Goal: Task Accomplishment & Management: Complete application form

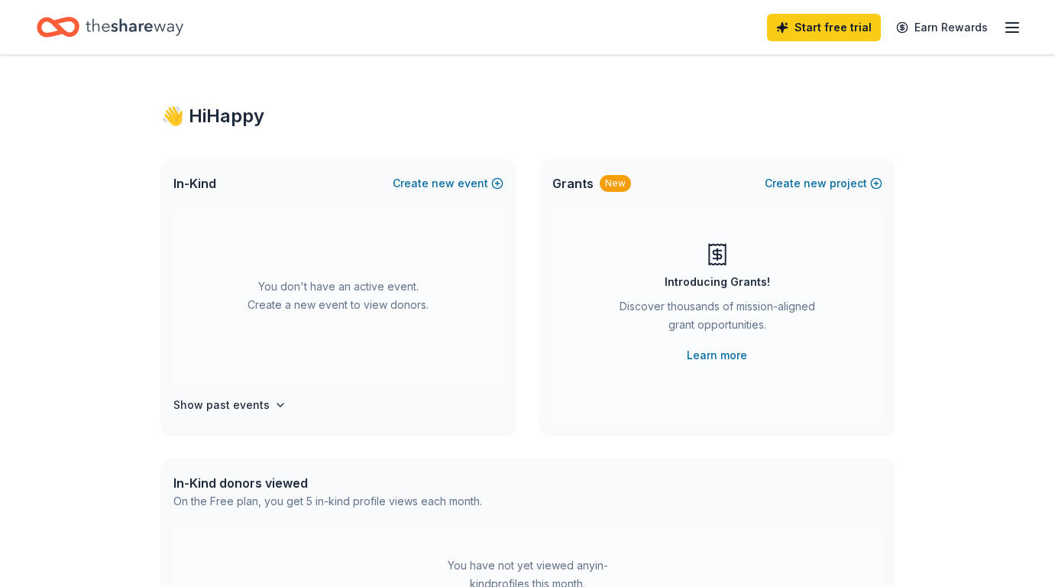
click at [1013, 34] on icon "button" at bounding box center [1012, 27] width 18 height 18
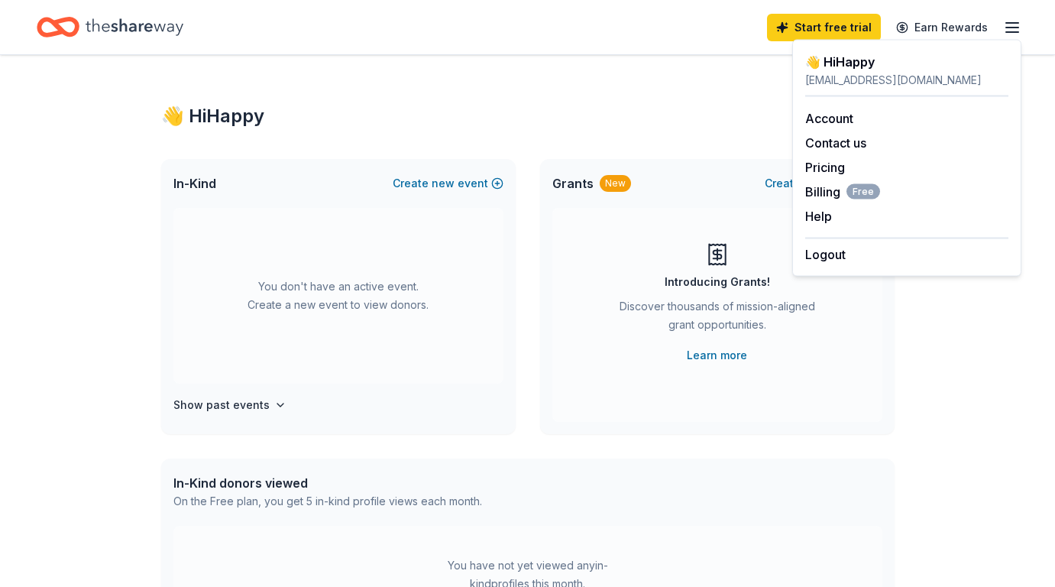
click at [1011, 34] on icon "button" at bounding box center [1012, 27] width 18 height 18
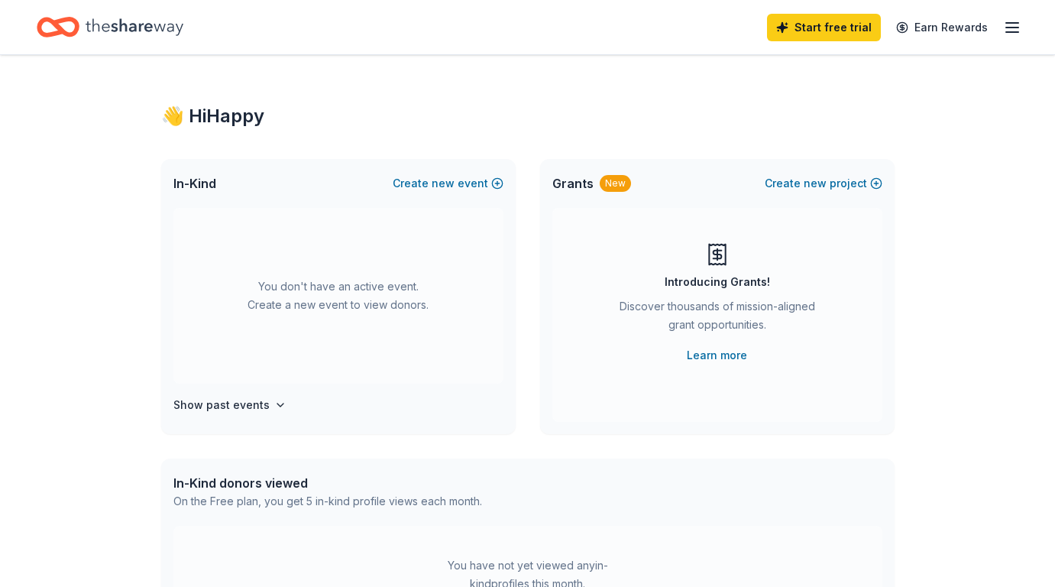
click at [159, 23] on icon "Home" at bounding box center [135, 26] width 98 height 31
click at [1018, 24] on icon "button" at bounding box center [1012, 27] width 18 height 18
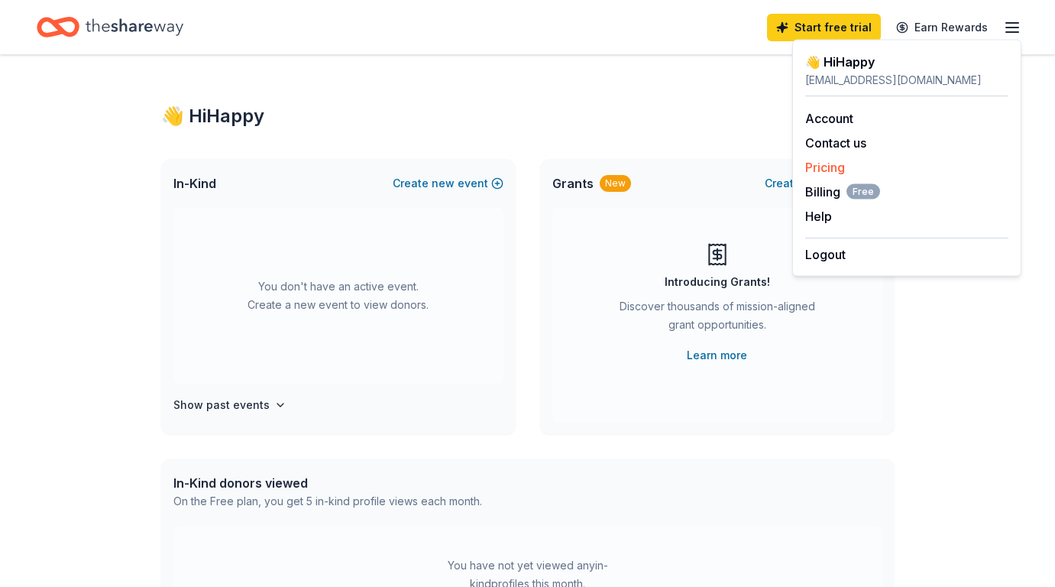
click at [824, 166] on link "Pricing" at bounding box center [825, 167] width 40 height 15
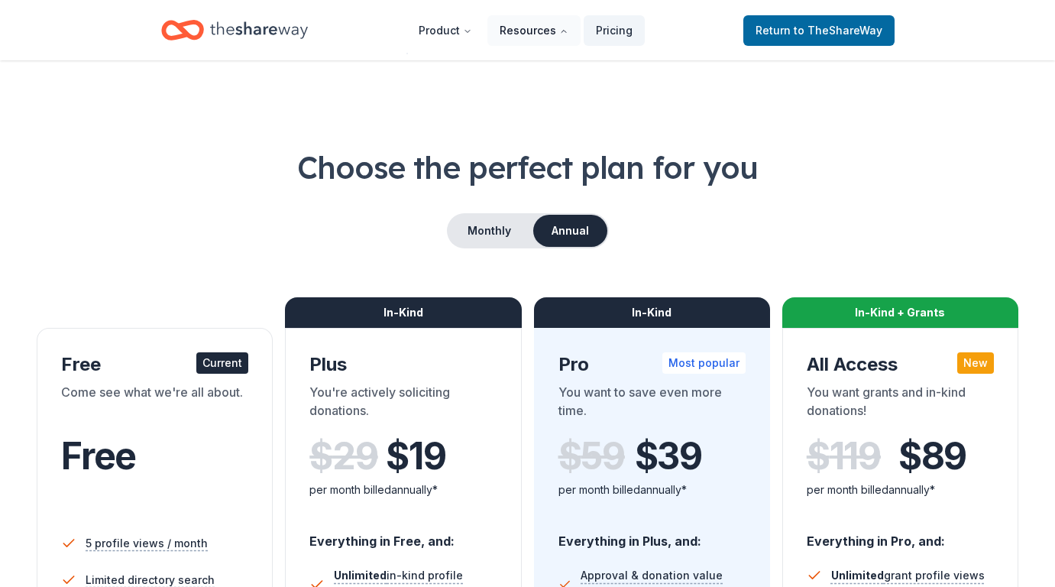
click at [510, 31] on button "Resources" at bounding box center [534, 30] width 93 height 31
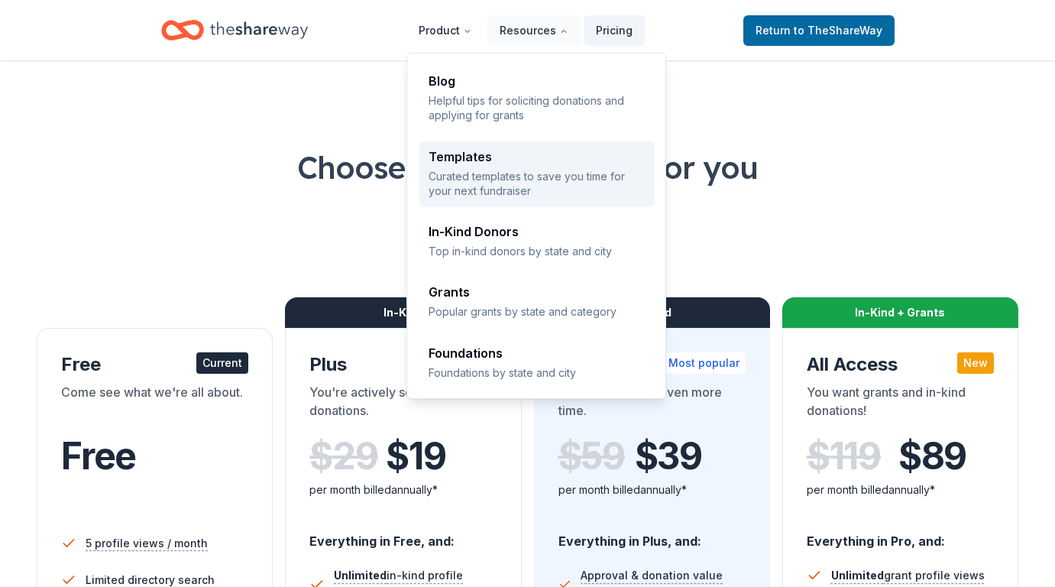
drag, startPoint x: 562, startPoint y: 32, endPoint x: 512, endPoint y: 193, distance: 169.0
click at [510, 48] on nav "Product Resources Pricing Blog Helpful tips for soliciting donations and applyi…" at bounding box center [526, 30] width 238 height 36
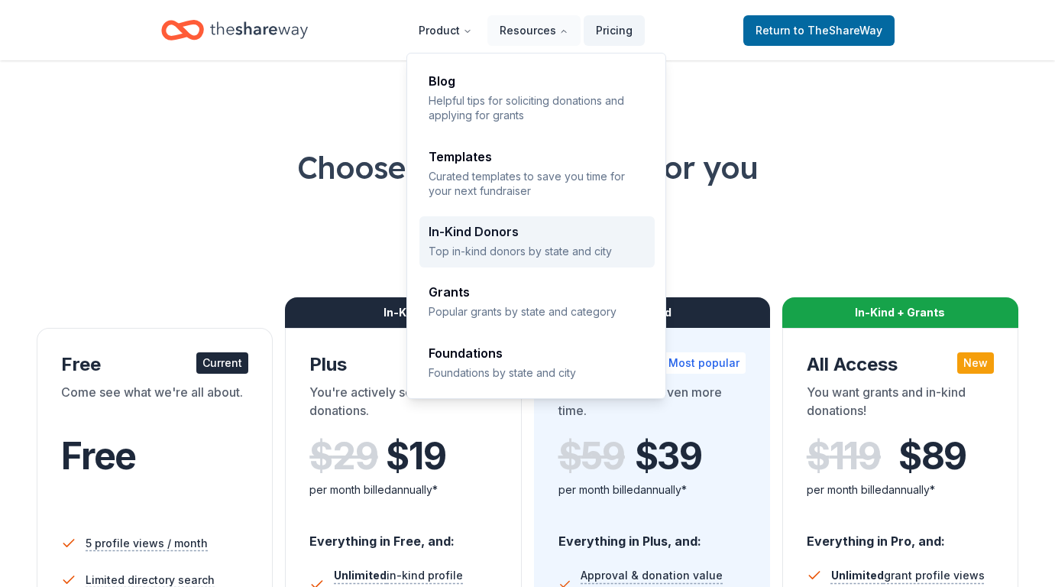
click at [498, 246] on p "Top in-kind donors by state and city" at bounding box center [537, 251] width 217 height 15
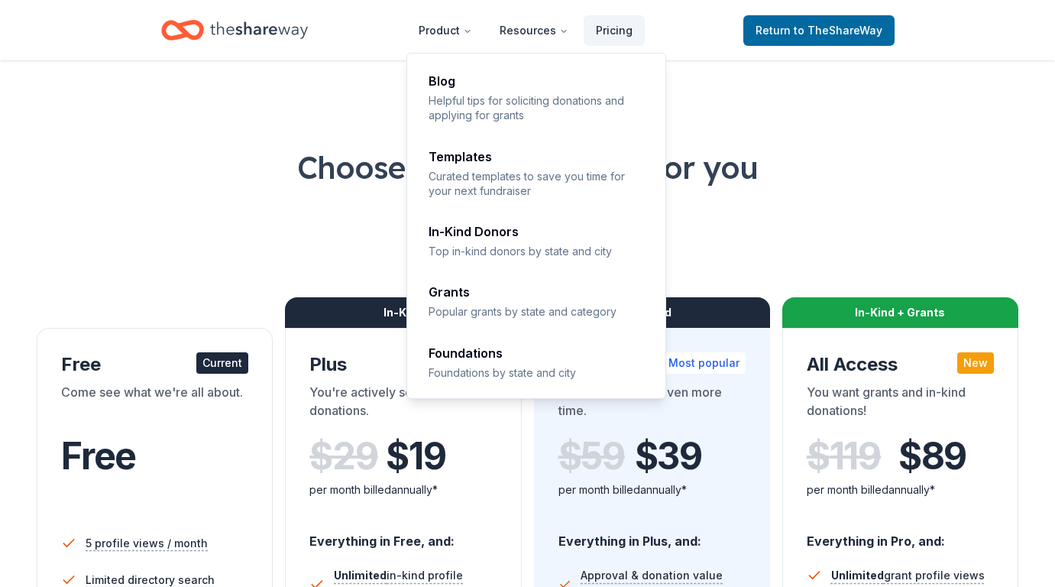
click at [488, 251] on div "Blog Helpful tips for soliciting donations and applying for grants Templates Cu…" at bounding box center [537, 223] width 260 height 351
click at [278, 28] on icon "Home" at bounding box center [259, 30] width 98 height 31
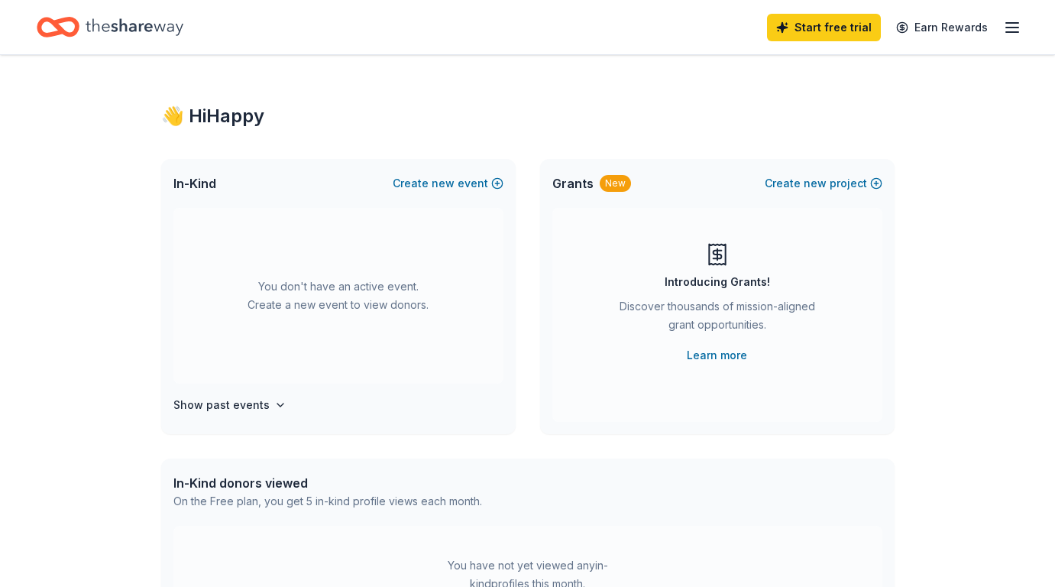
click at [133, 36] on icon "Home" at bounding box center [135, 26] width 98 height 31
click at [1017, 34] on icon "button" at bounding box center [1012, 27] width 18 height 18
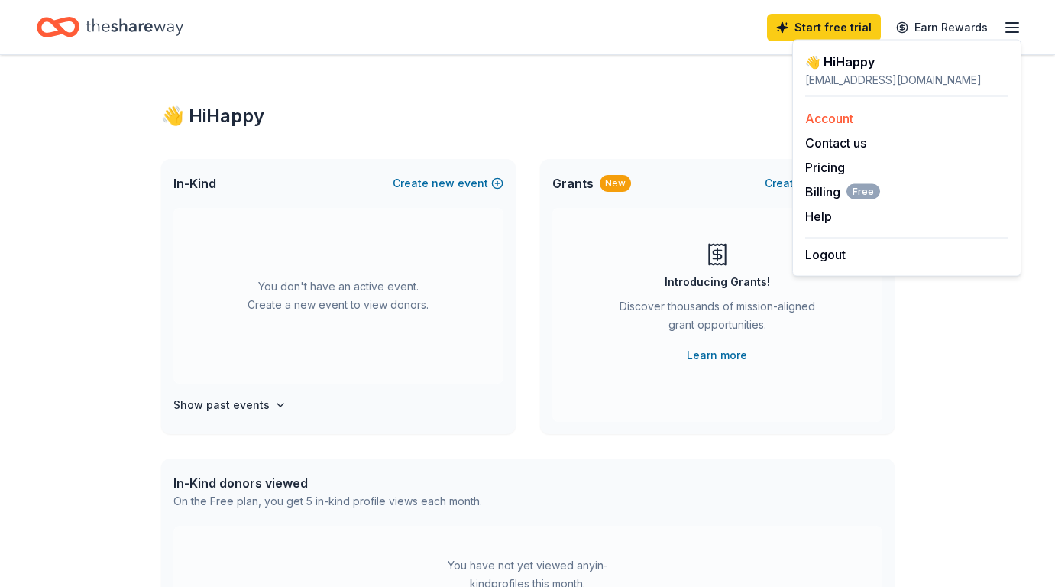
click at [824, 119] on link "Account" at bounding box center [829, 118] width 48 height 15
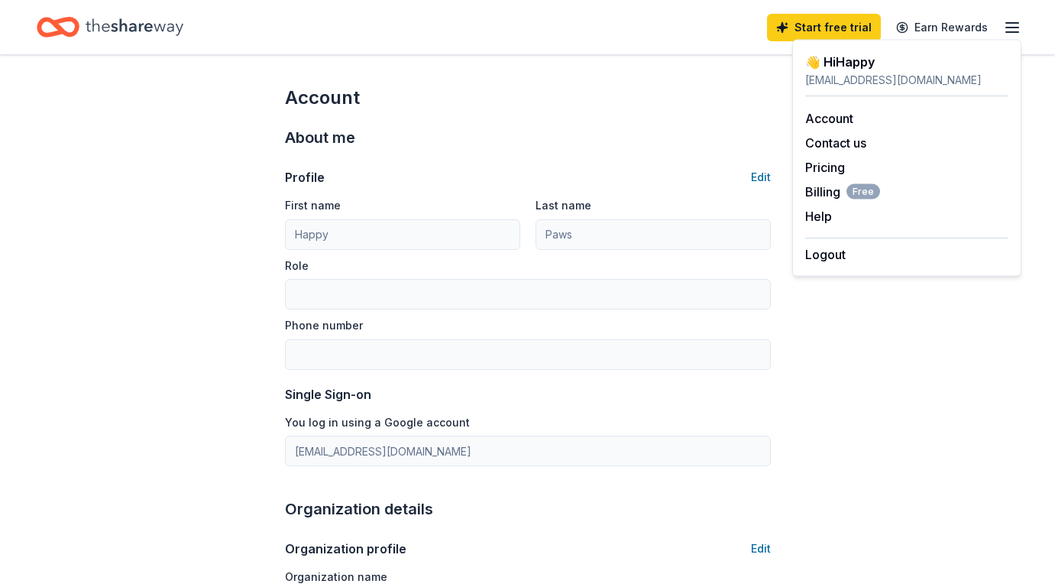
click at [831, 79] on div "[EMAIL_ADDRESS][DOMAIN_NAME]" at bounding box center [906, 80] width 203 height 18
click at [1001, 23] on div "Start free trial Earn Rewards" at bounding box center [894, 27] width 254 height 36
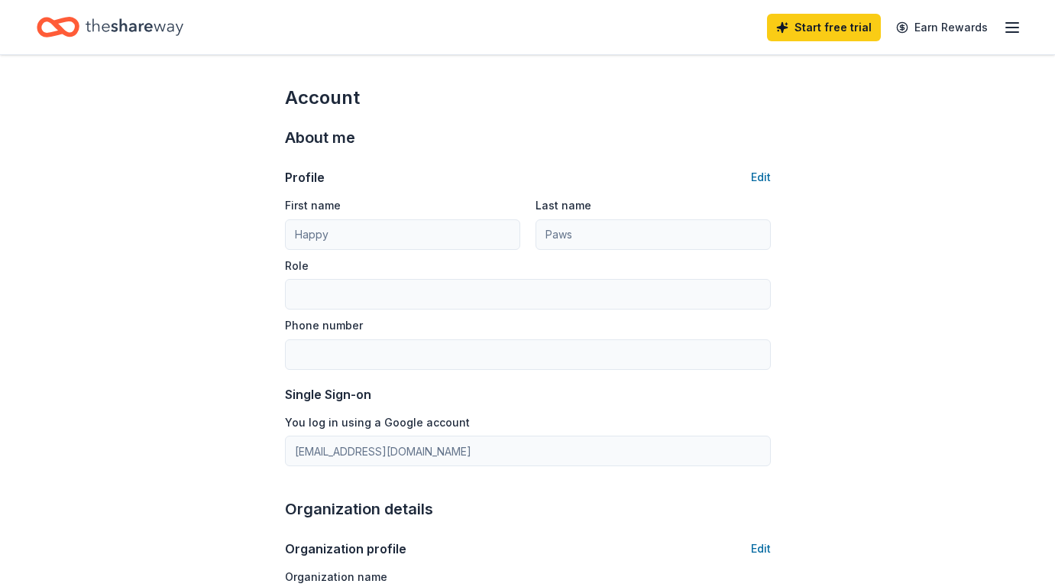
click at [1010, 28] on line "button" at bounding box center [1012, 28] width 12 height 0
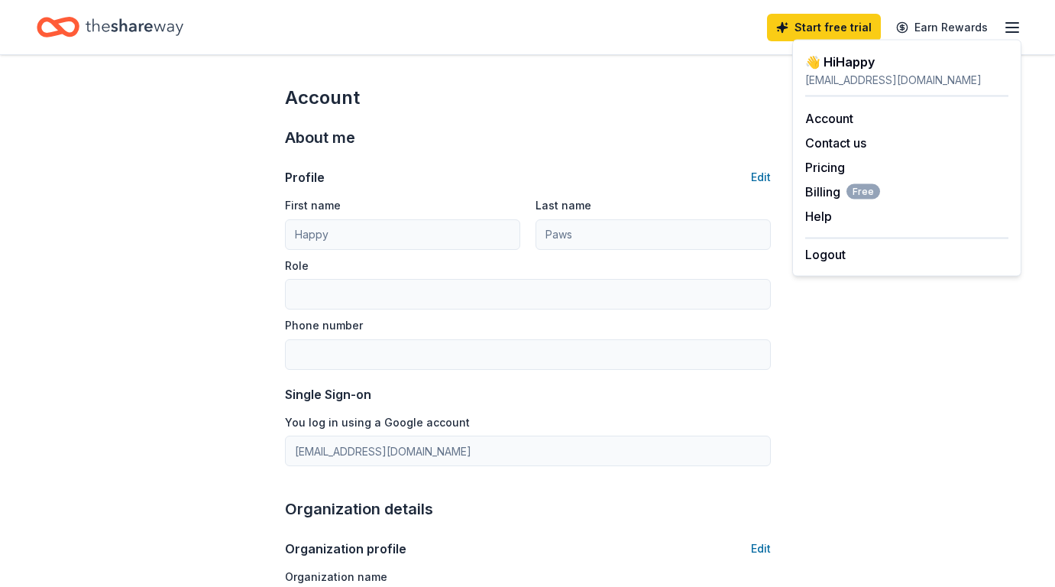
click at [152, 21] on icon "Home" at bounding box center [135, 26] width 98 height 31
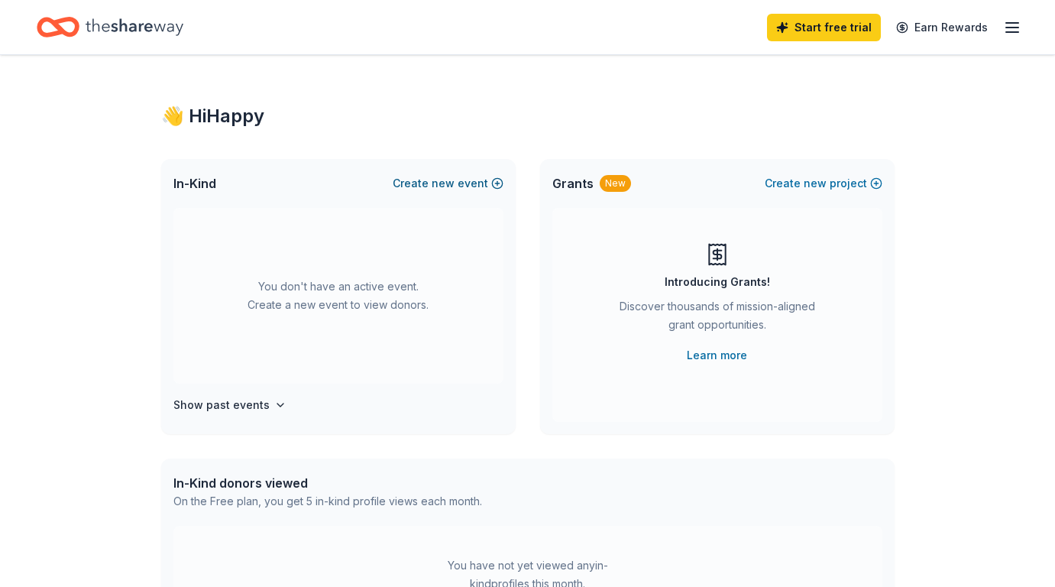
click at [491, 177] on button "Create new event" at bounding box center [448, 183] width 111 height 18
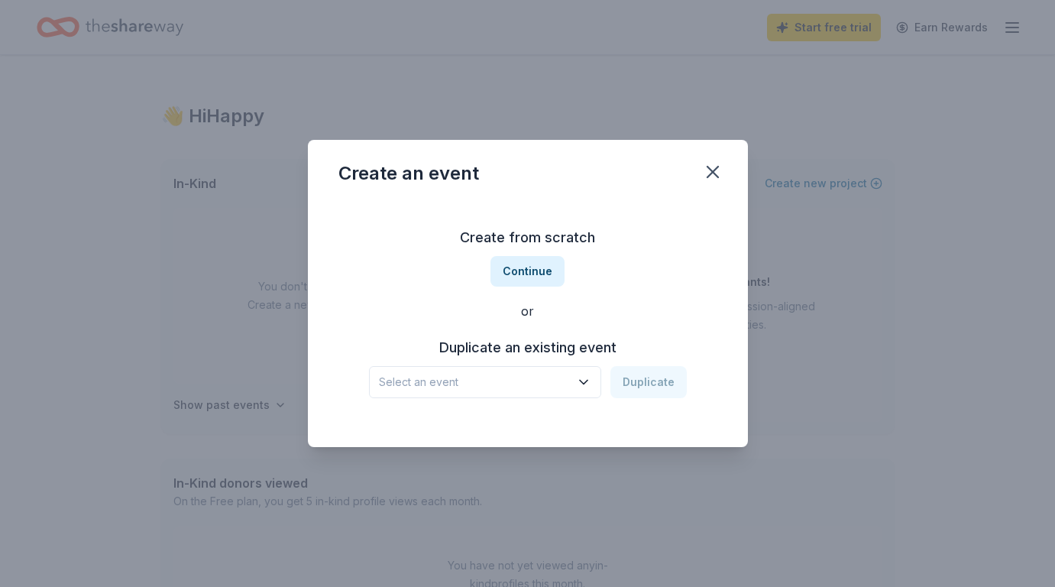
click at [546, 379] on span "Select an event" at bounding box center [474, 382] width 191 height 18
click at [531, 258] on div "Create from scratch Continue or Duplicate an existing event Select an event Dup…" at bounding box center [528, 312] width 379 height 222
click at [531, 270] on button "Continue" at bounding box center [528, 271] width 74 height 31
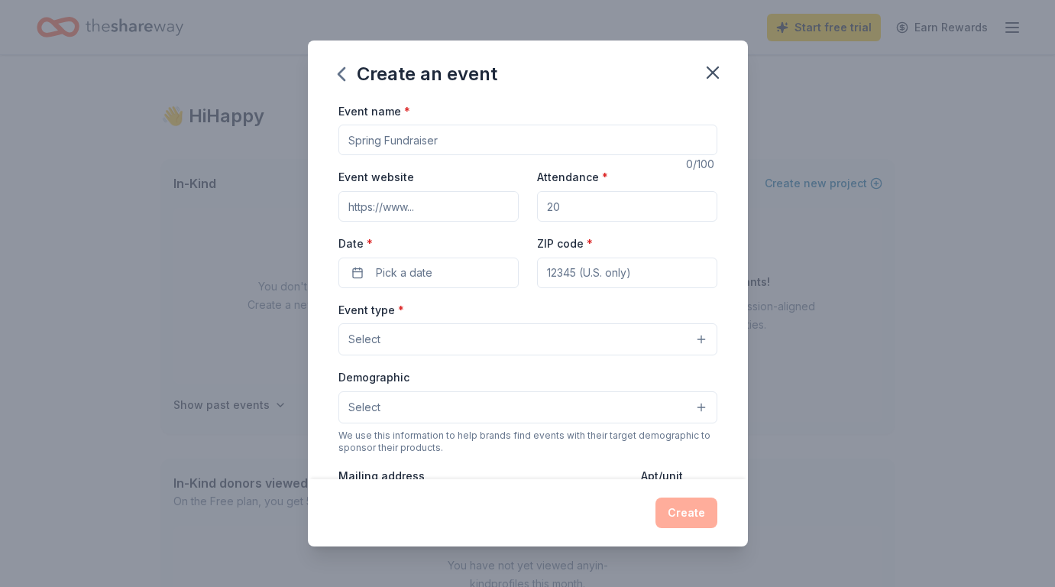
click at [421, 148] on input "Event name *" at bounding box center [528, 140] width 379 height 31
type input "Novi Pet Expo"
click at [516, 180] on div "Event website" at bounding box center [429, 194] width 180 height 54
click at [573, 198] on input "Attendance *" at bounding box center [627, 206] width 180 height 31
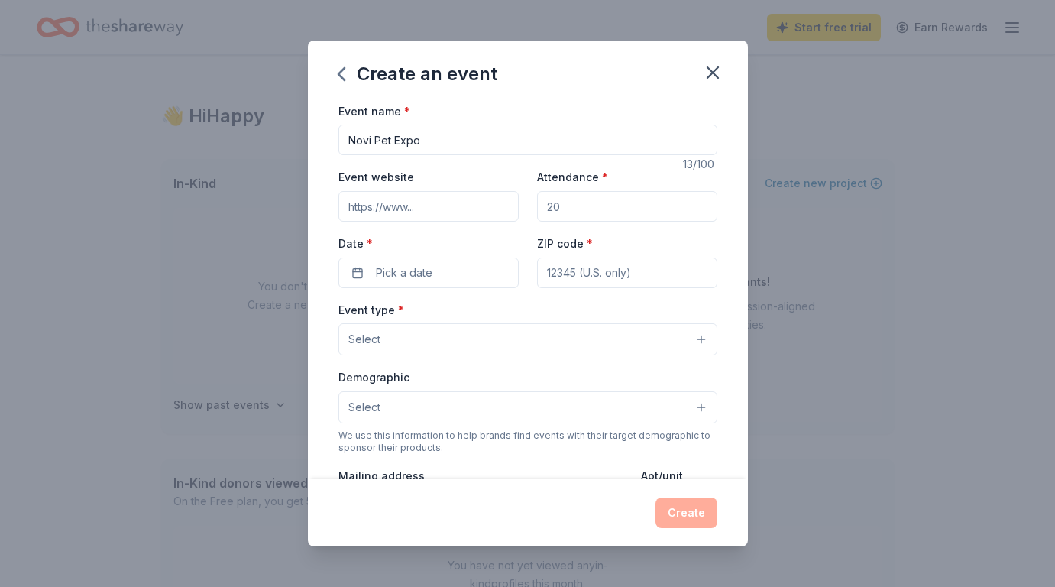
click at [573, 198] on input "Attendance *" at bounding box center [627, 206] width 180 height 31
type input "40000"
click at [431, 277] on span "Pick a date" at bounding box center [404, 273] width 57 height 18
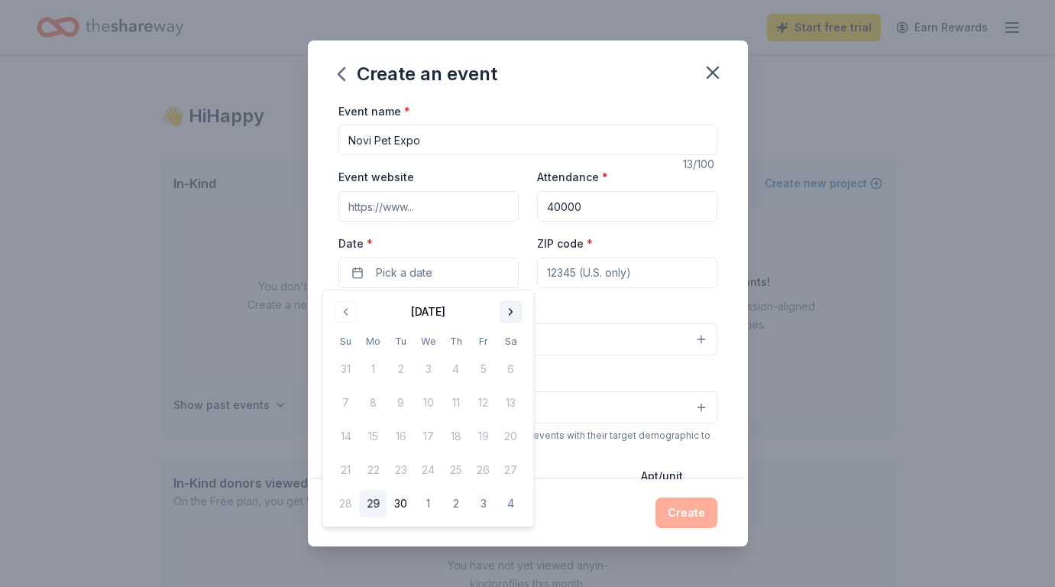
click at [504, 310] on button "Go to next month" at bounding box center [511, 311] width 21 height 21
click at [460, 407] on button "9" at bounding box center [456, 403] width 28 height 28
click at [494, 241] on label "Date *" at bounding box center [429, 243] width 180 height 15
click at [494, 258] on button "10/09/2025" at bounding box center [429, 273] width 180 height 31
click at [343, 432] on button "12" at bounding box center [346, 437] width 28 height 28
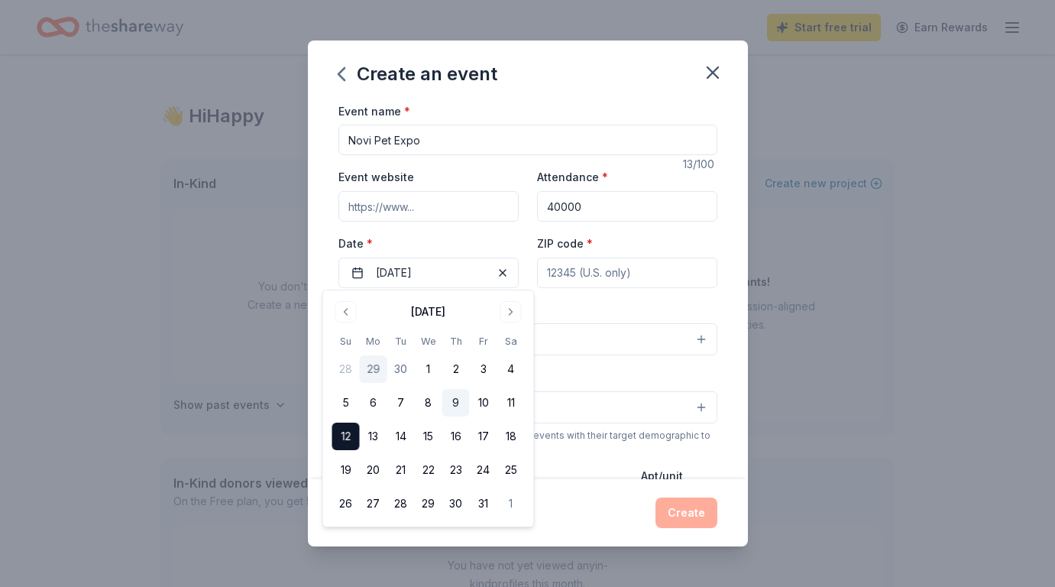
click at [460, 400] on button "9" at bounding box center [456, 403] width 28 height 28
click at [482, 403] on button "10" at bounding box center [484, 403] width 28 height 28
click at [443, 238] on label "Date *" at bounding box center [429, 243] width 180 height 15
click at [443, 258] on button "10/10/2025" at bounding box center [429, 273] width 180 height 31
click at [588, 313] on div "Event type * Select" at bounding box center [528, 328] width 379 height 56
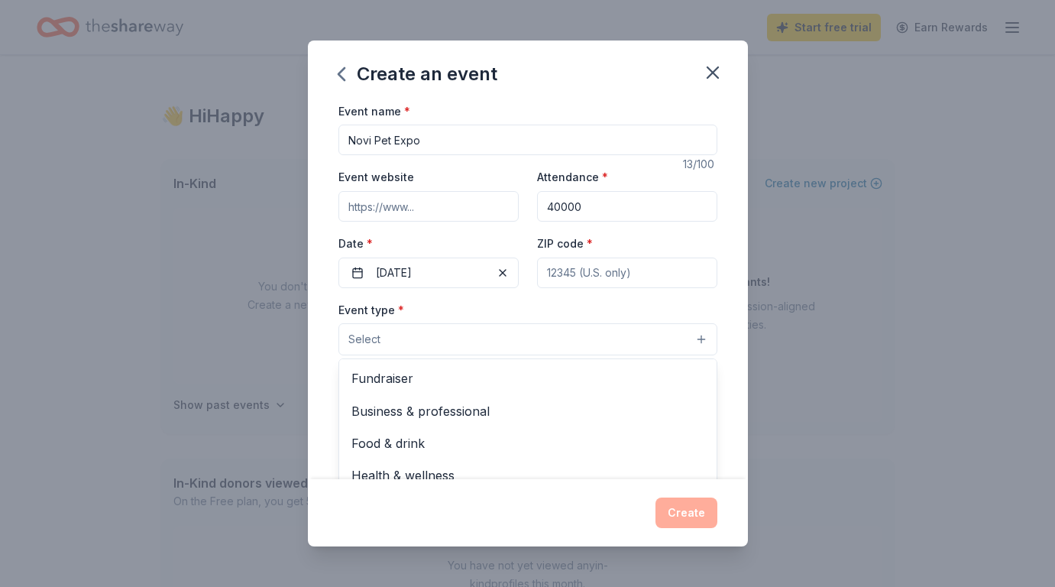
click at [508, 342] on button "Select" at bounding box center [528, 339] width 379 height 32
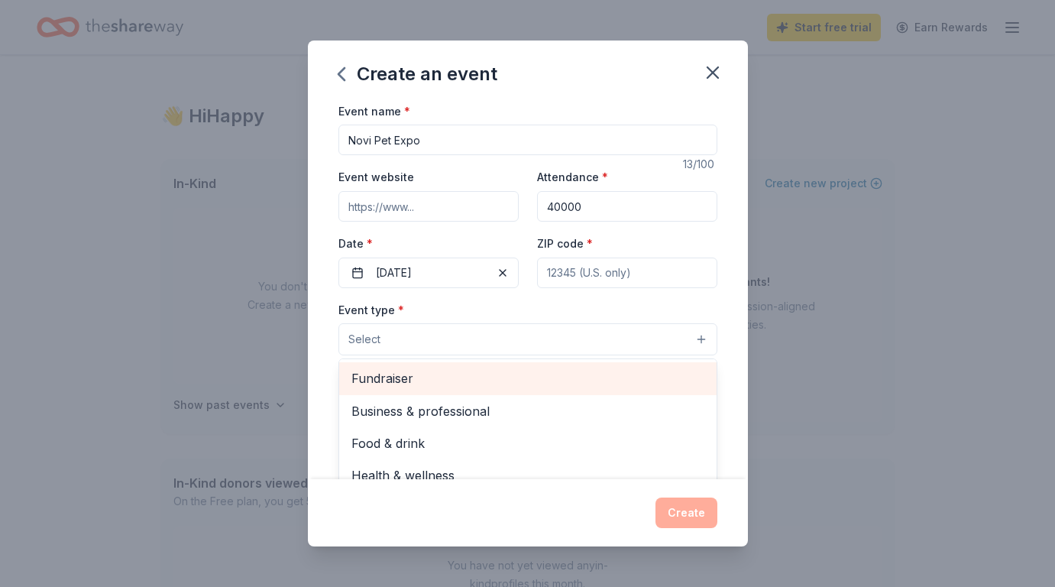
click at [486, 376] on span "Fundraiser" at bounding box center [528, 378] width 353 height 20
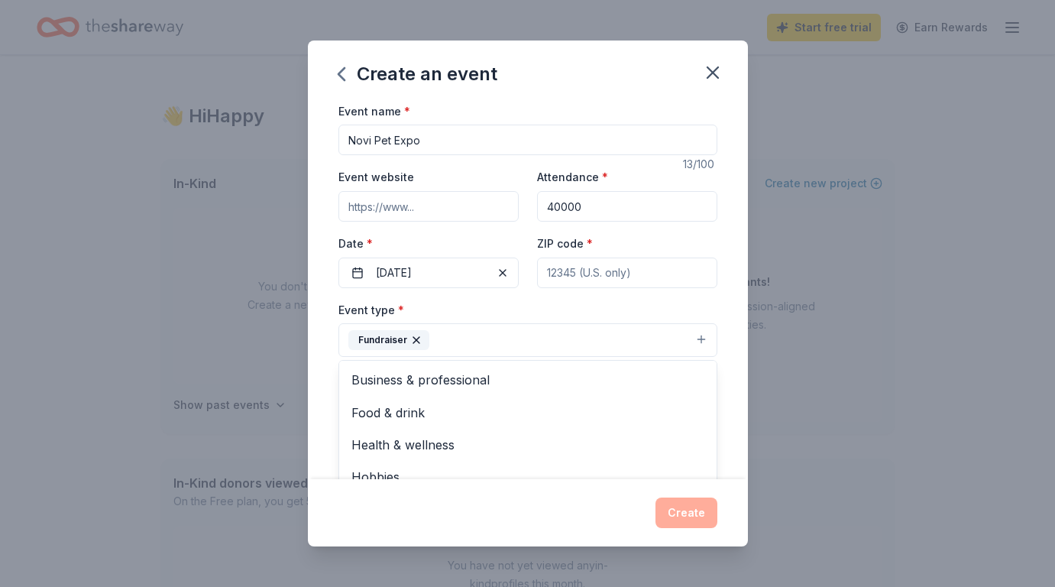
click at [474, 314] on div "Event type * Fundraiser Business & professional Food & drink Health & wellness …" at bounding box center [528, 328] width 379 height 57
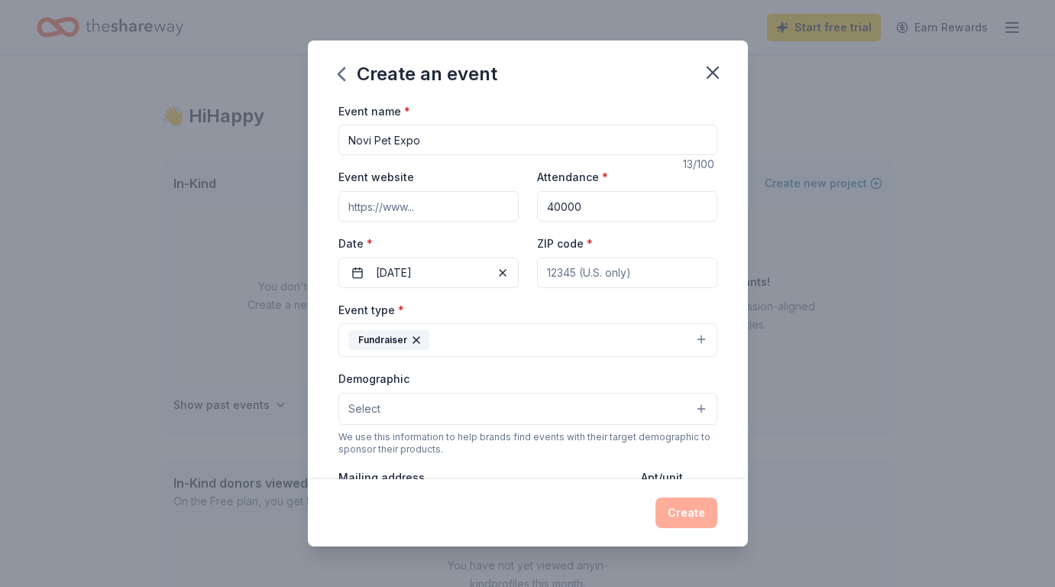
scroll to position [90, 0]
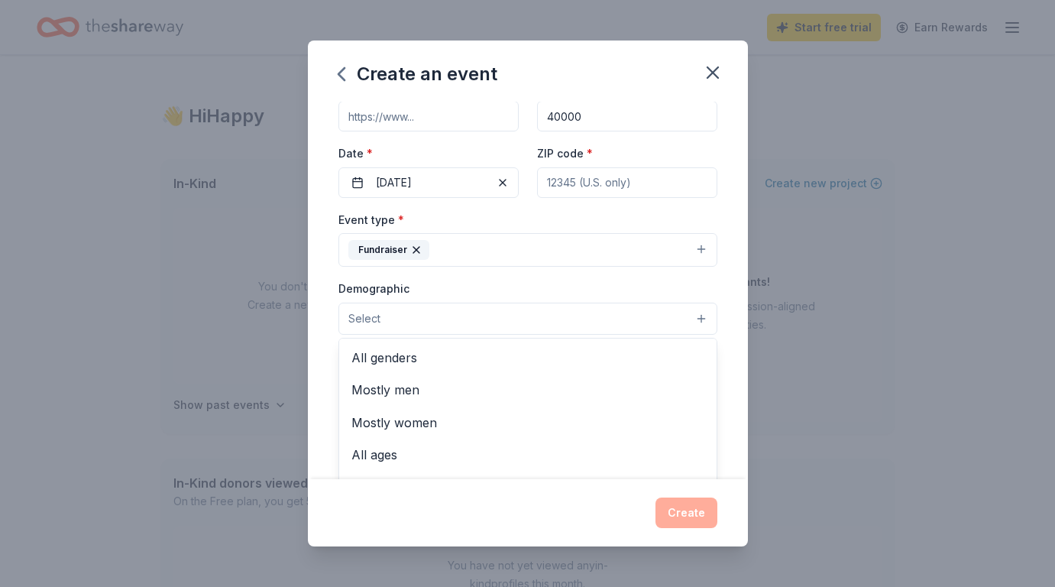
click at [468, 316] on button "Select" at bounding box center [528, 319] width 379 height 32
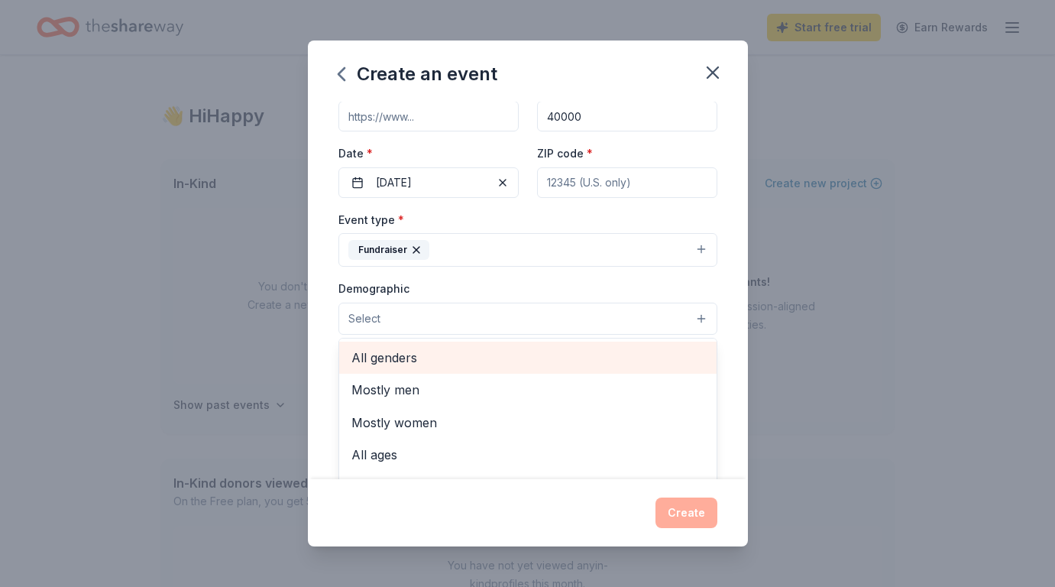
click at [462, 360] on span "All genders" at bounding box center [528, 358] width 353 height 20
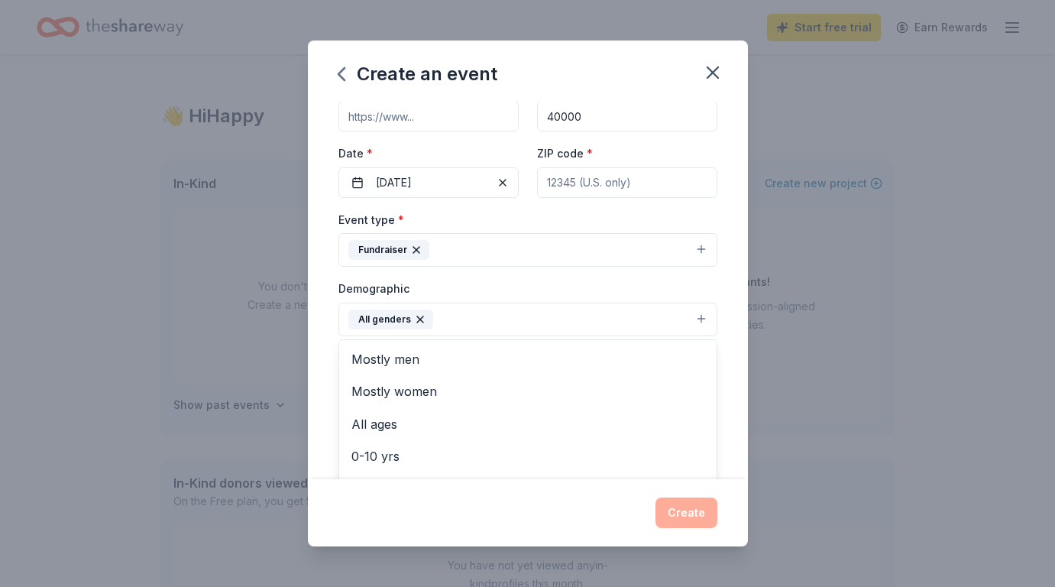
click at [459, 288] on div "Demographic All genders Mostly men Mostly women All ages 0-10 yrs 10-20 yrs 20-…" at bounding box center [528, 307] width 379 height 57
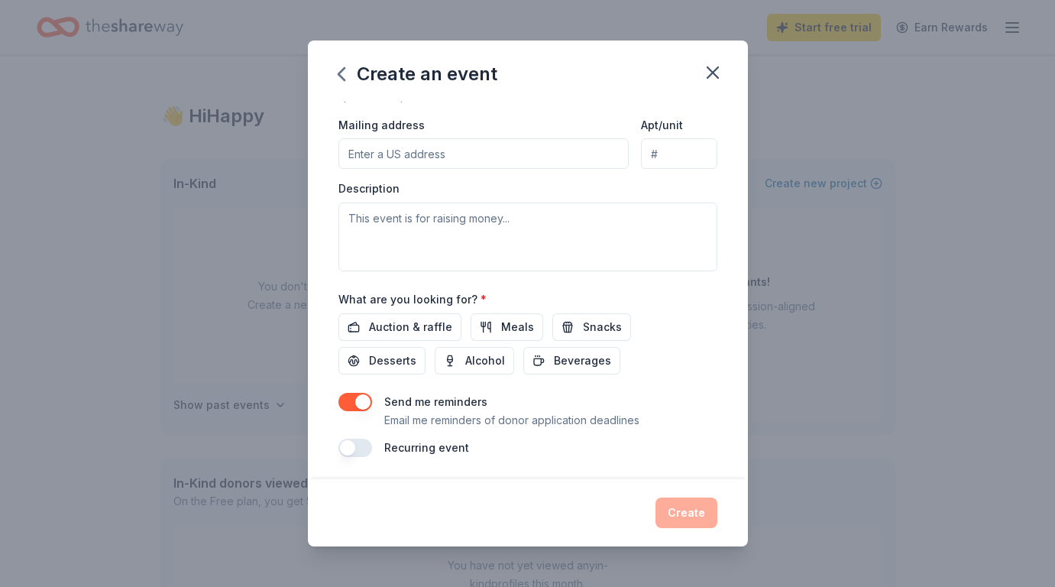
scroll to position [352, 0]
click at [429, 319] on span "Auction & raffle" at bounding box center [410, 328] width 83 height 18
click at [363, 406] on button "button" at bounding box center [356, 403] width 34 height 18
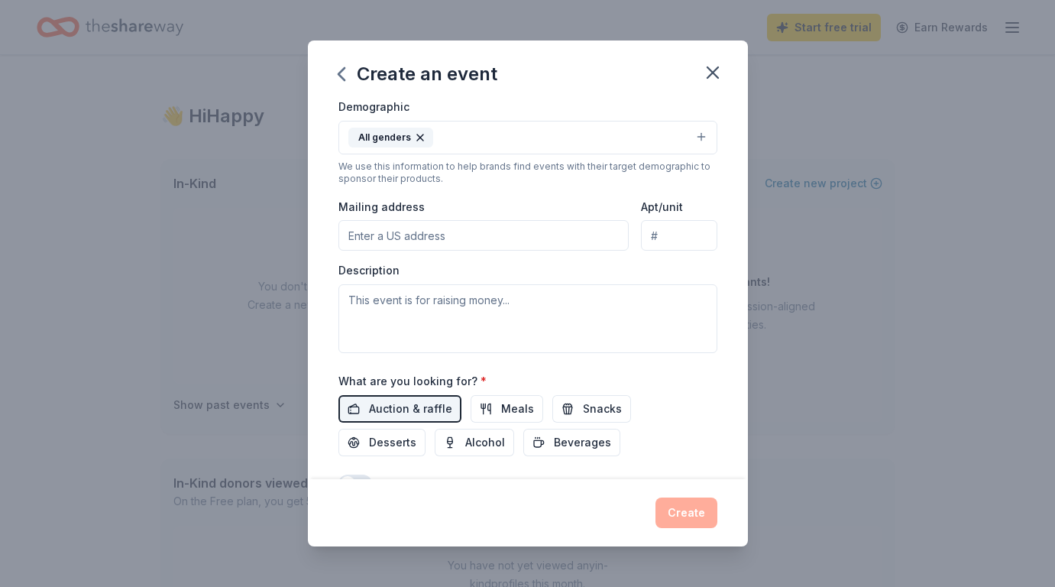
scroll to position [240, 0]
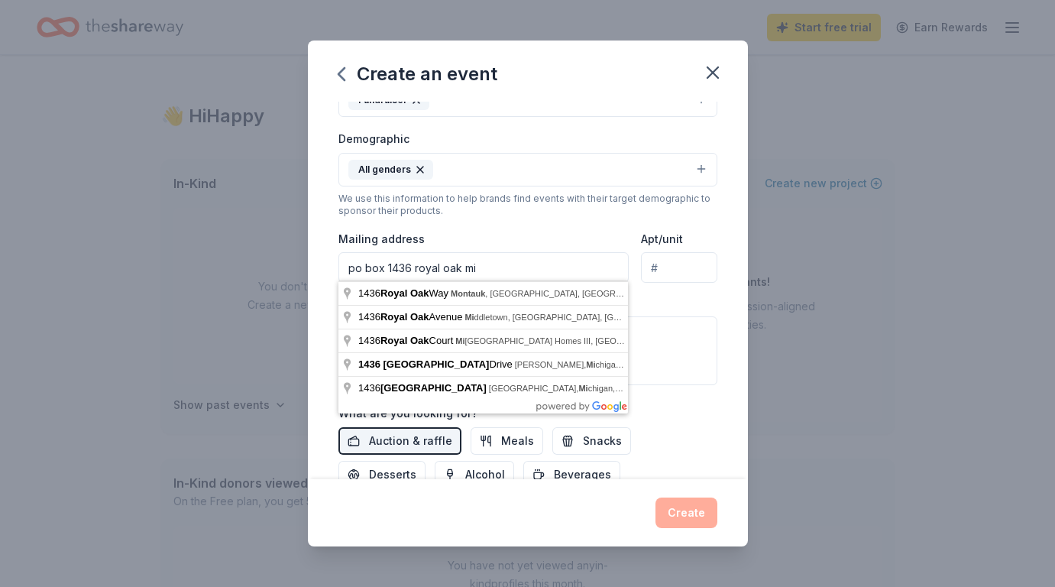
click at [521, 219] on div "Event type * Fundraiser Demographic All genders We use this information to help…" at bounding box center [528, 222] width 379 height 325
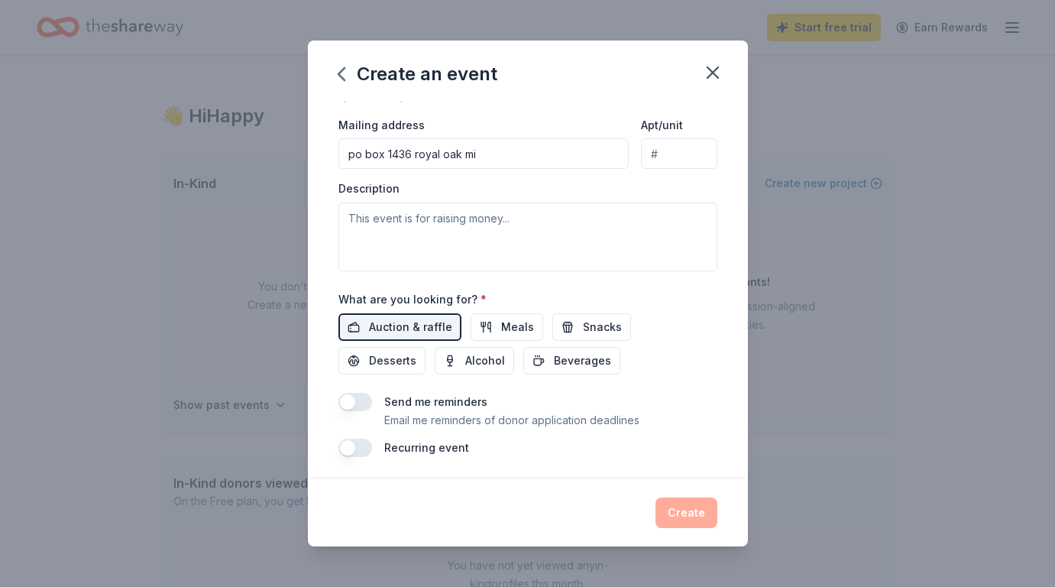
scroll to position [352, 0]
click at [466, 157] on input "po box 1436 royal oak mi" at bounding box center [484, 155] width 291 height 31
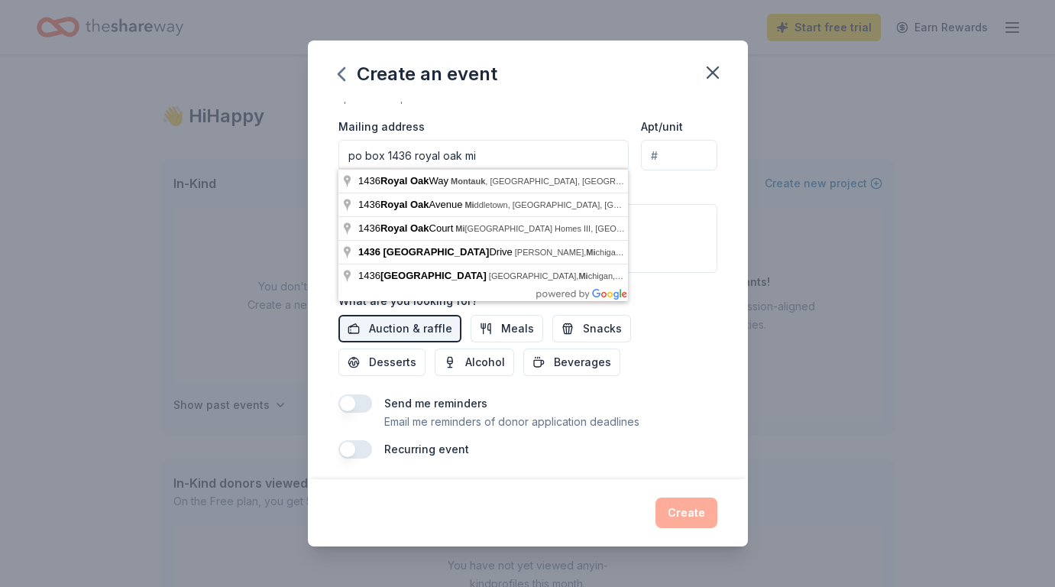
click at [466, 157] on input "po box 1436 royal oak mi" at bounding box center [484, 155] width 291 height 31
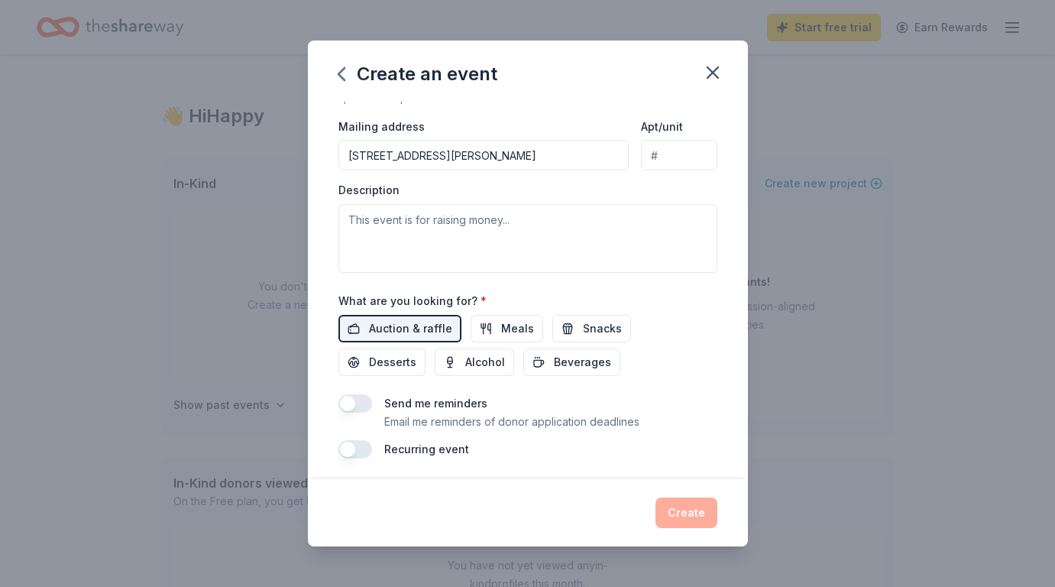
type input "5420 McIntyre Road, North Street, MI, 48049"
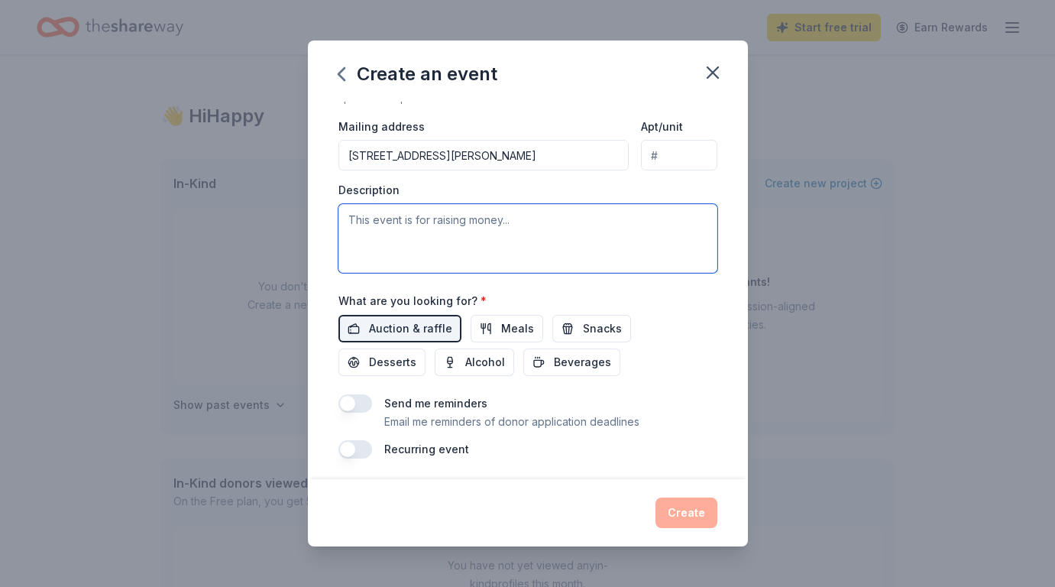
click at [465, 220] on textarea at bounding box center [528, 238] width 379 height 69
type textarea "C"
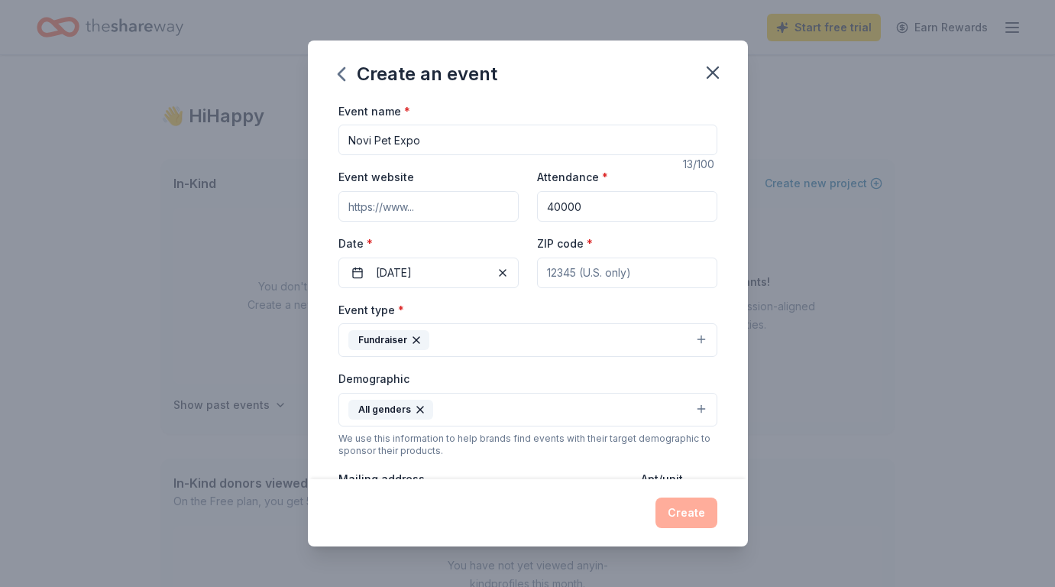
scroll to position [0, 0]
type textarea "Animal charity"
type input "48323"
click at [692, 503] on button "Create" at bounding box center [687, 513] width 62 height 31
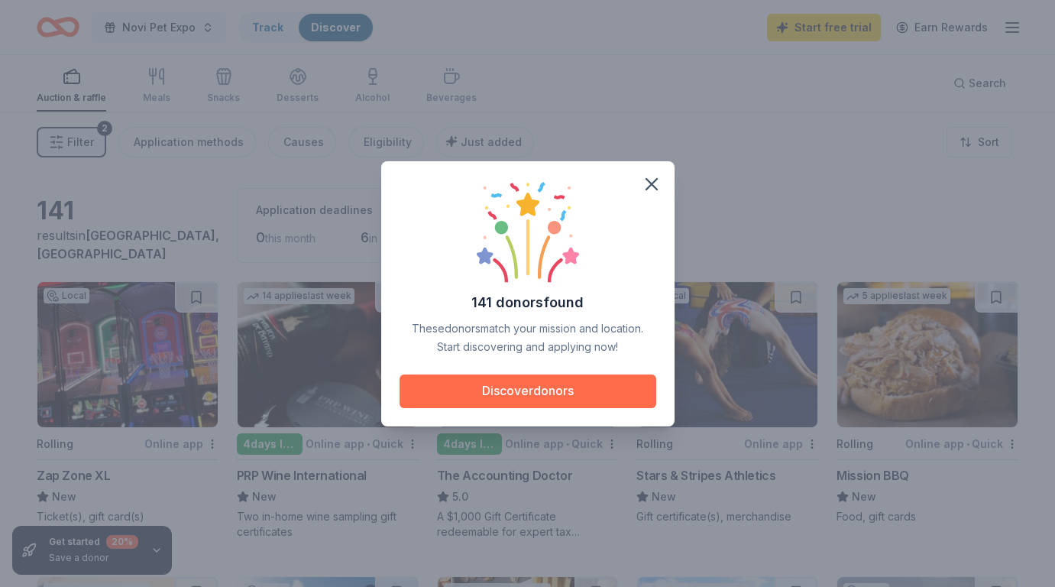
click at [548, 387] on button "Discover donors" at bounding box center [528, 391] width 257 height 34
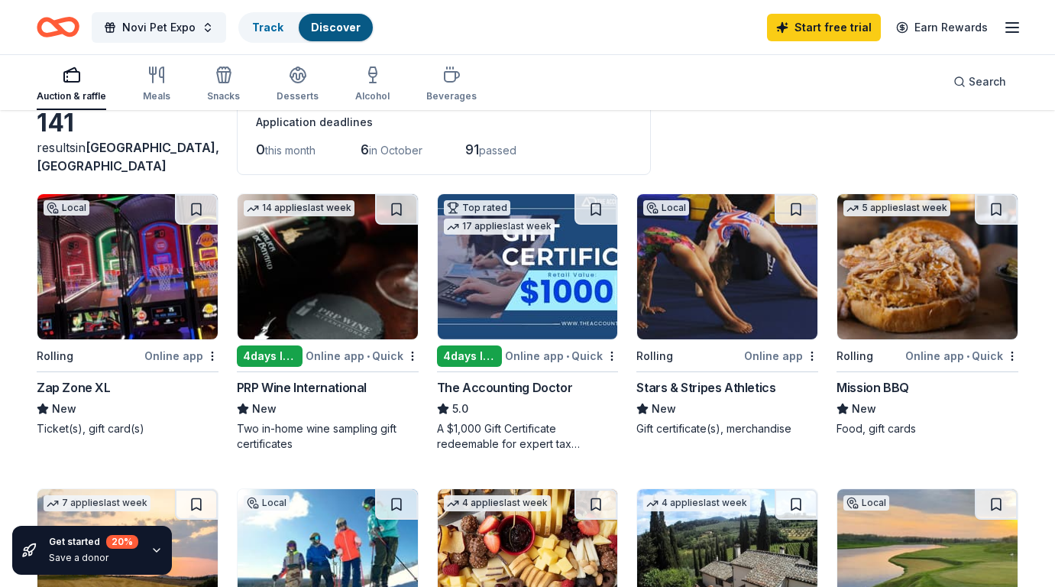
scroll to position [94, 0]
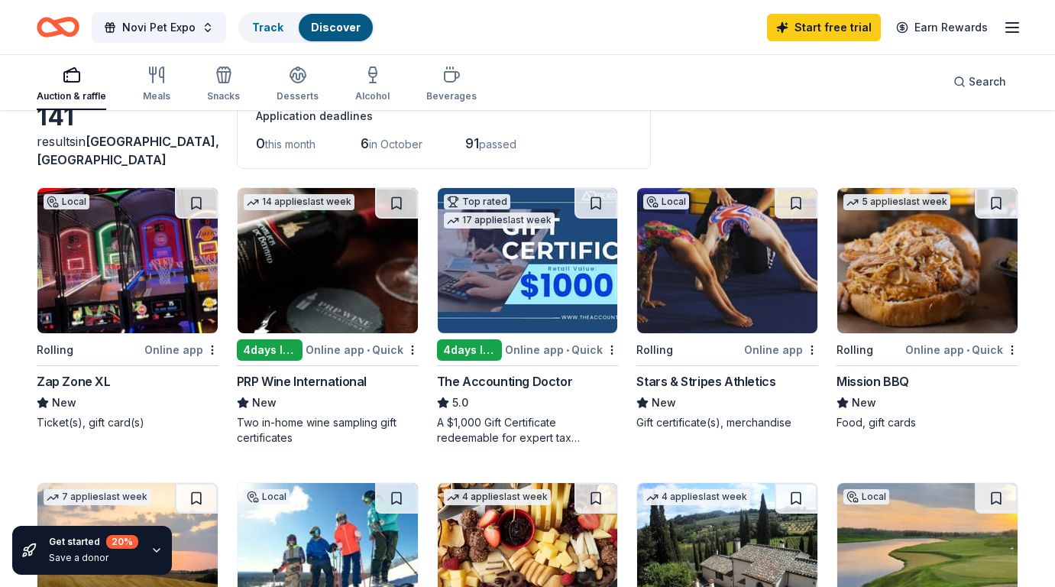
click at [99, 381] on div "Zap Zone XL" at bounding box center [74, 381] width 74 height 18
click at [275, 383] on div "PRP Wine International" at bounding box center [302, 381] width 130 height 18
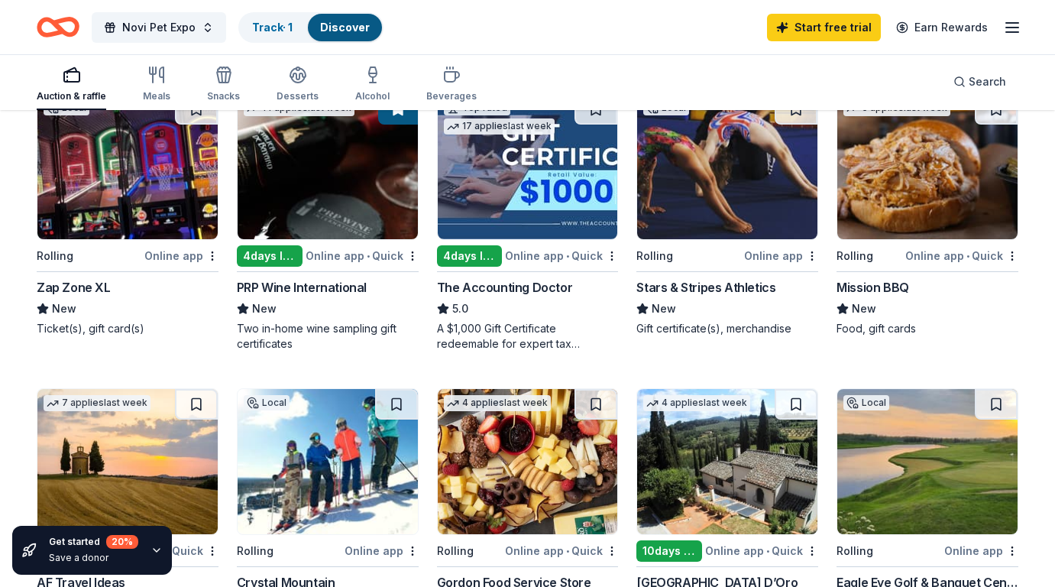
scroll to position [189, 0]
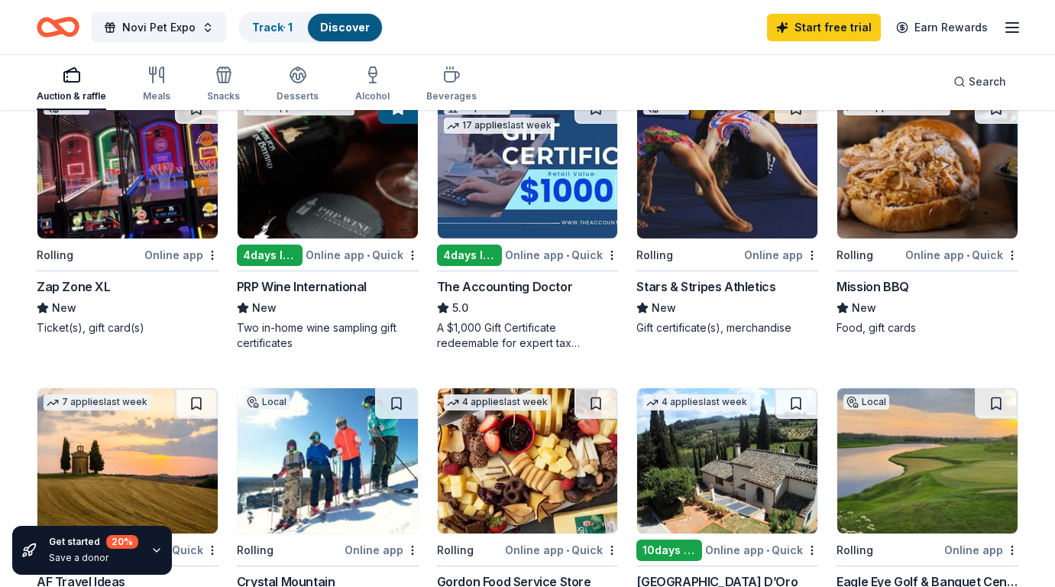
click at [875, 213] on img at bounding box center [928, 165] width 180 height 145
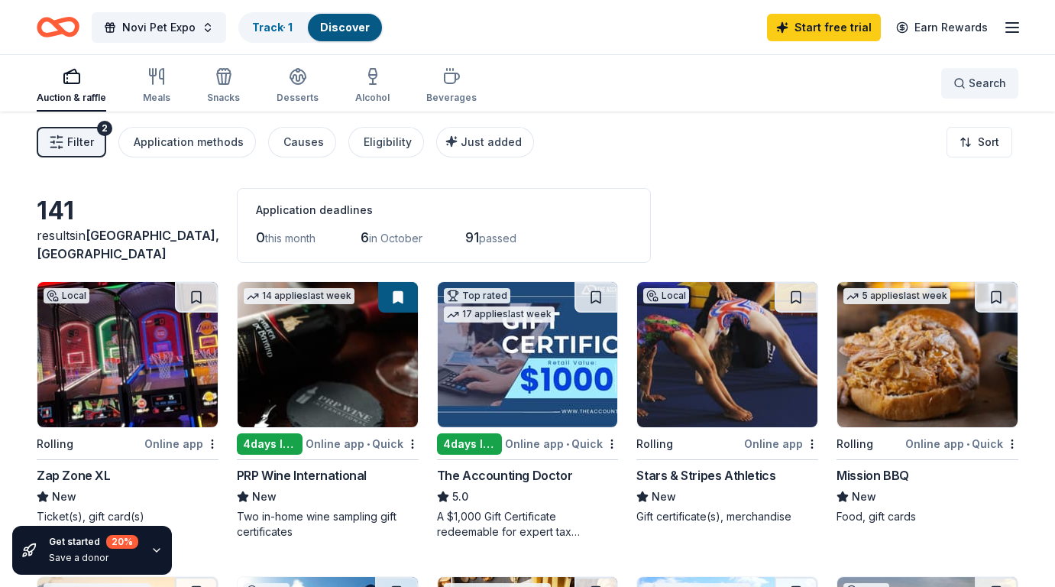
scroll to position [0, 0]
click at [58, 147] on icon "button" at bounding box center [56, 142] width 15 height 15
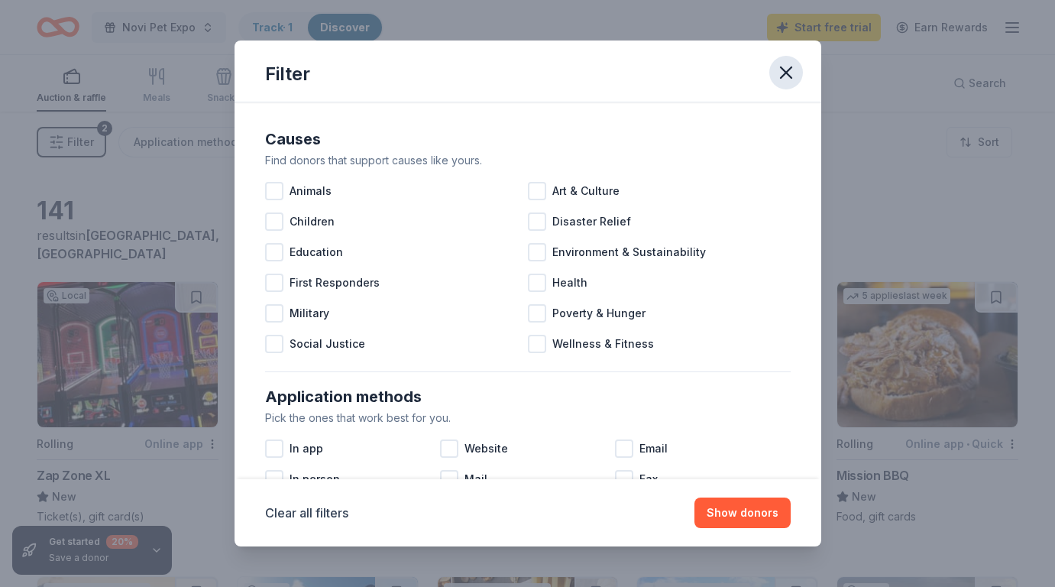
click at [789, 70] on icon "button" at bounding box center [786, 72] width 11 height 11
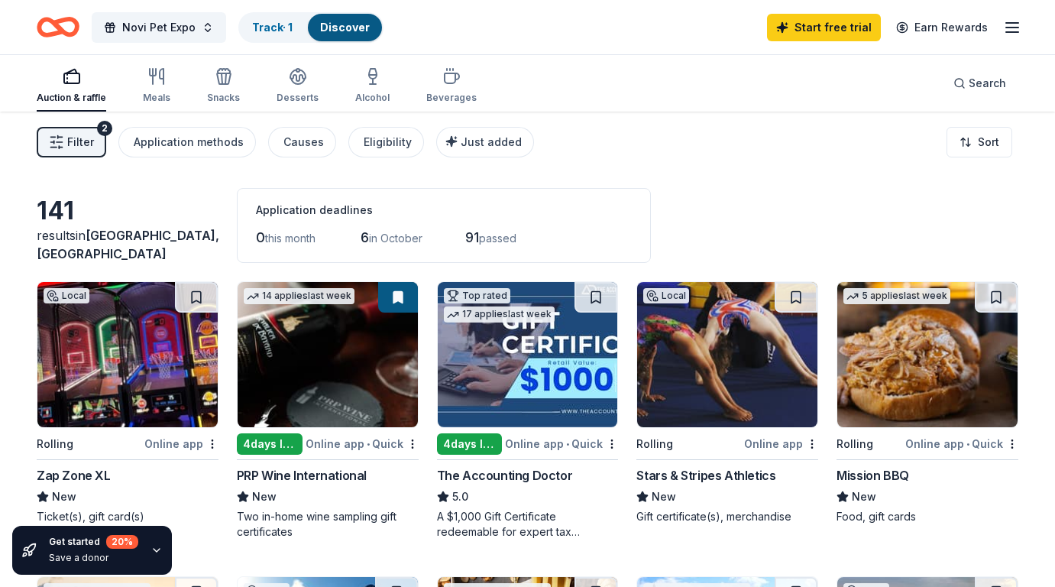
click at [118, 242] on span "West Bloomfield Township, MI" at bounding box center [128, 245] width 183 height 34
click at [57, 222] on div "141" at bounding box center [128, 211] width 182 height 31
click at [57, 215] on div "141" at bounding box center [128, 211] width 182 height 31
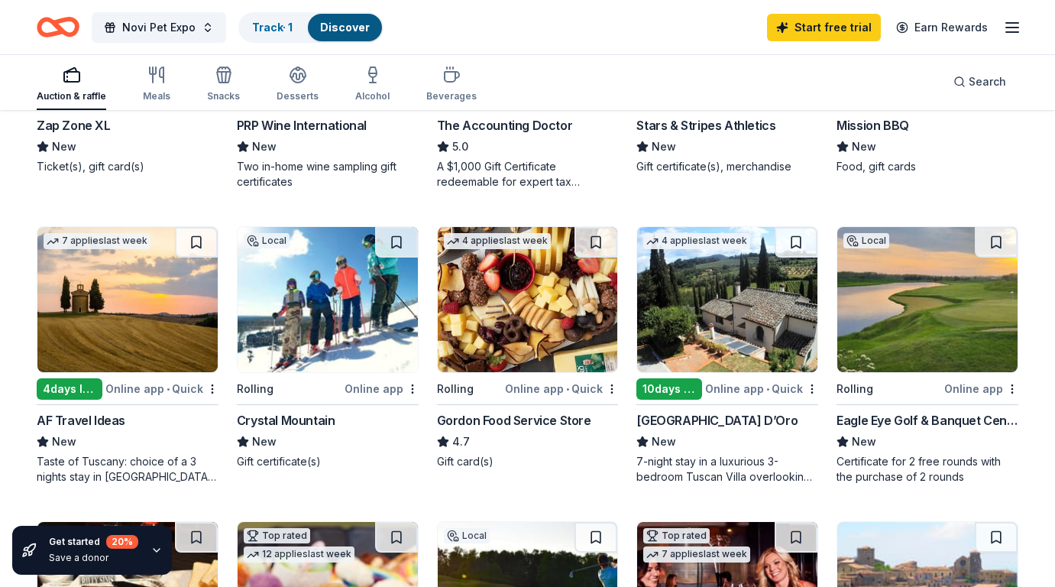
scroll to position [355, 0]
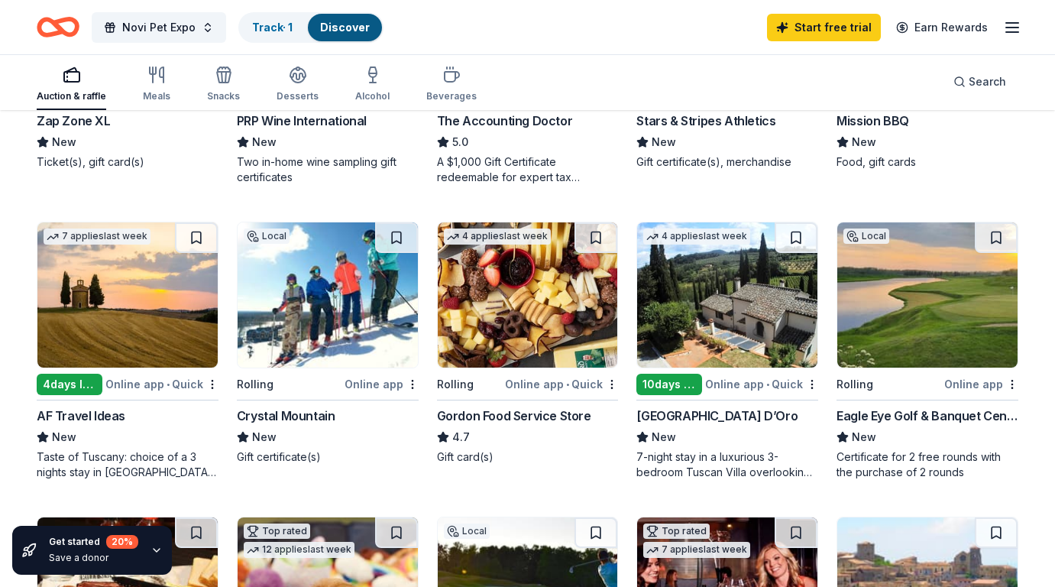
click at [137, 324] on img at bounding box center [127, 294] width 180 height 145
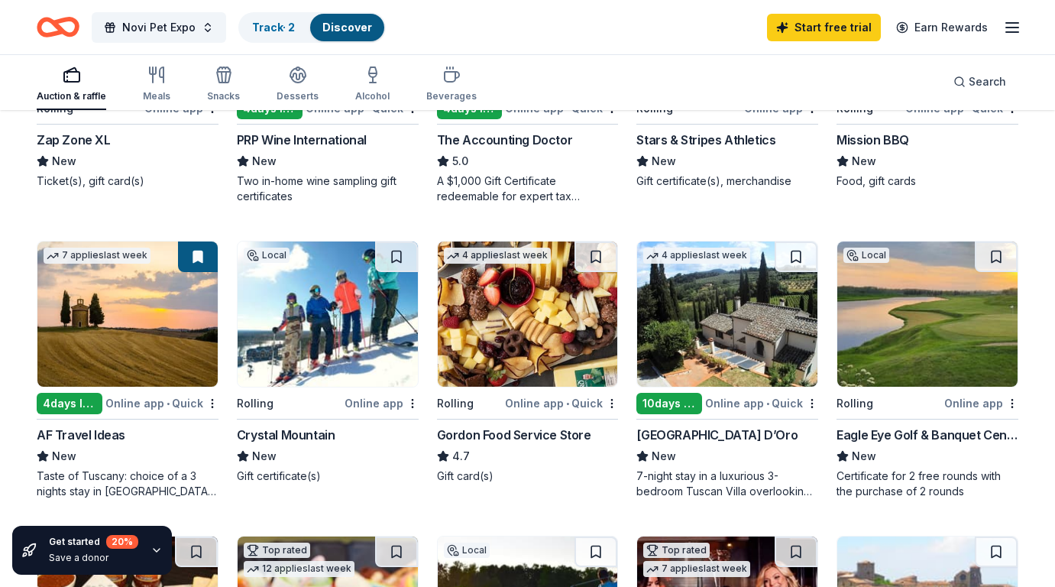
scroll to position [356, 0]
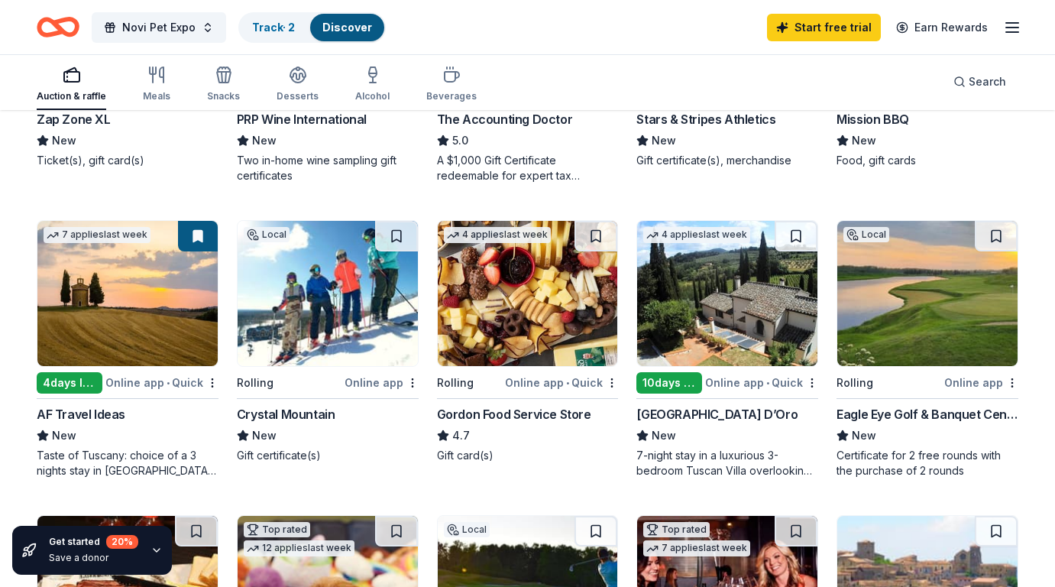
click at [329, 326] on img at bounding box center [328, 293] width 180 height 145
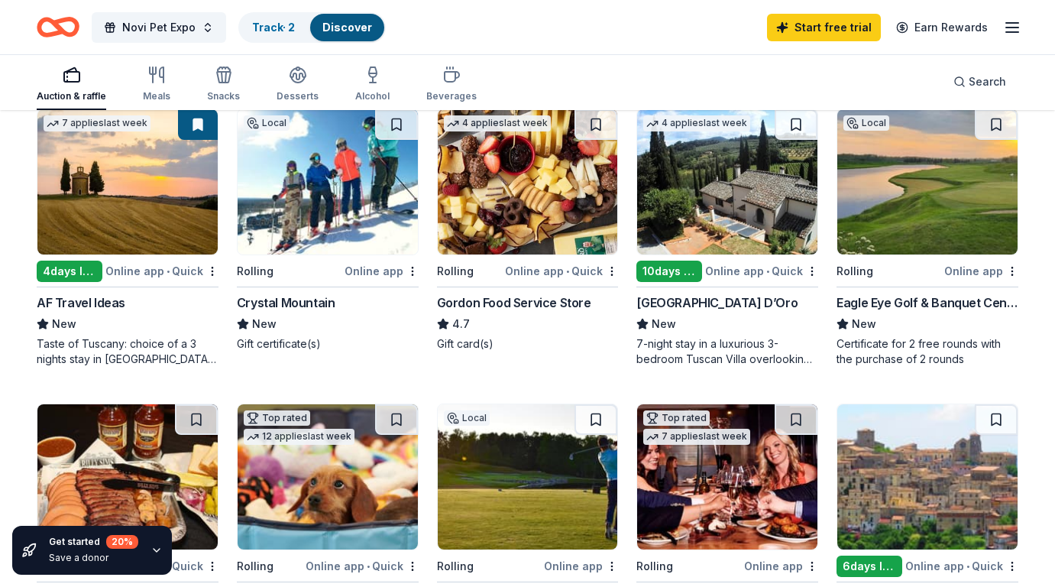
scroll to position [467, 0]
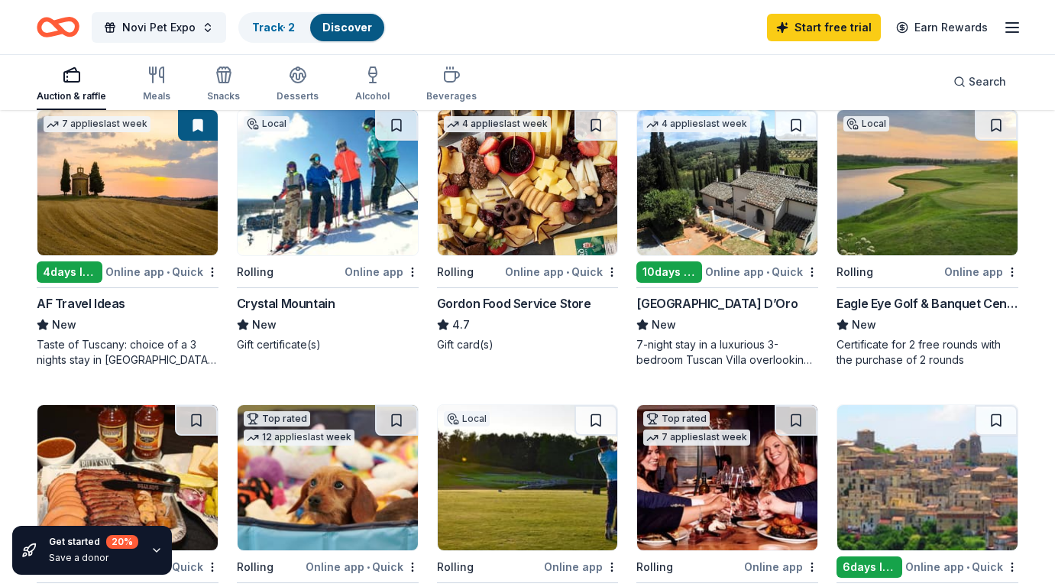
click at [583, 214] on img at bounding box center [528, 182] width 180 height 145
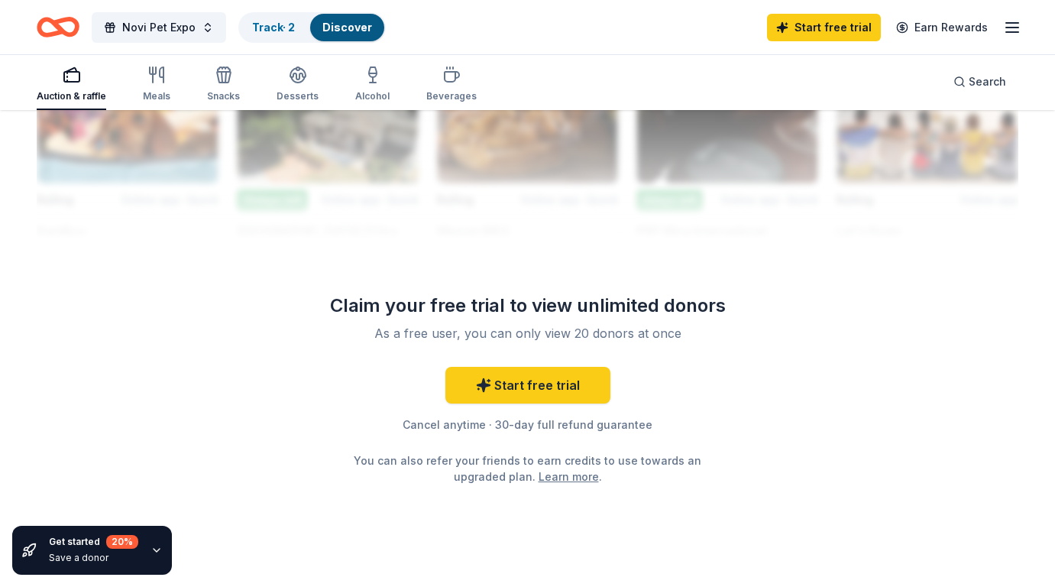
scroll to position [1461, 0]
click at [585, 477] on link "Learn more" at bounding box center [569, 476] width 60 height 16
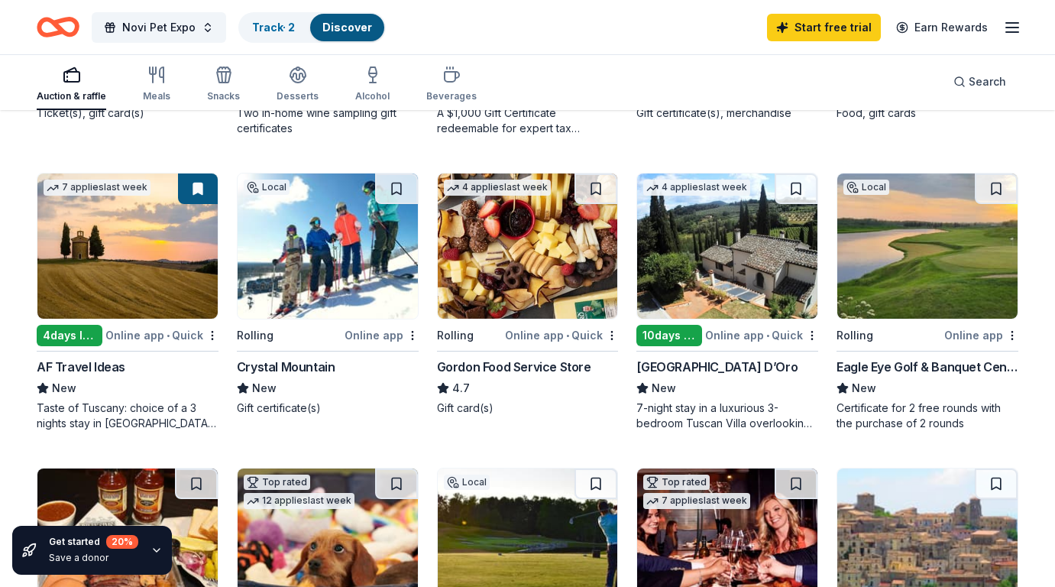
scroll to position [407, 0]
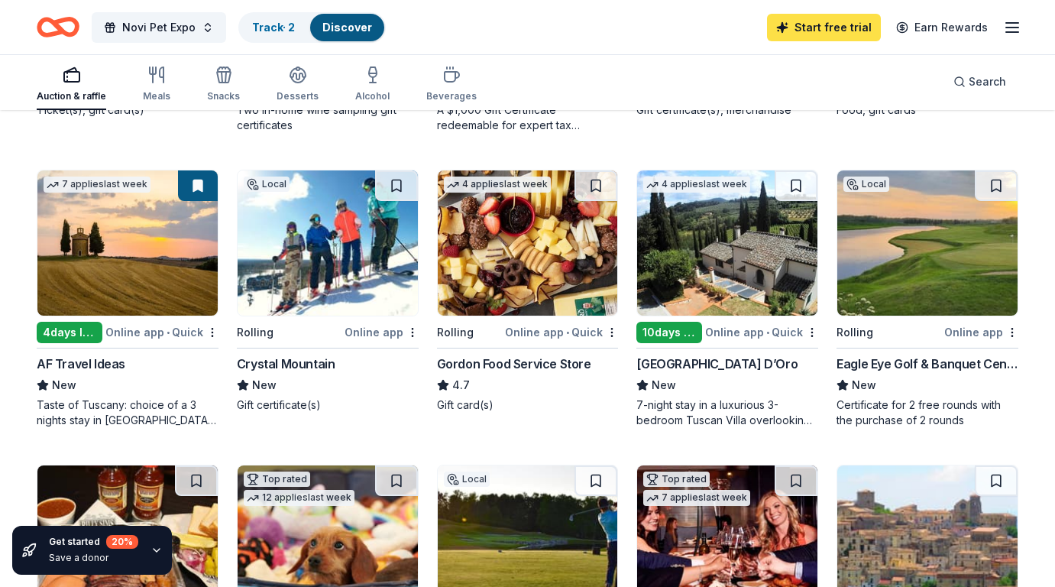
click at [839, 21] on link "Start free trial" at bounding box center [824, 28] width 114 height 28
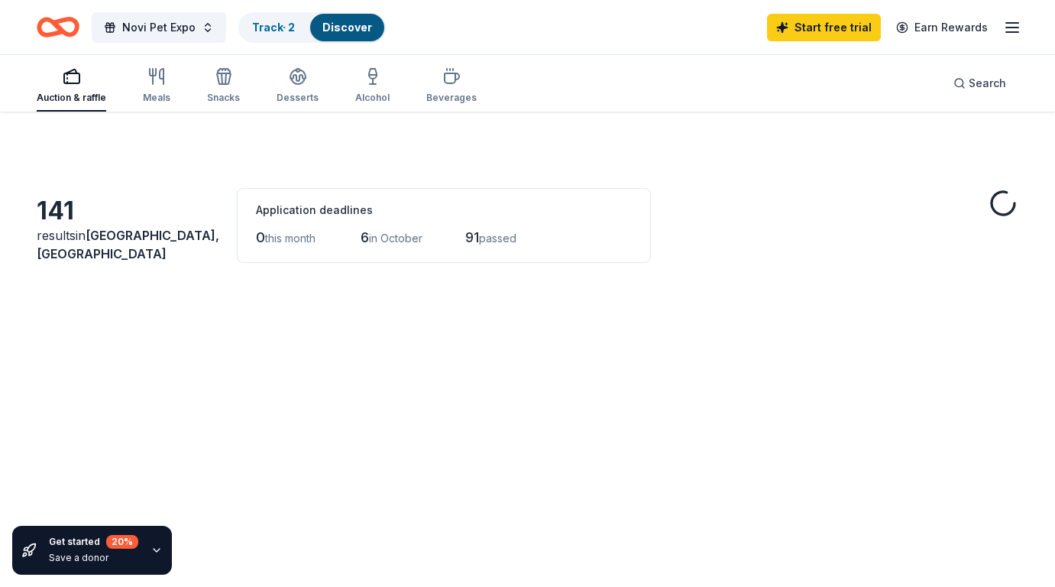
scroll to position [407, 0]
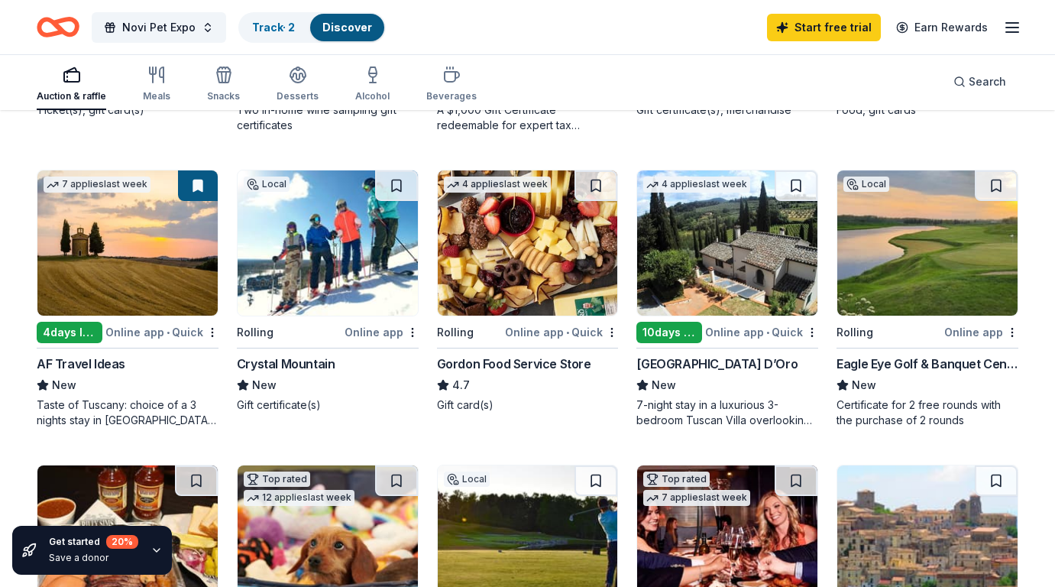
click at [702, 248] on img at bounding box center [727, 242] width 180 height 145
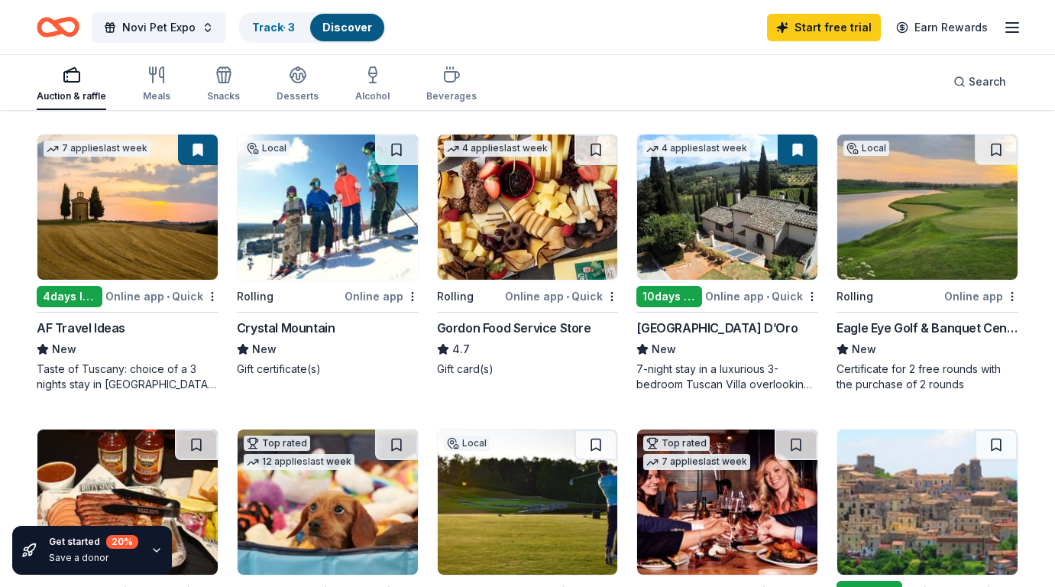
scroll to position [450, 0]
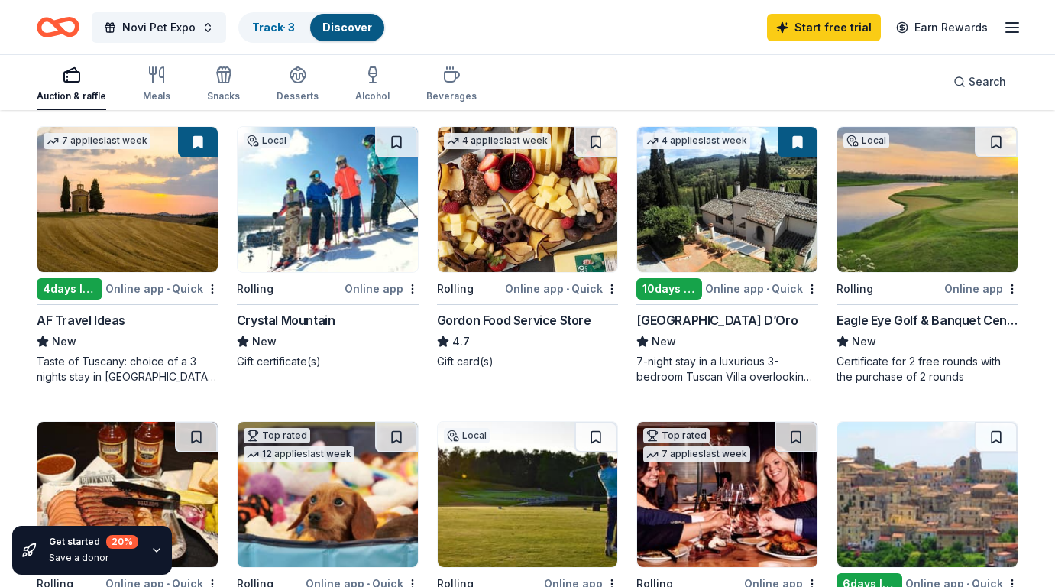
click at [890, 224] on img at bounding box center [928, 199] width 180 height 145
click at [924, 204] on img at bounding box center [928, 199] width 180 height 145
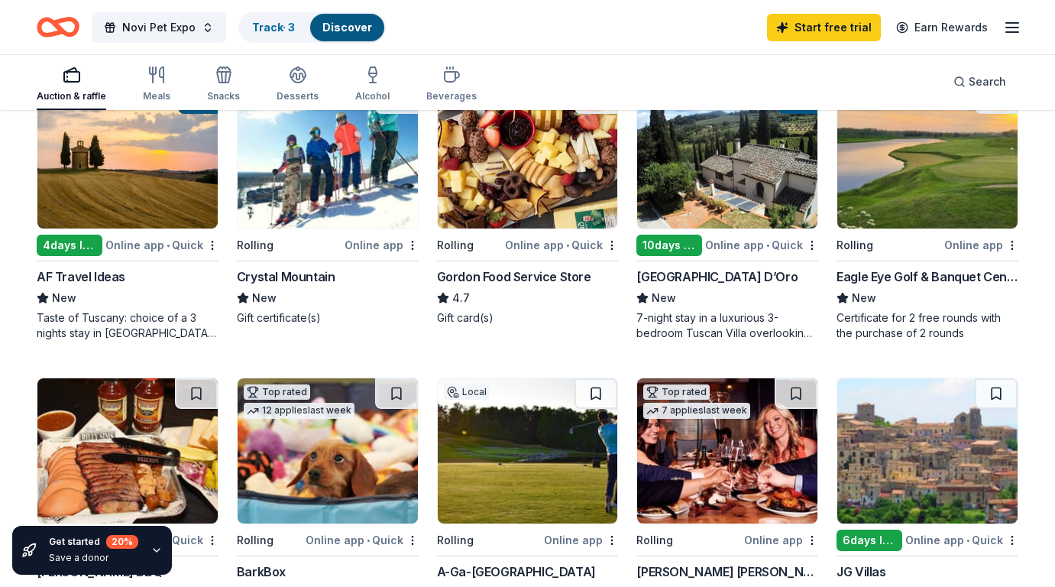
scroll to position [399, 0]
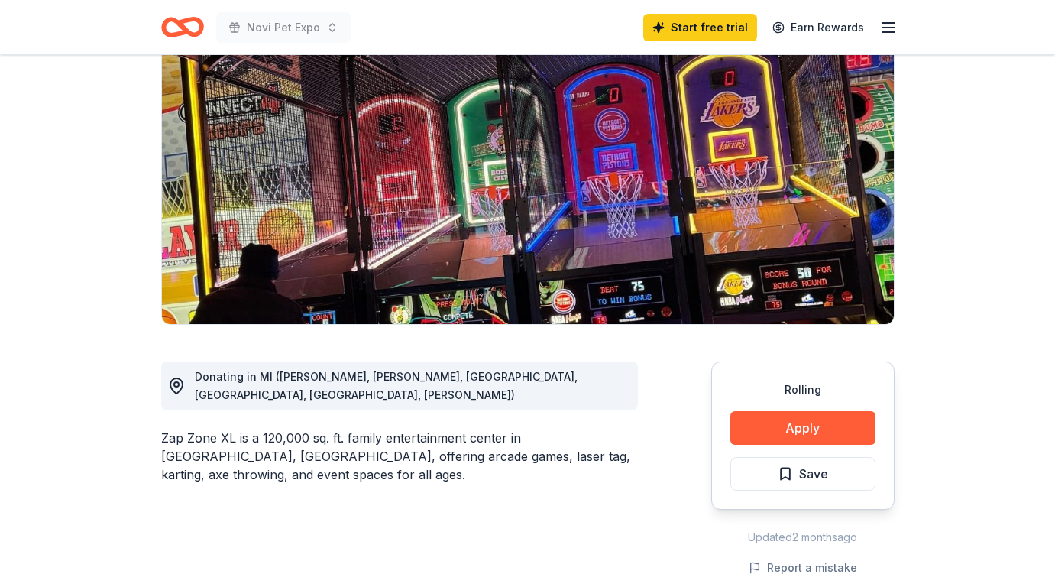
scroll to position [163, 0]
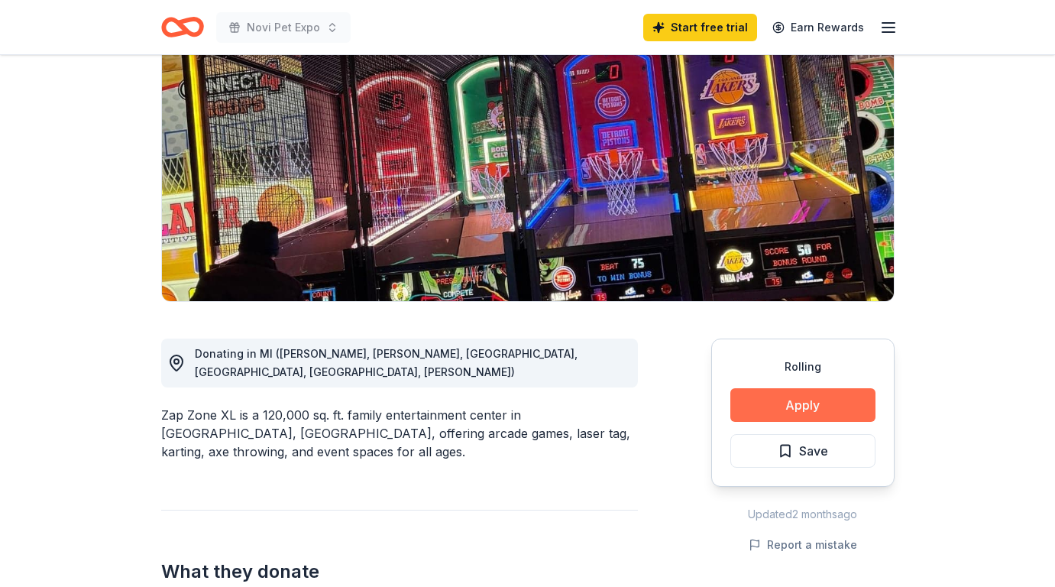
click at [760, 401] on button "Apply" at bounding box center [803, 405] width 145 height 34
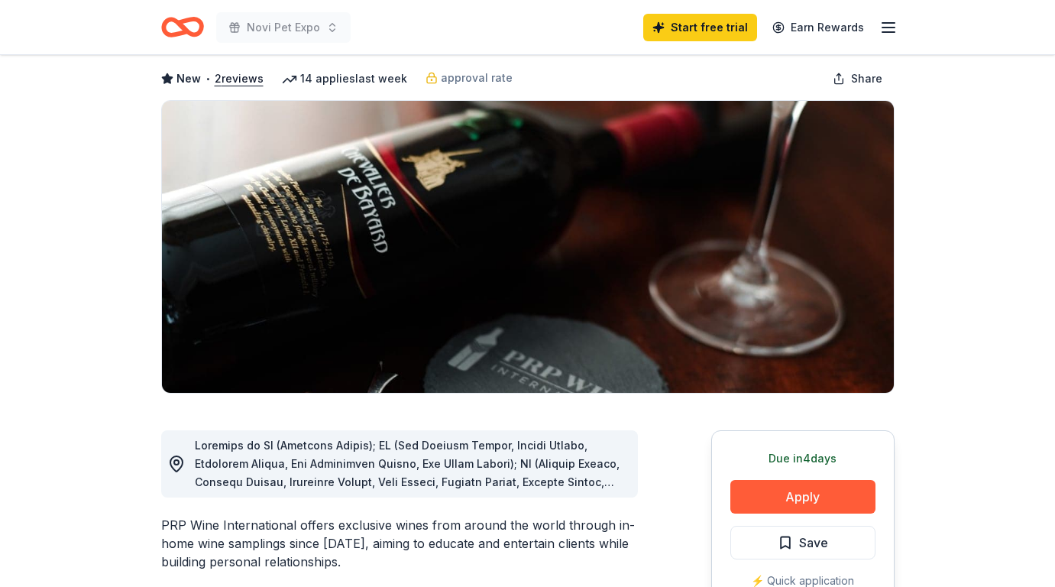
scroll to position [74, 0]
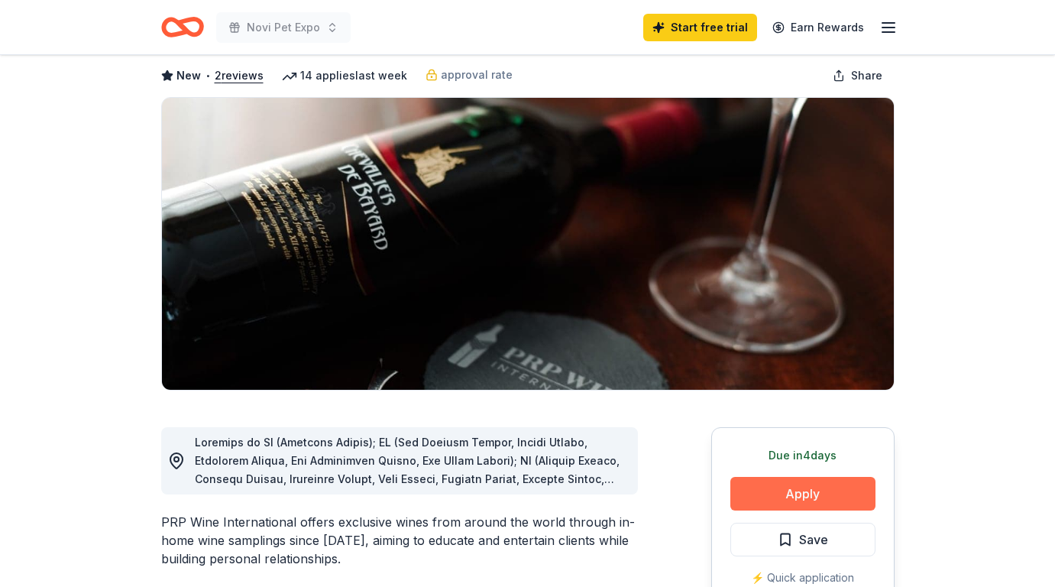
click at [757, 492] on button "Apply" at bounding box center [803, 494] width 145 height 34
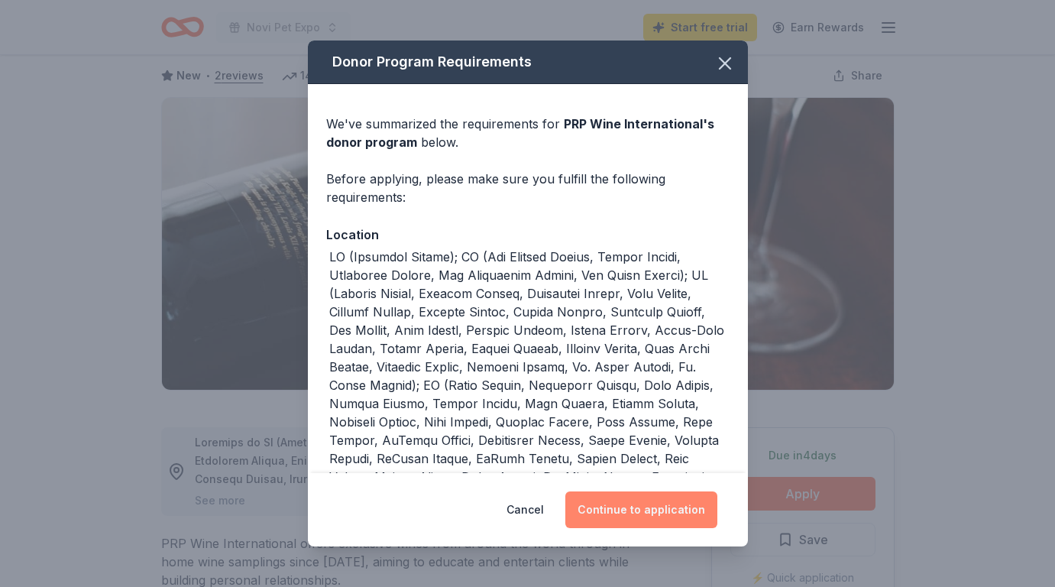
click at [643, 517] on button "Continue to application" at bounding box center [642, 509] width 152 height 37
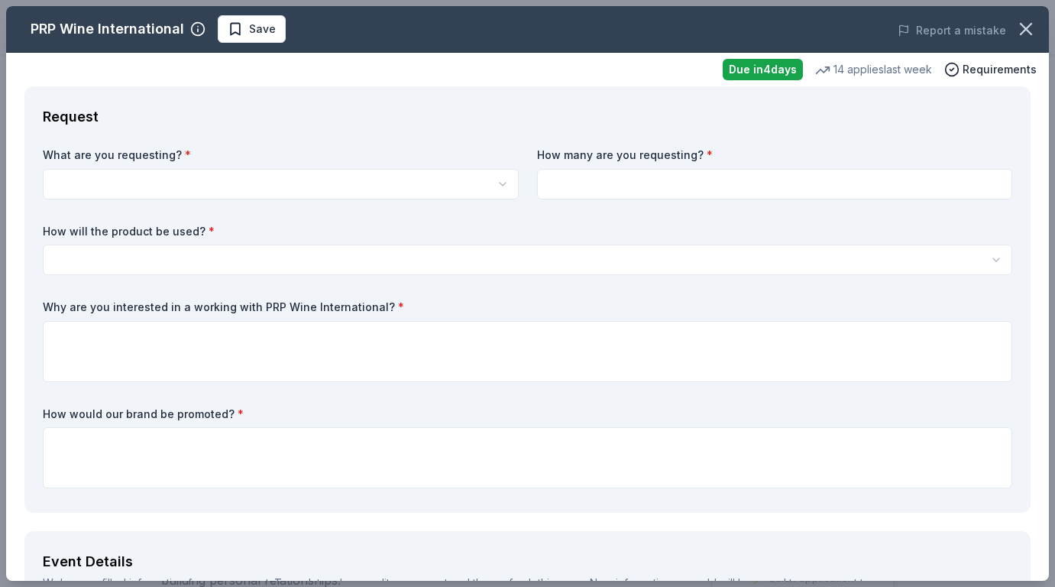
click at [364, 182] on html "Novi Pet Expo Start free trial Earn Rewards Due in 4 days Share PRP Wine Intern…" at bounding box center [527, 219] width 1055 height 587
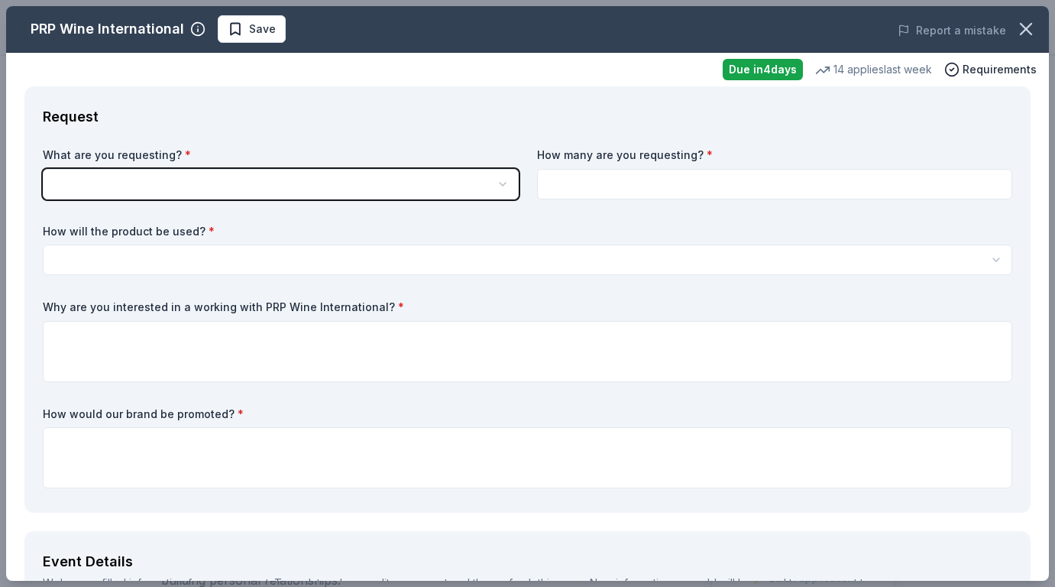
scroll to position [0, 0]
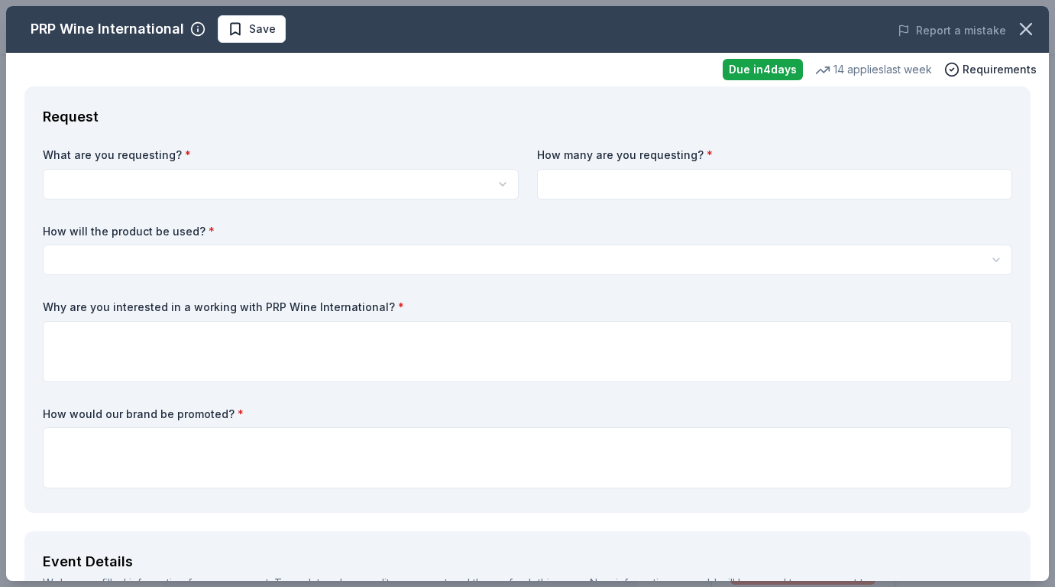
click at [373, 182] on html "Novi Pet Expo Start free trial Earn Rewards Due in 4 days Share PRP Wine Intern…" at bounding box center [527, 293] width 1055 height 587
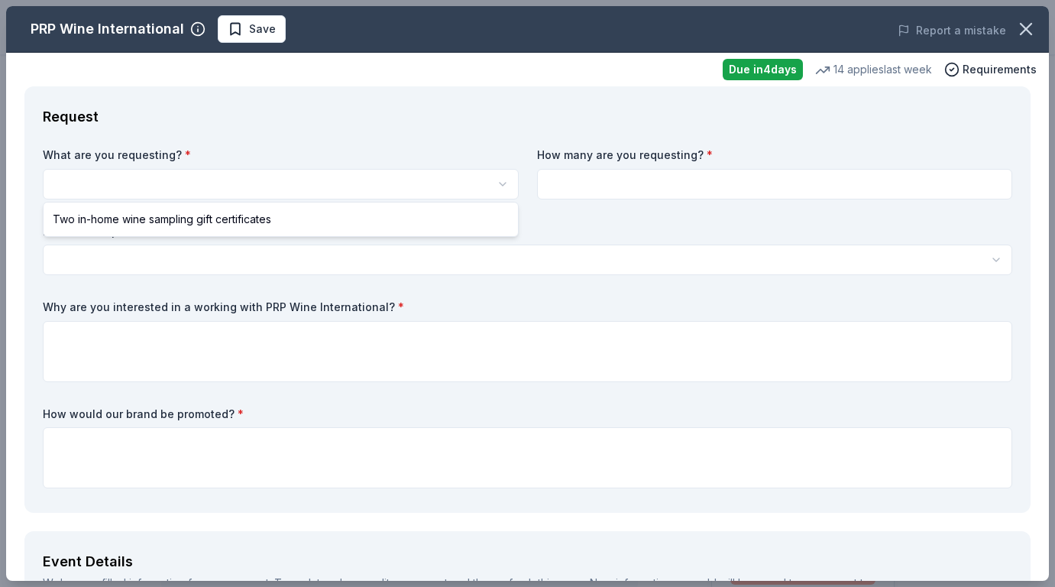
select select "Two in-home wine sampling gift certificates"
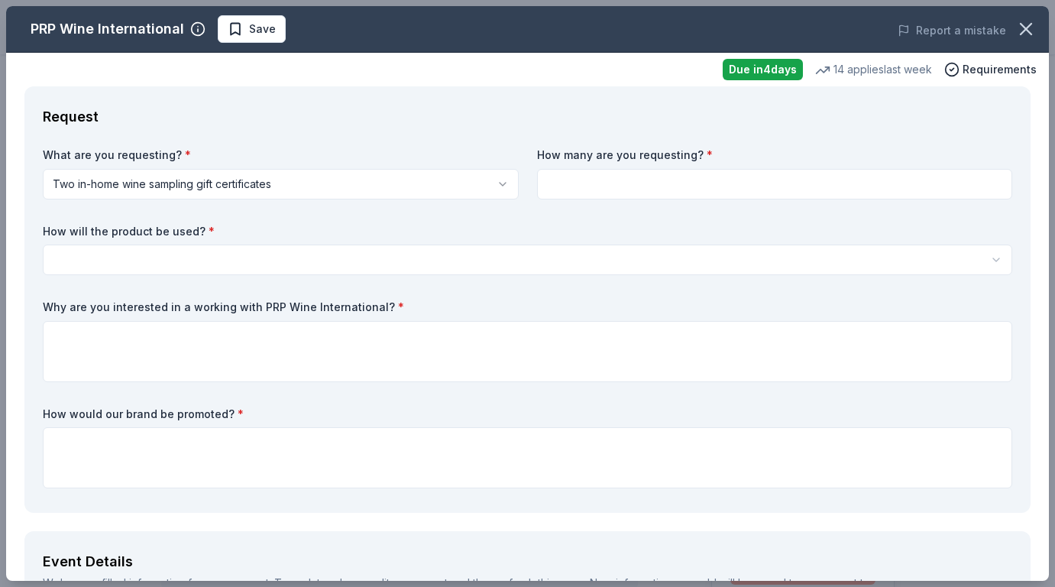
click at [666, 185] on input at bounding box center [775, 184] width 476 height 31
type input "2"
click at [409, 255] on html "Novi Pet Expo Start free trial Earn Rewards Due in 4 days Share PRP Wine Intern…" at bounding box center [527, 293] width 1055 height 587
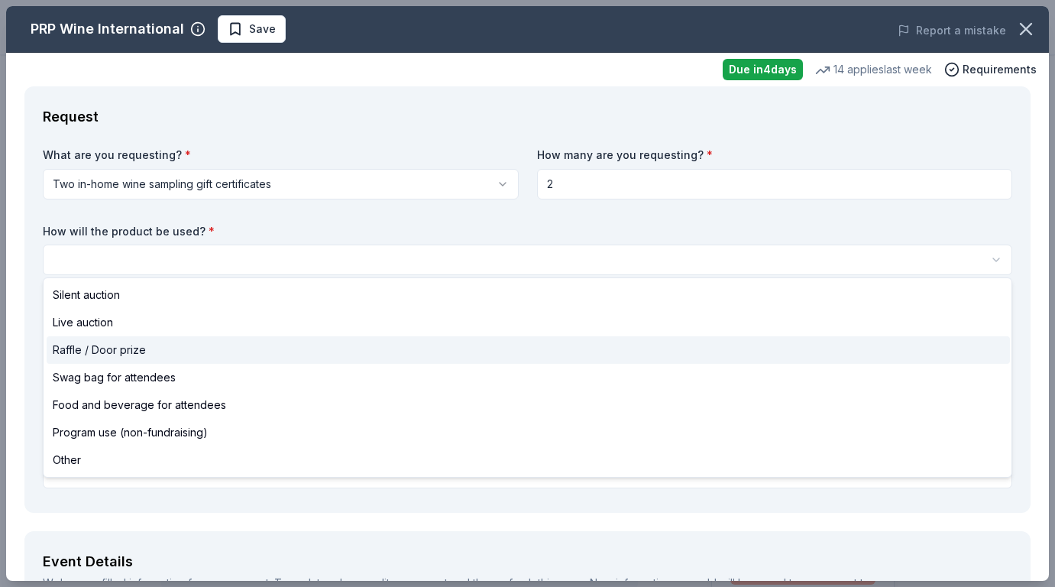
select select "raffleDoorPrize"
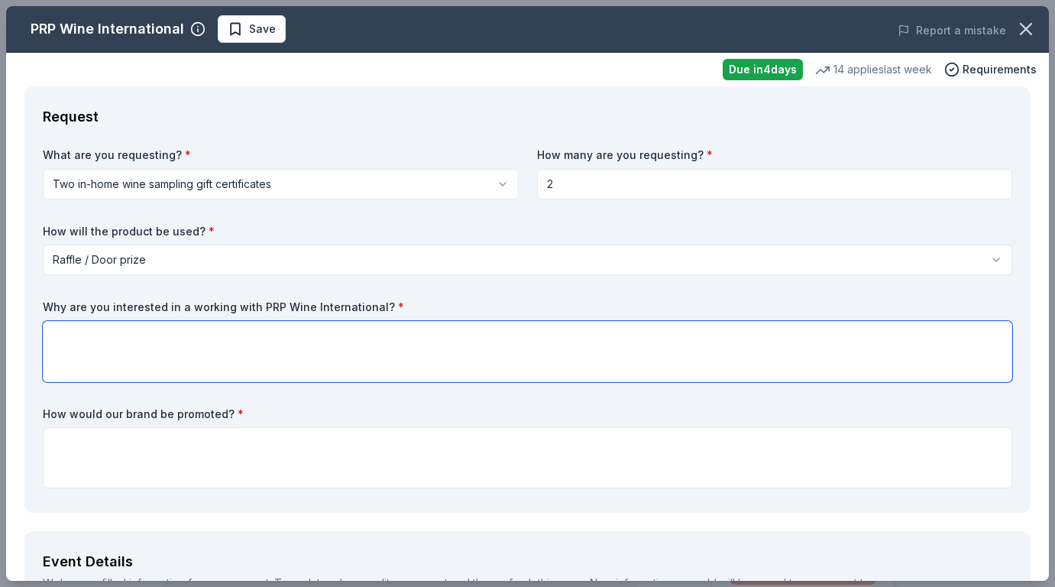
click at [310, 358] on textarea at bounding box center [528, 351] width 970 height 61
type textarea "y"
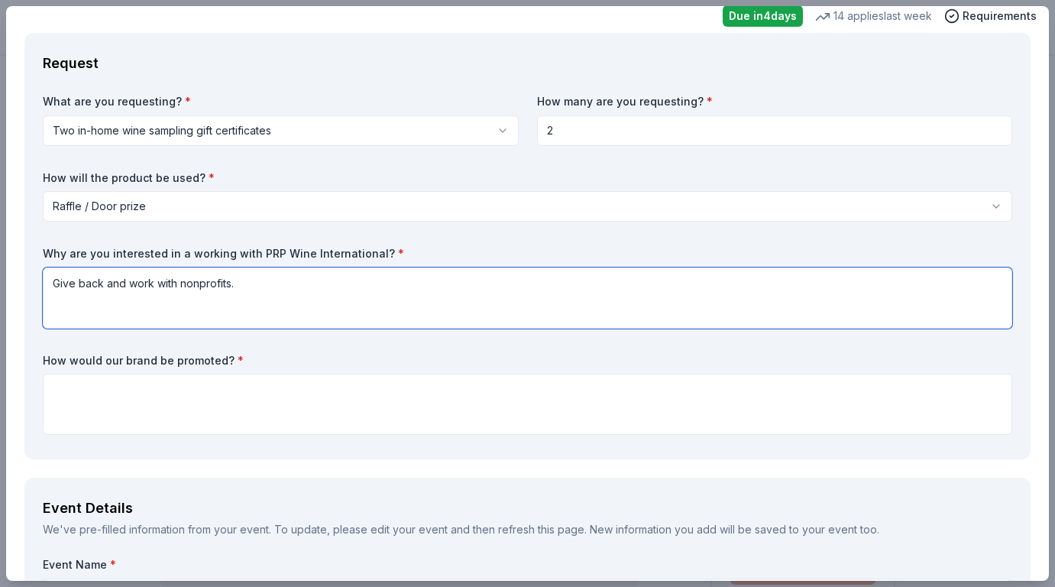
type textarea "Give back and work with nonprofits."
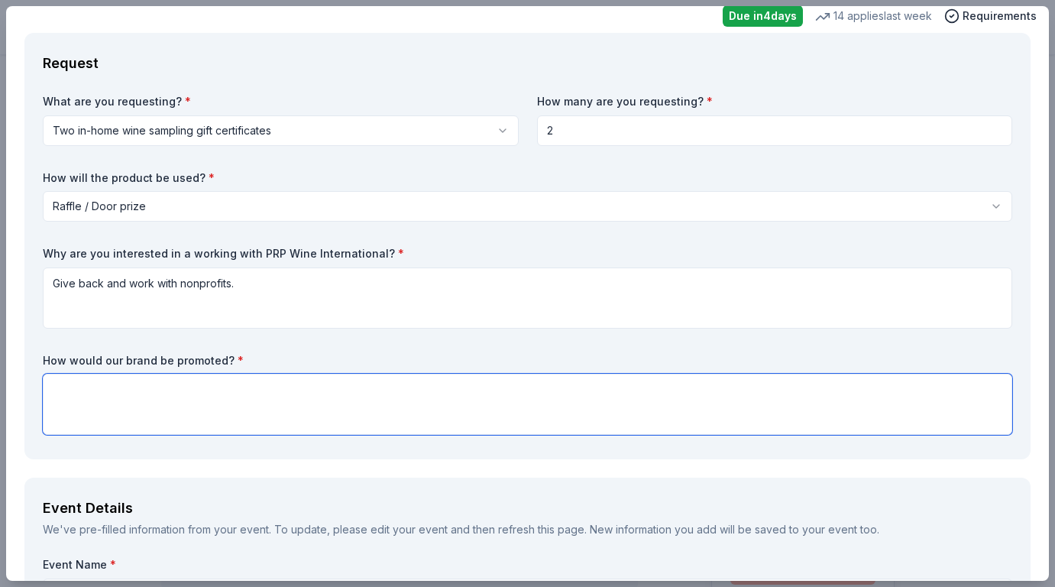
click at [206, 403] on textarea at bounding box center [528, 404] width 970 height 61
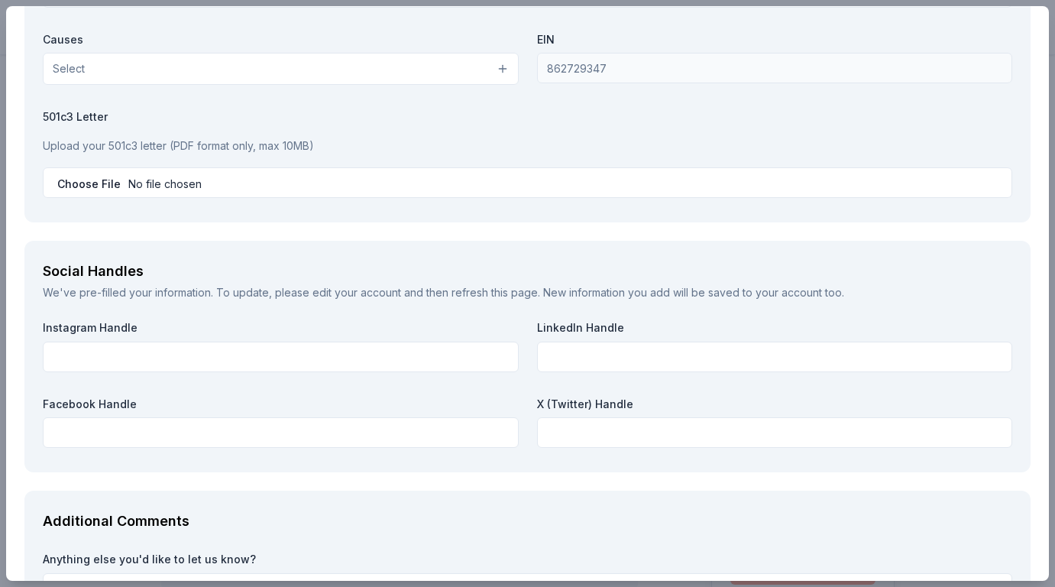
scroll to position [1673, 0]
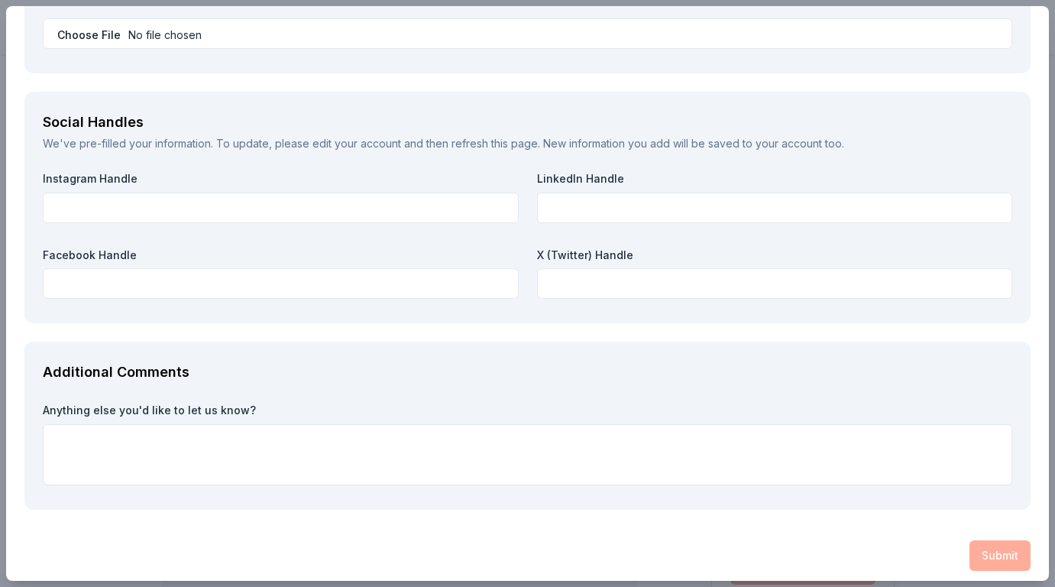
type textarea "our social media pages"
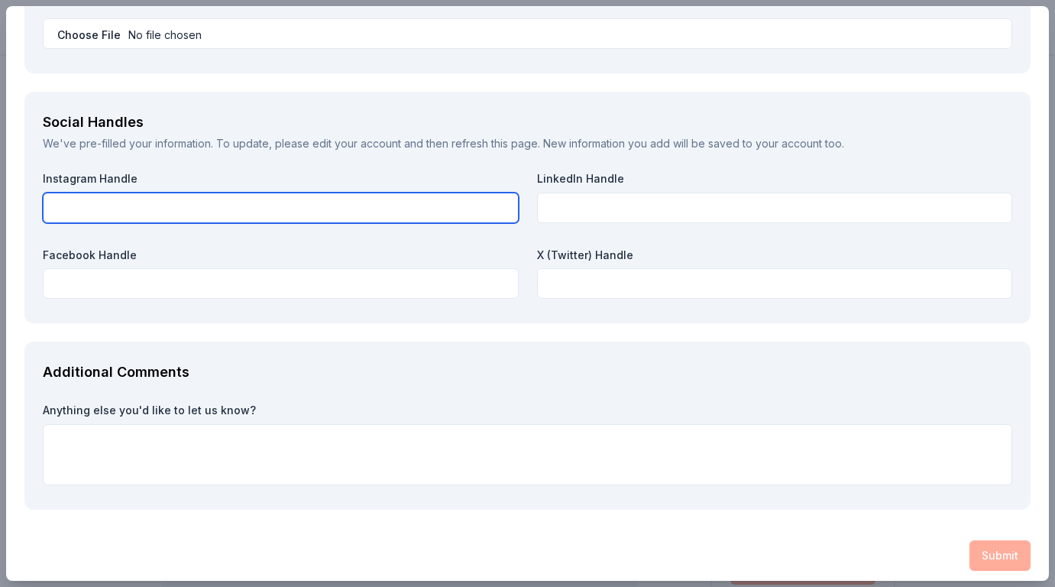
click at [238, 206] on input "text" at bounding box center [281, 208] width 476 height 31
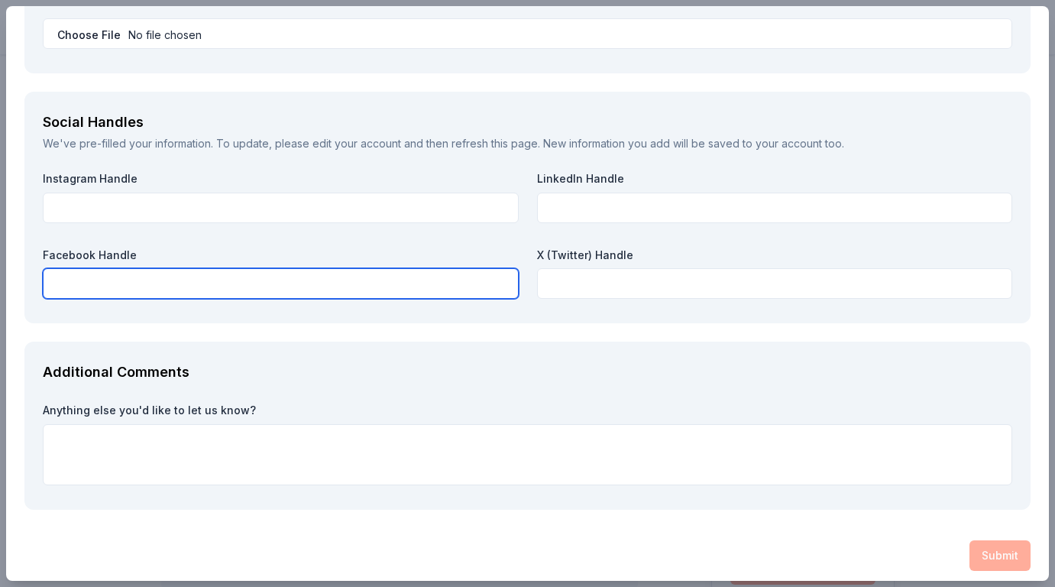
click at [362, 279] on input "text" at bounding box center [281, 283] width 476 height 31
paste input "https://www.facebook.com/happypawshavenco"
type input "https://www.facebook.com/happypawshavenco"
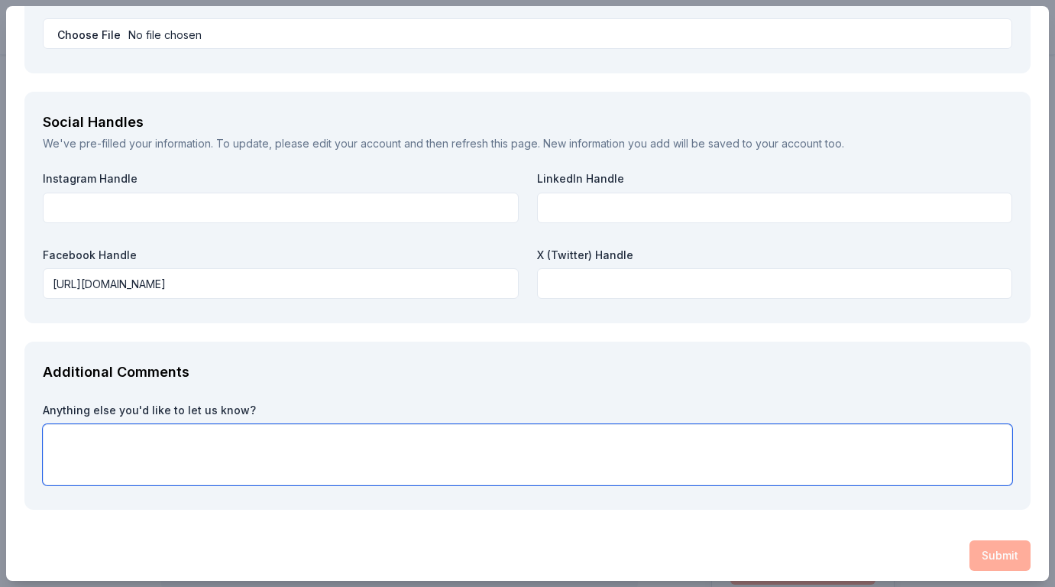
click at [362, 436] on textarea at bounding box center [528, 454] width 970 height 61
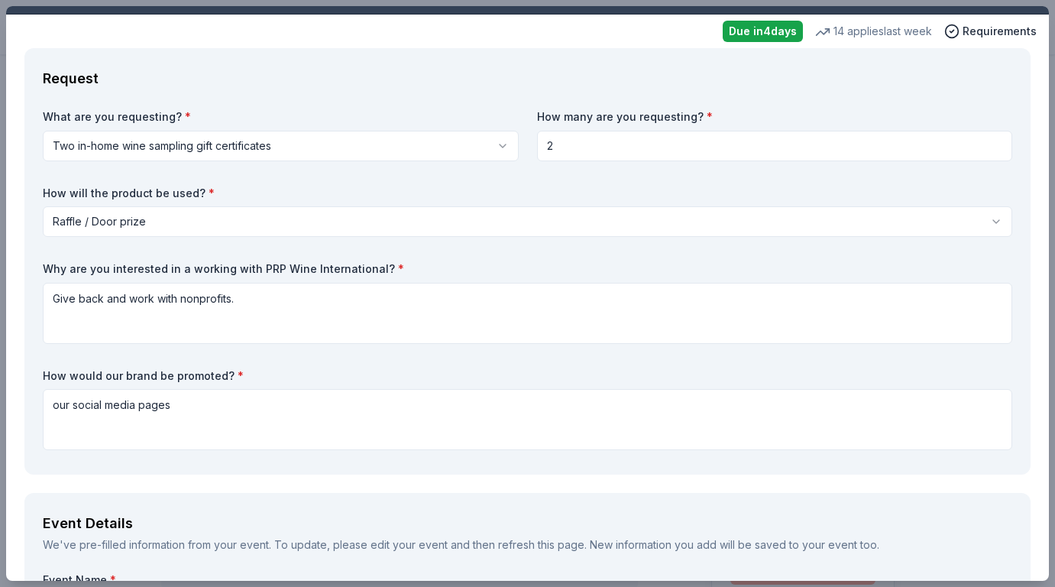
scroll to position [450, 0]
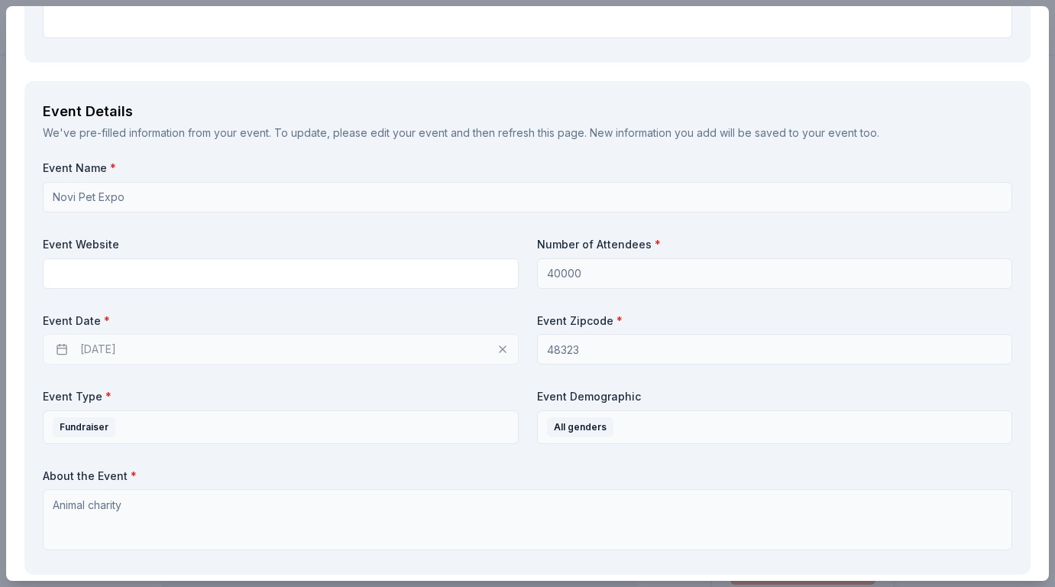
type textarea "We would appreciate any donation!"
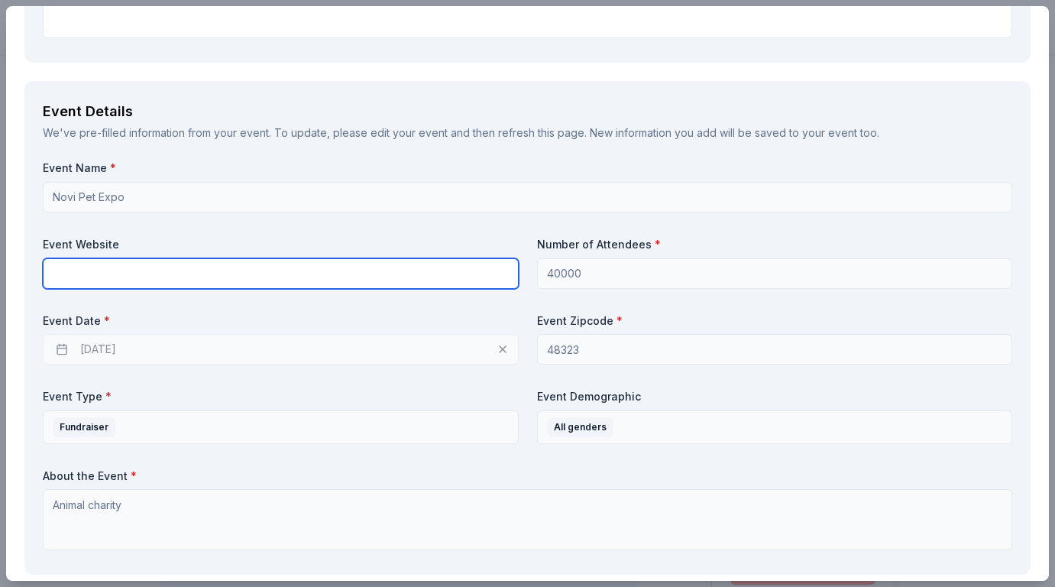
click at [454, 277] on input "text" at bounding box center [281, 273] width 476 height 31
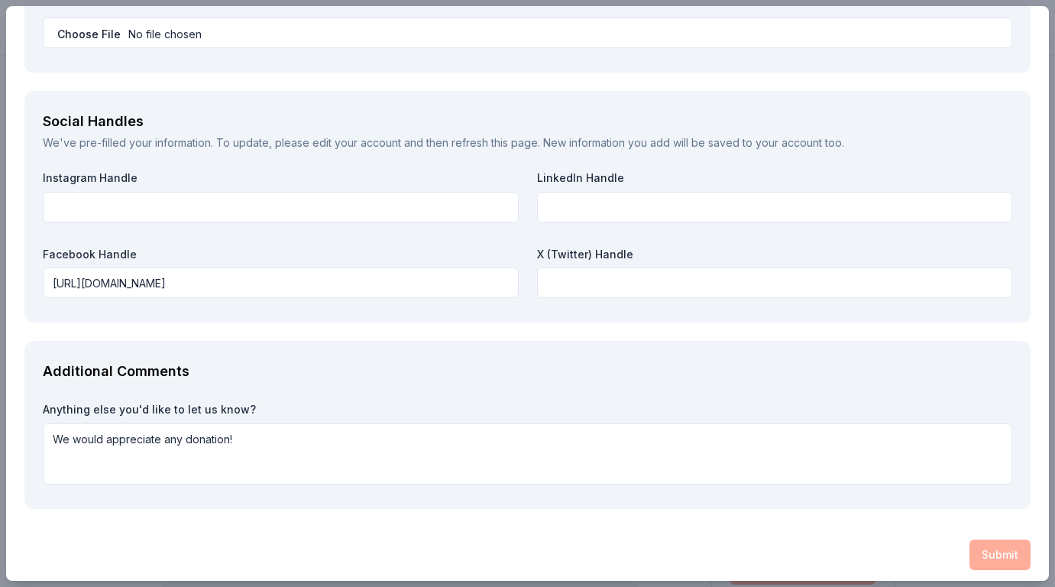
scroll to position [1673, 0]
type input "www.happypawshaven.pet"
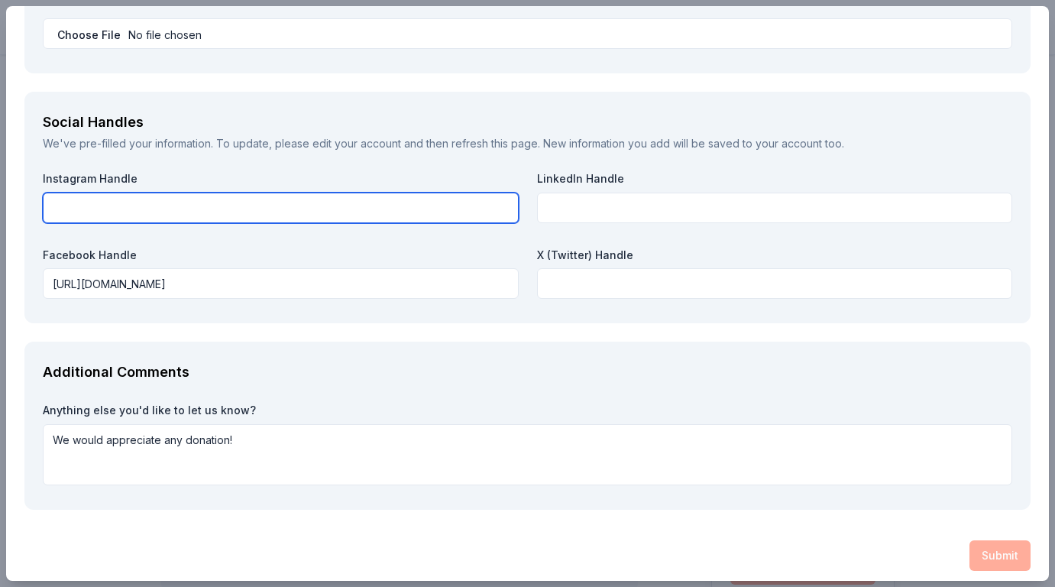
click at [313, 215] on input "text" at bounding box center [281, 208] width 476 height 31
type input "na"
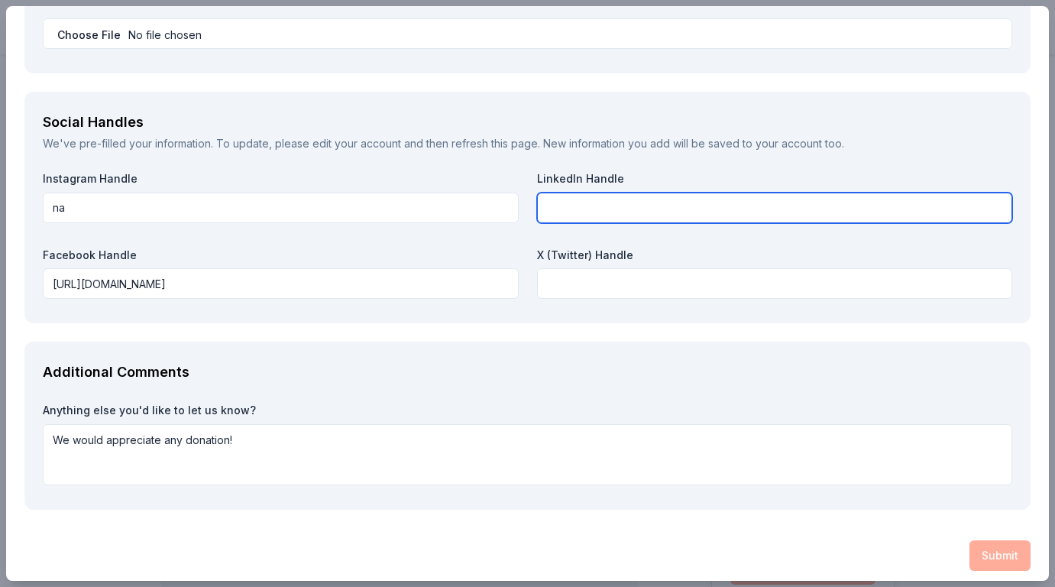
click at [601, 201] on input "text" at bounding box center [775, 208] width 476 height 31
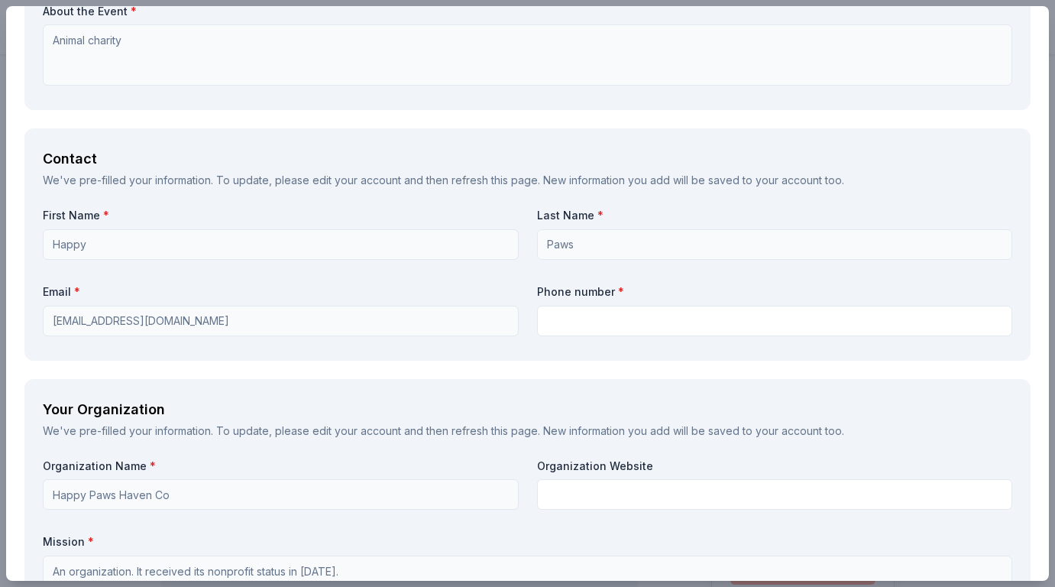
scroll to position [910, 0]
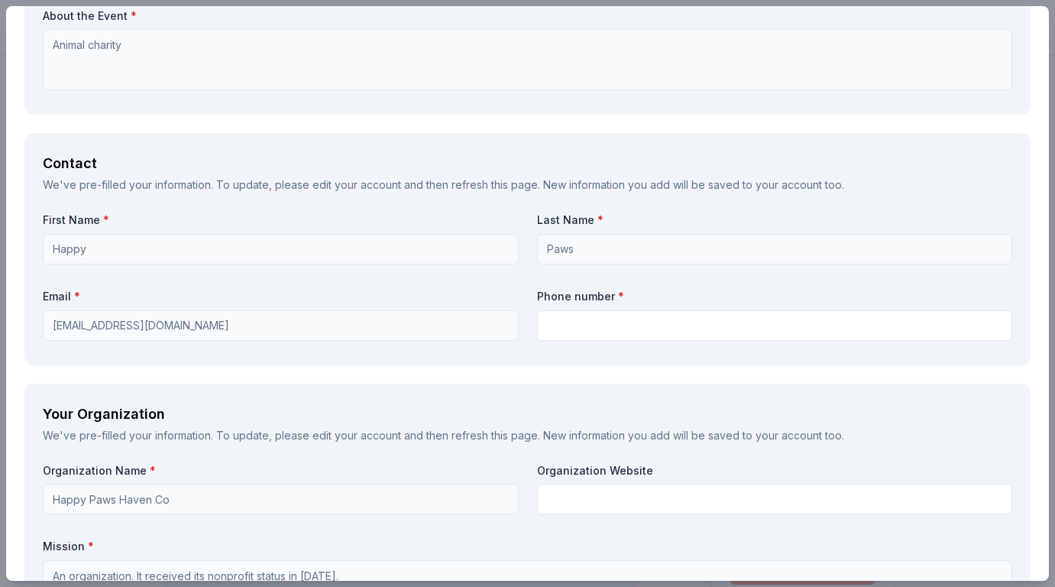
type input "na"
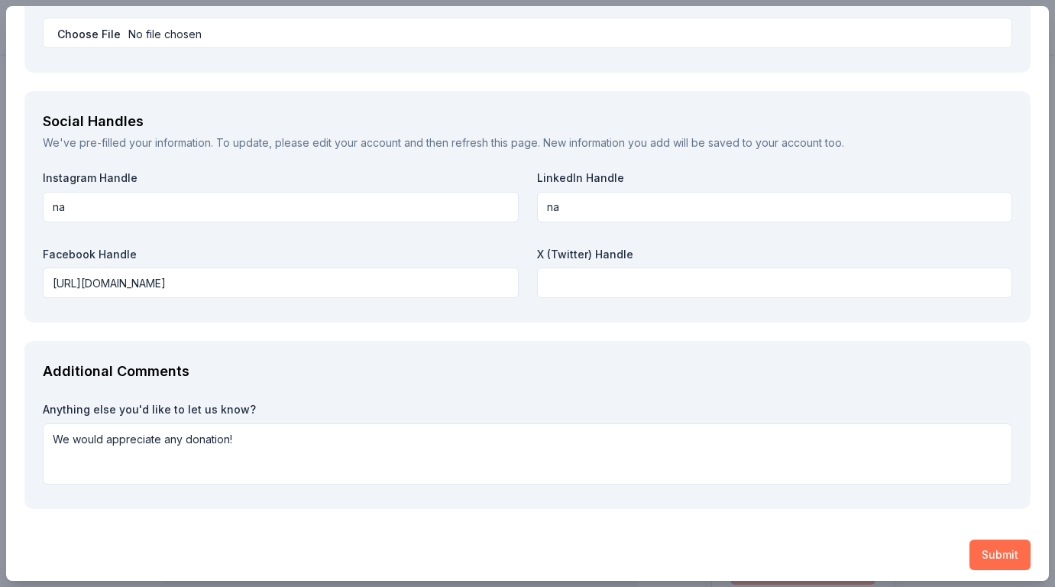
type input "2483035002"
click at [987, 555] on button "Submit" at bounding box center [1000, 555] width 61 height 31
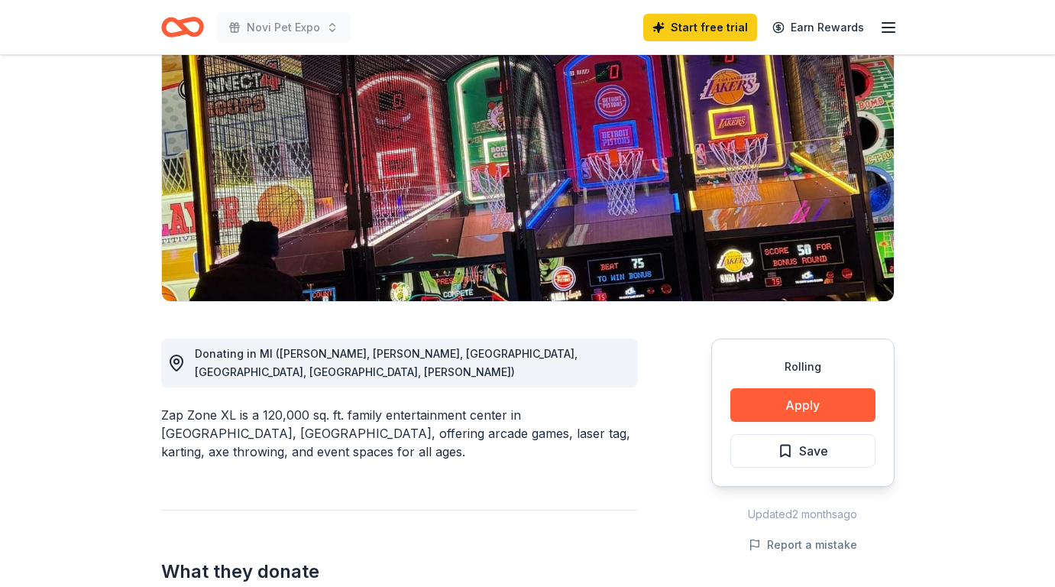
scroll to position [163, 0]
click at [804, 417] on button "Apply" at bounding box center [803, 405] width 145 height 34
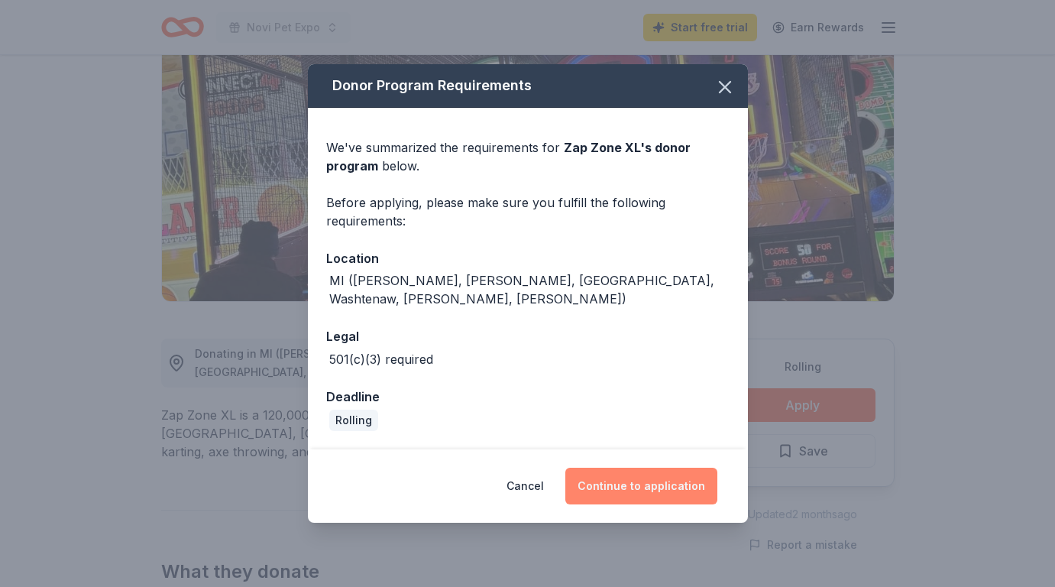
click at [621, 488] on button "Continue to application" at bounding box center [642, 486] width 152 height 37
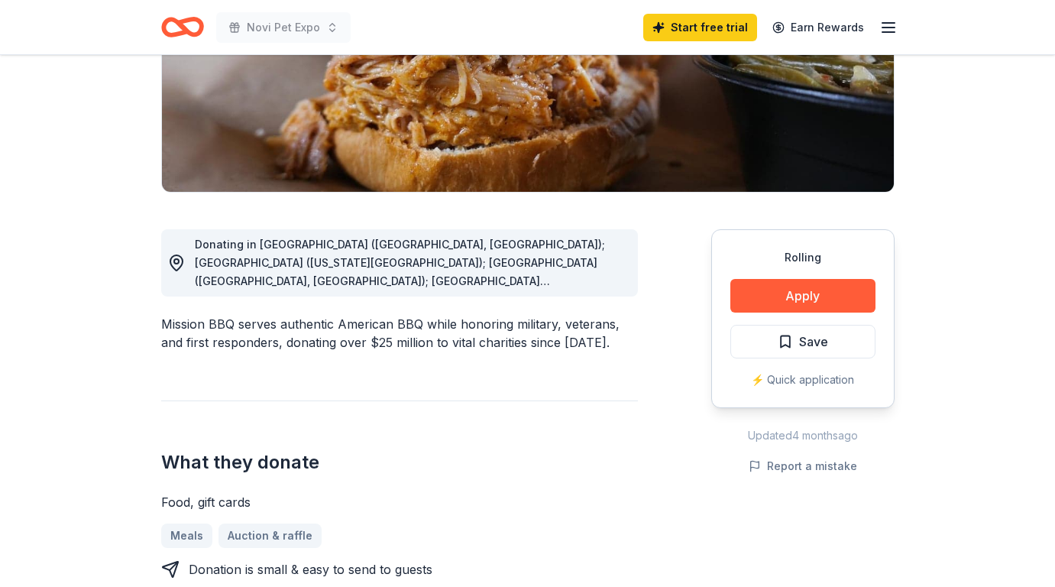
scroll to position [136, 0]
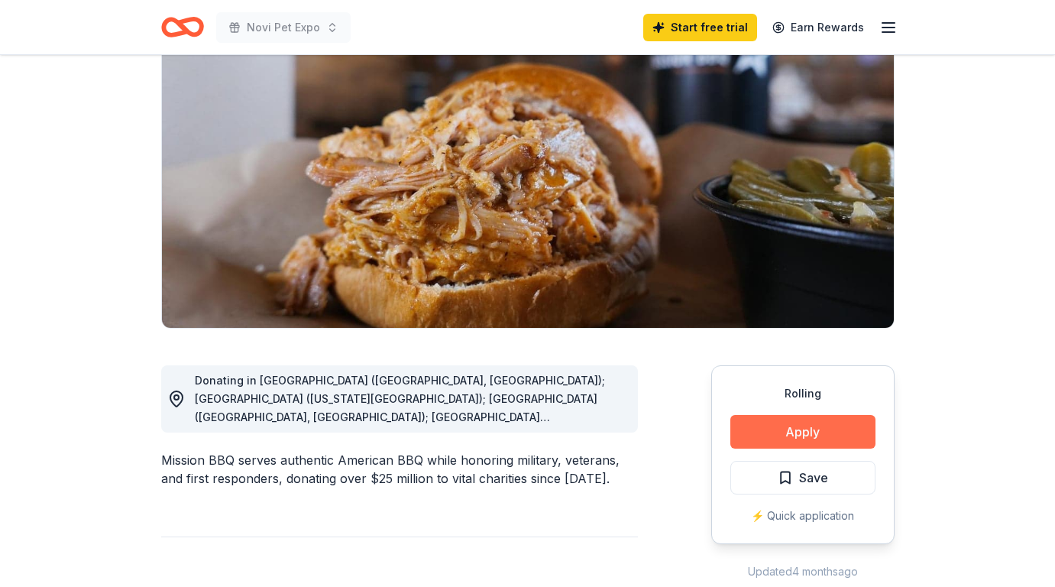
click at [839, 423] on button "Apply" at bounding box center [803, 432] width 145 height 34
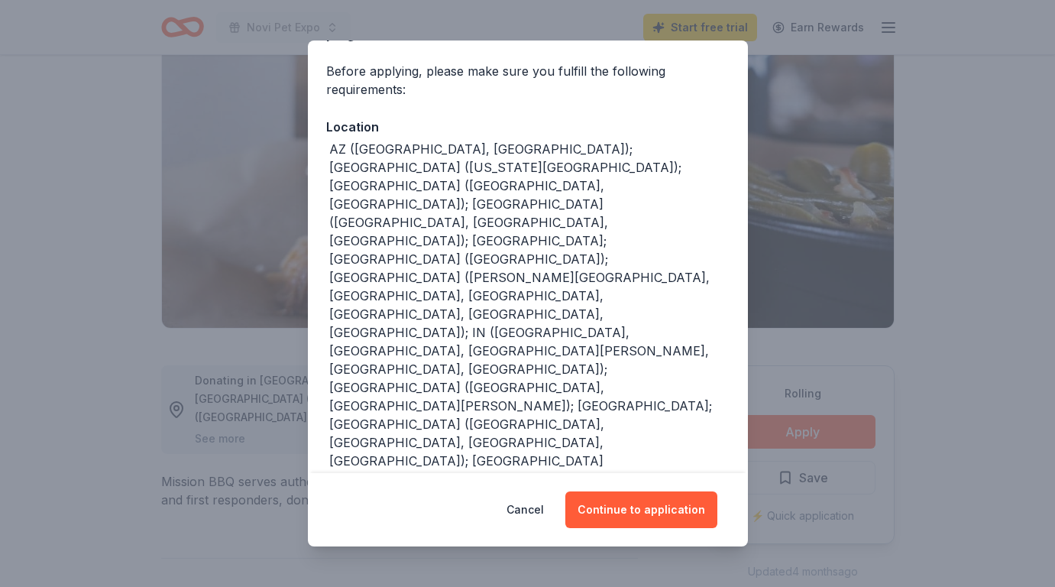
scroll to position [113, 0]
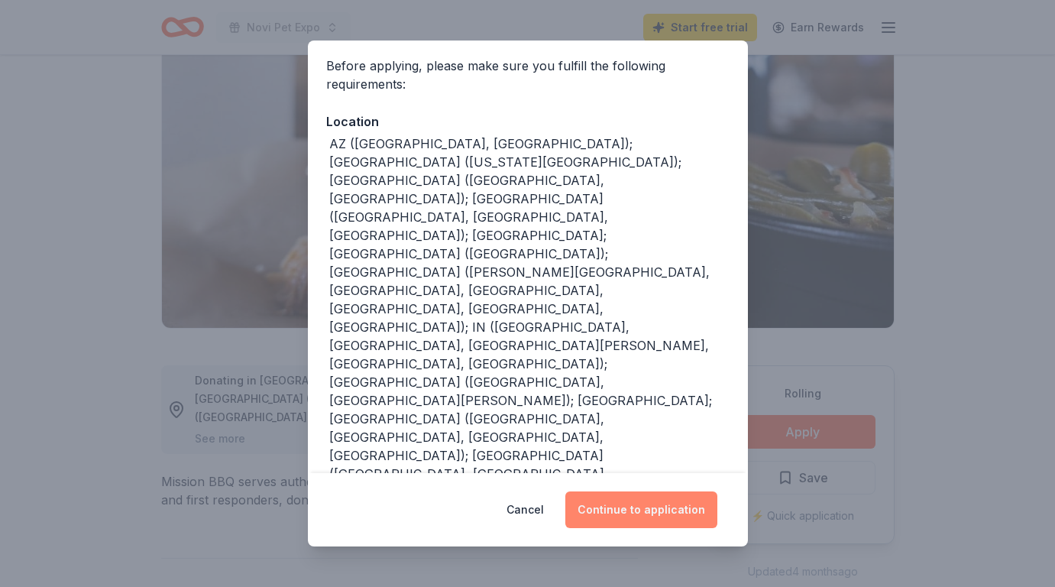
click at [675, 507] on button "Continue to application" at bounding box center [642, 509] width 152 height 37
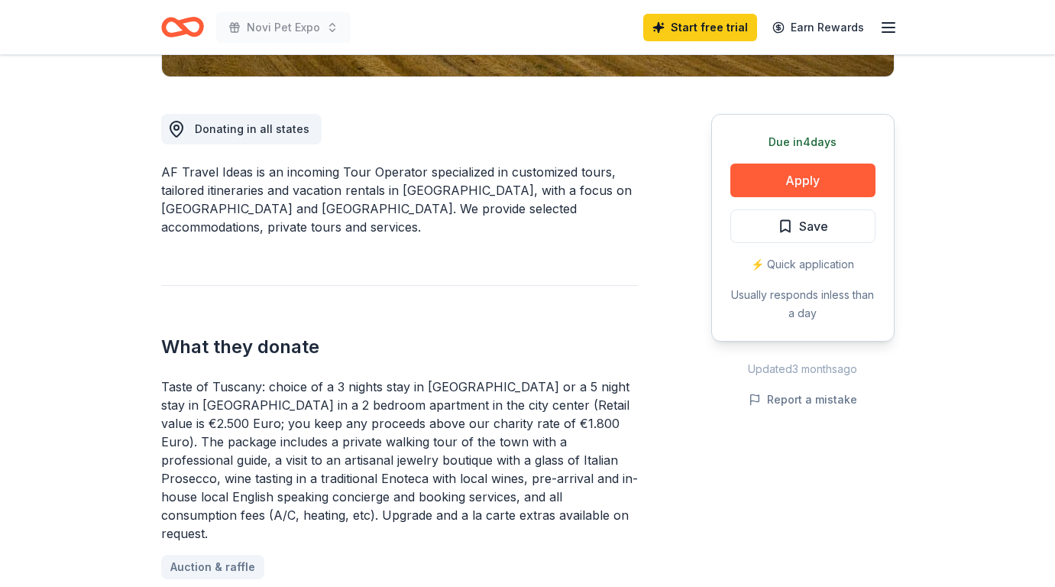
scroll to position [404, 0]
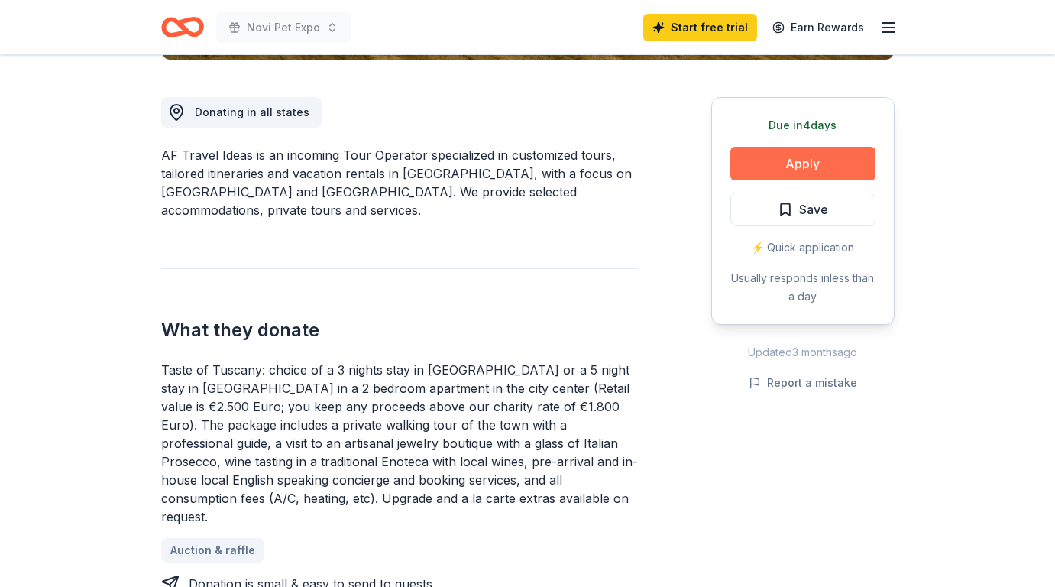
click at [779, 154] on button "Apply" at bounding box center [803, 164] width 145 height 34
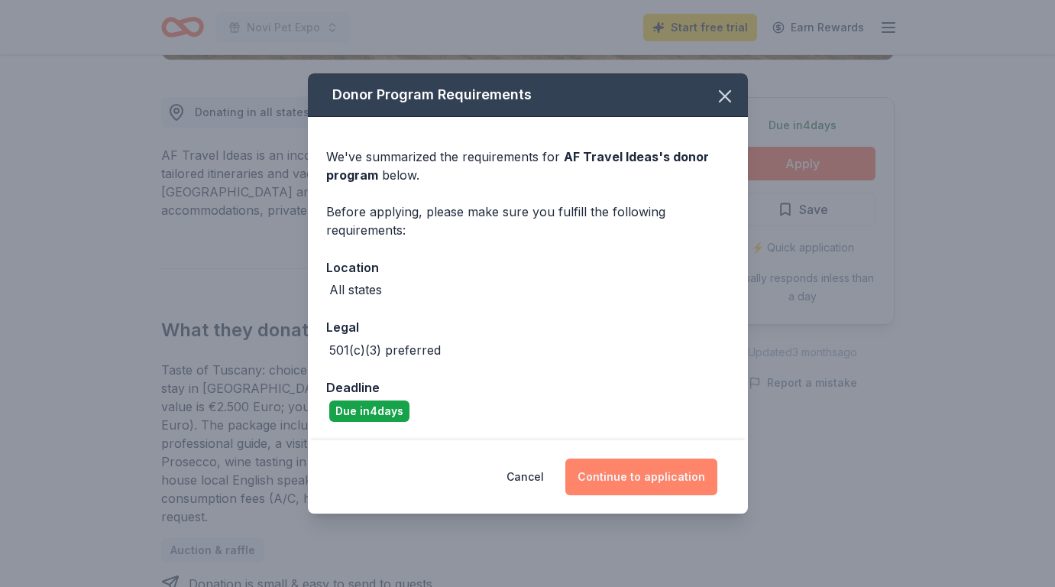
click at [658, 485] on button "Continue to application" at bounding box center [642, 477] width 152 height 37
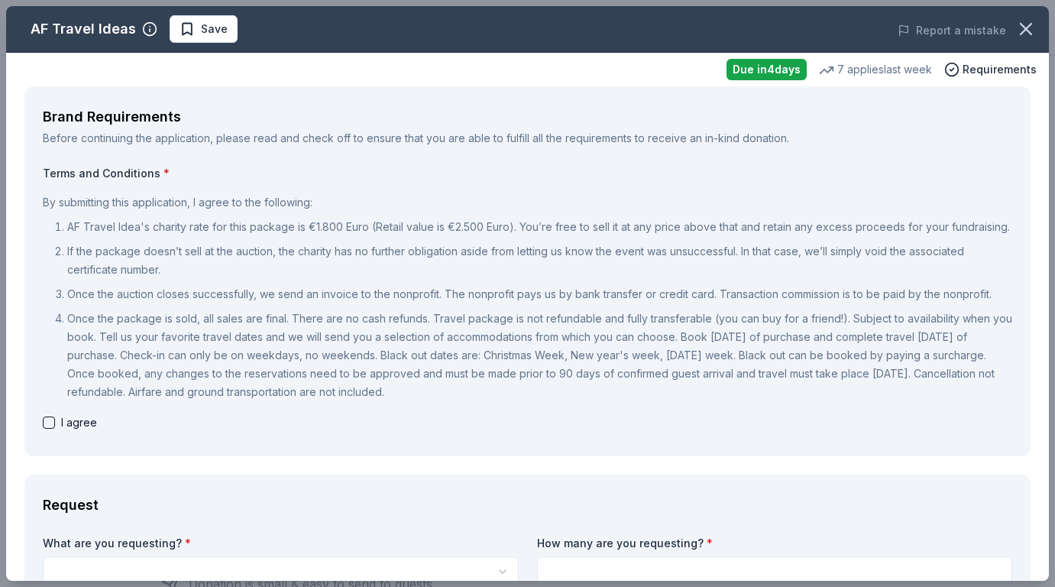
scroll to position [287, 0]
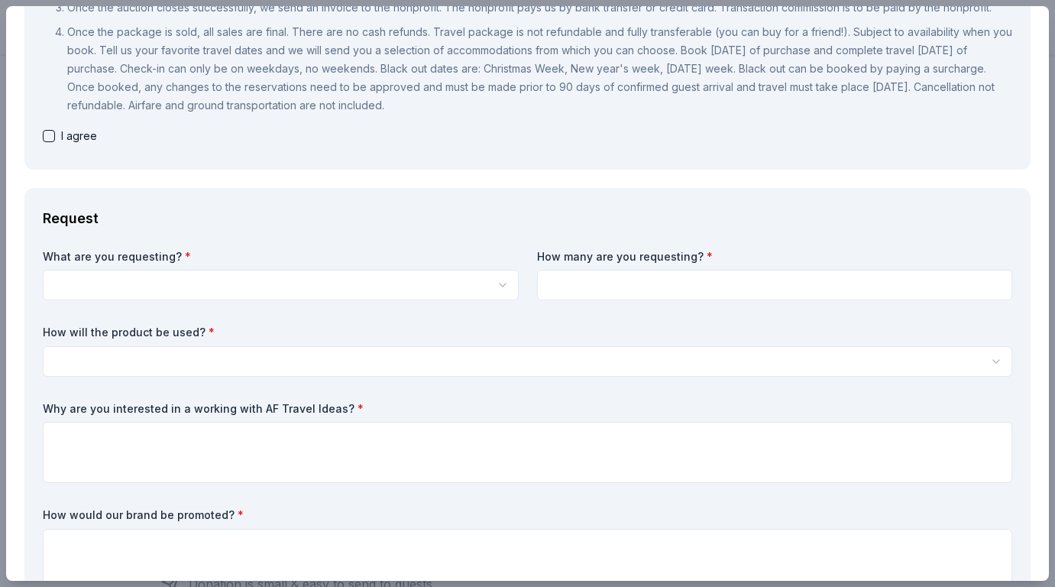
click at [43, 131] on button "button" at bounding box center [49, 136] width 12 height 12
checkbox input "true"
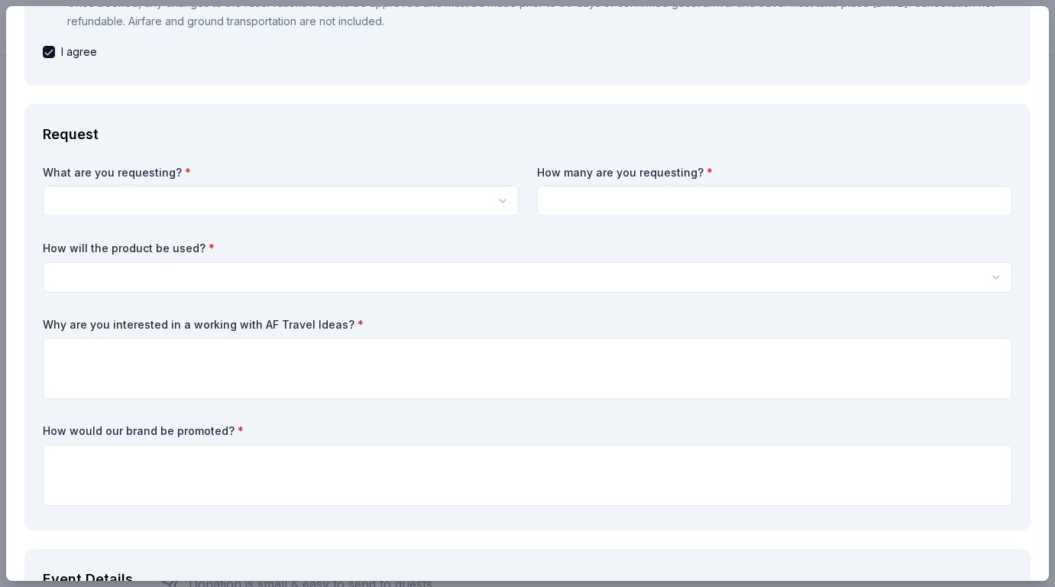
scroll to position [391, 0]
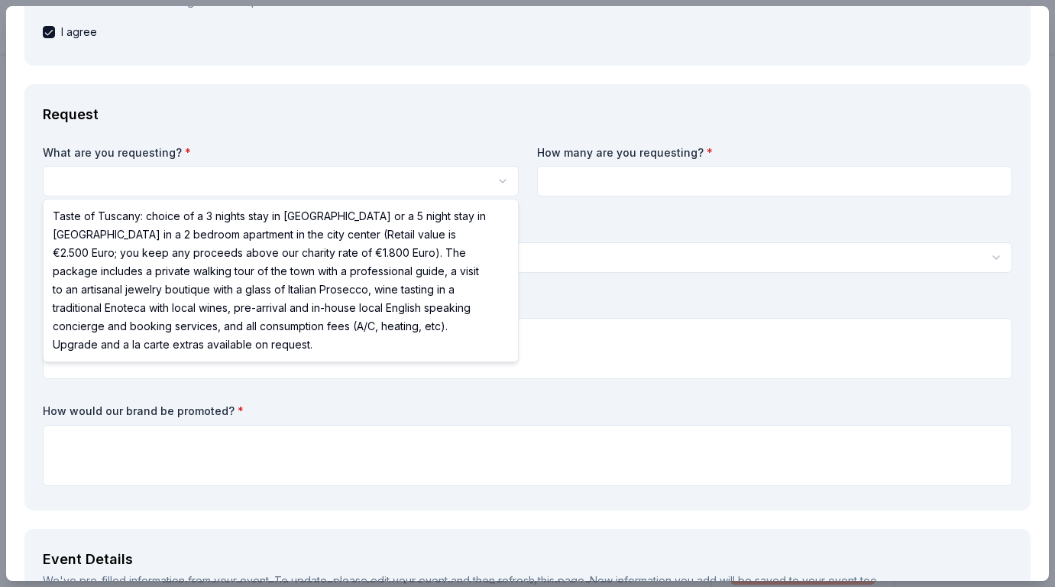
select select "Taste of Tuscany: choice of a 3 nights stay in Florence or a 5 night stay in Co…"
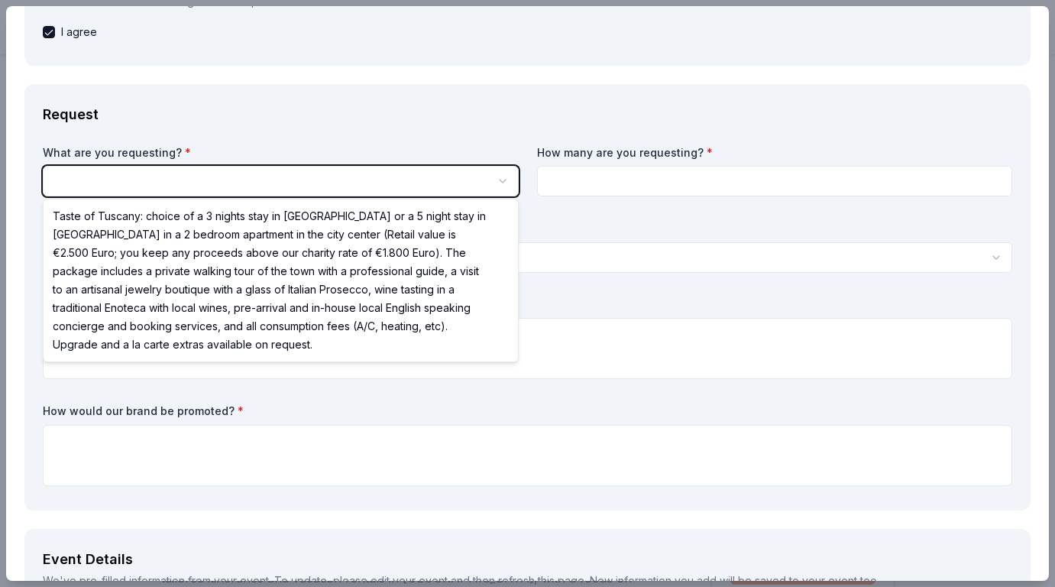
scroll to position [0, 0]
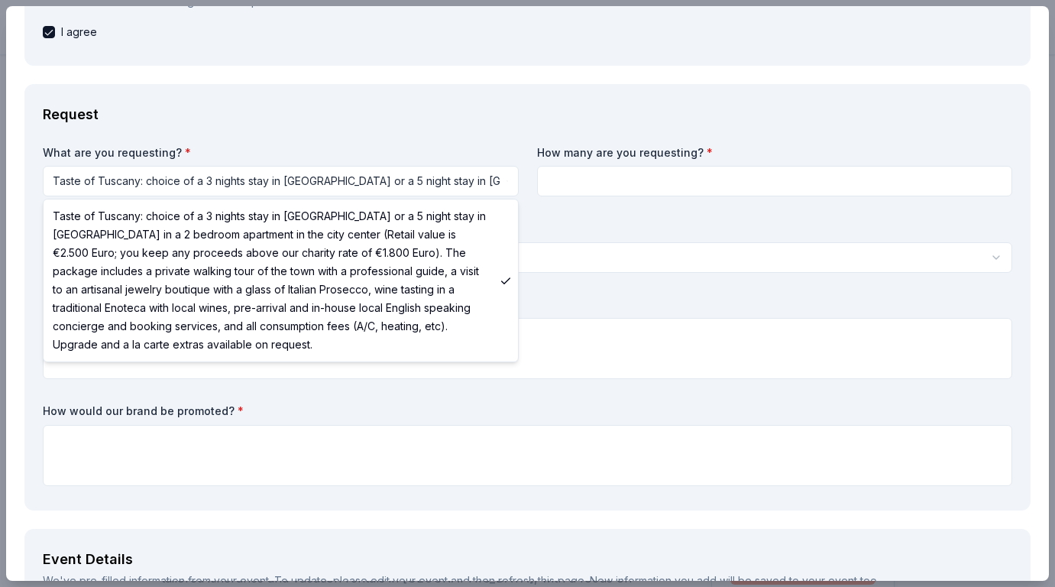
click at [410, 186] on html "Novi Pet Expo Start free trial Earn Rewards Due in 4 days Share AF Travel Ideas…" at bounding box center [527, 293] width 1055 height 587
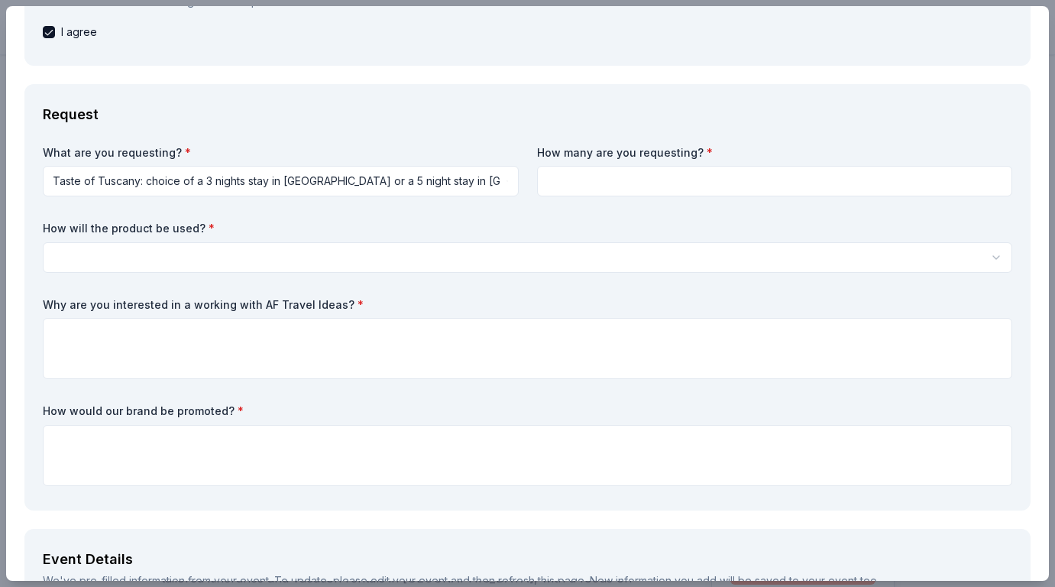
click at [734, 200] on div "What are you requesting? * Taste of Tuscany: choice of a 3 nights stay in Flore…" at bounding box center [528, 318] width 970 height 347
click at [715, 186] on input at bounding box center [775, 181] width 476 height 31
type input "2"
click at [475, 266] on html "Novi Pet Expo Start free trial Earn Rewards Due in 4 days Share AF Travel Ideas…" at bounding box center [527, 293] width 1055 height 587
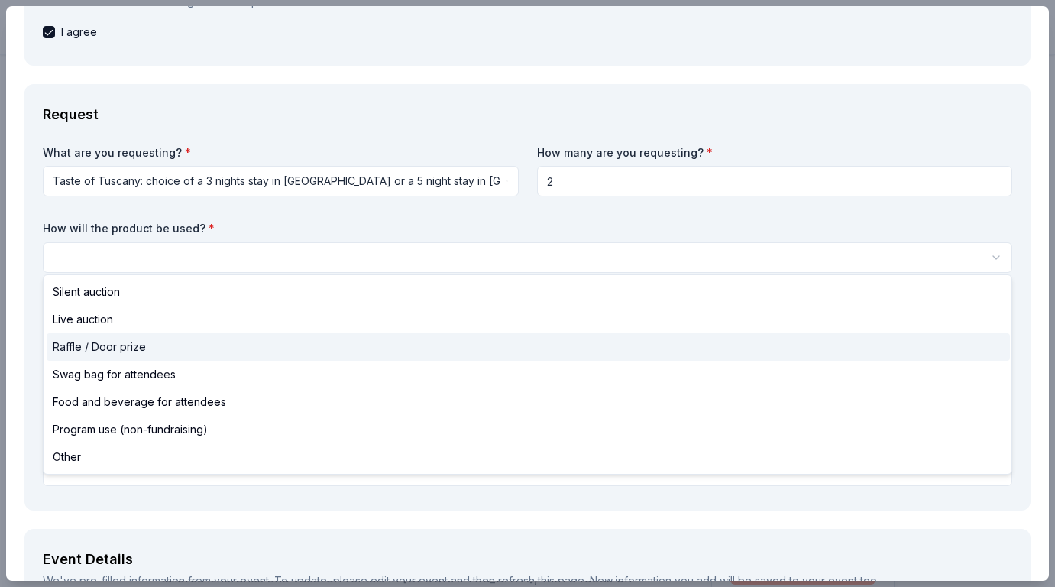
select select "raffleDoorPrize"
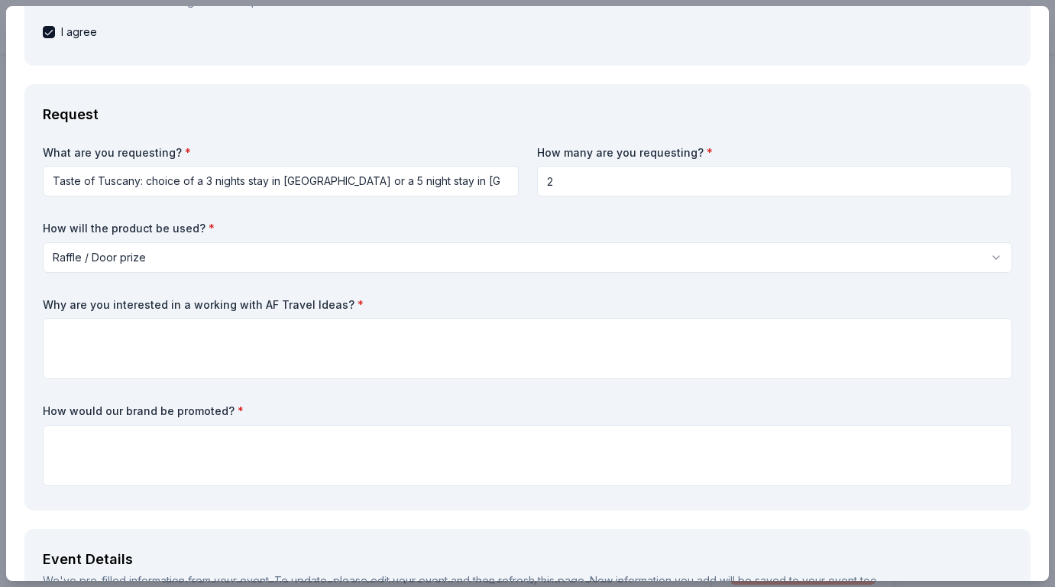
click at [329, 264] on html "Novi Pet Expo Start free trial Earn Rewards Due in 4 days Share AF Travel Ideas…" at bounding box center [527, 293] width 1055 height 587
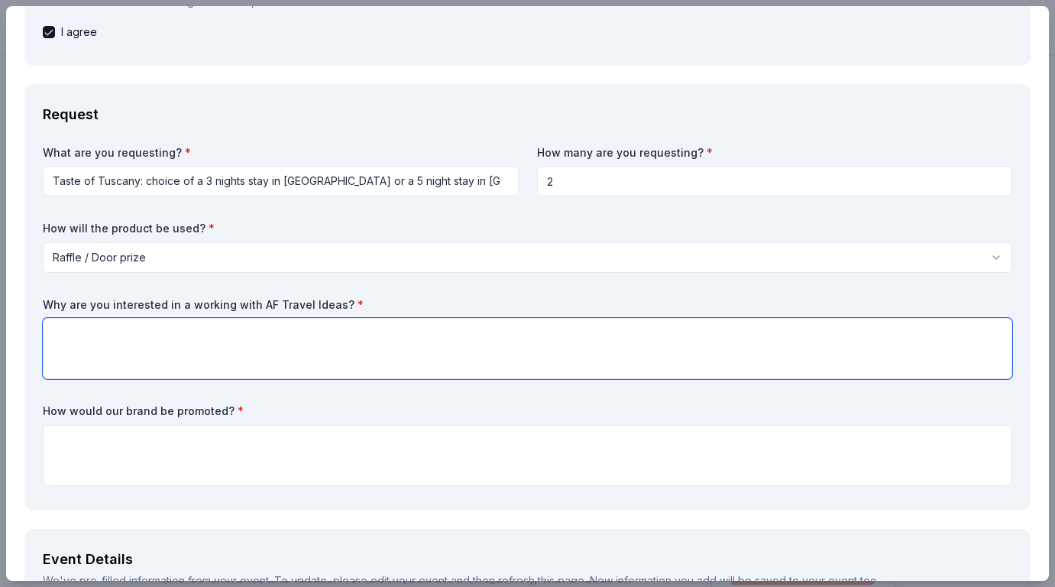
click at [271, 341] on textarea at bounding box center [528, 348] width 970 height 61
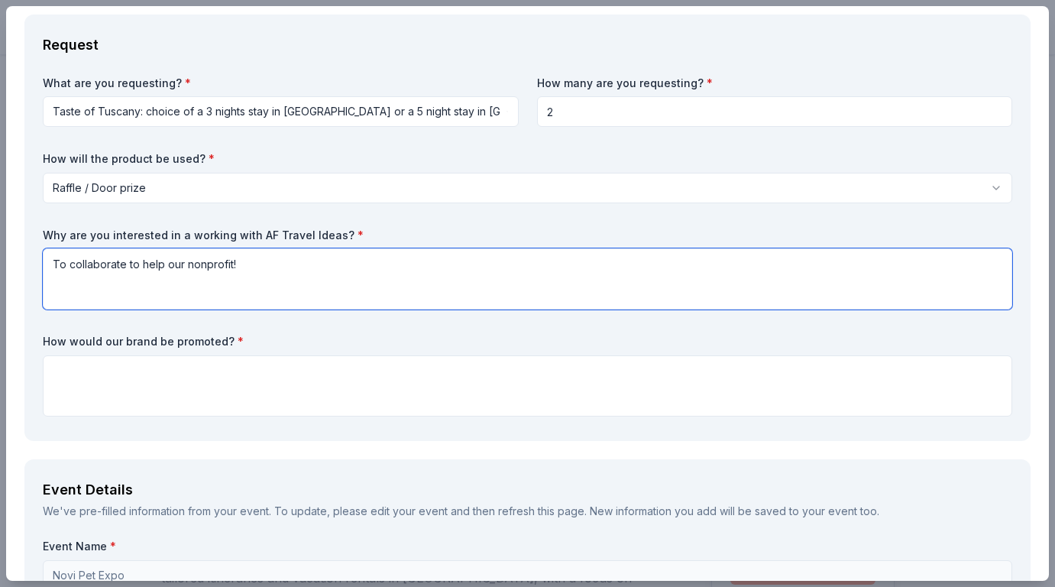
scroll to position [482, 0]
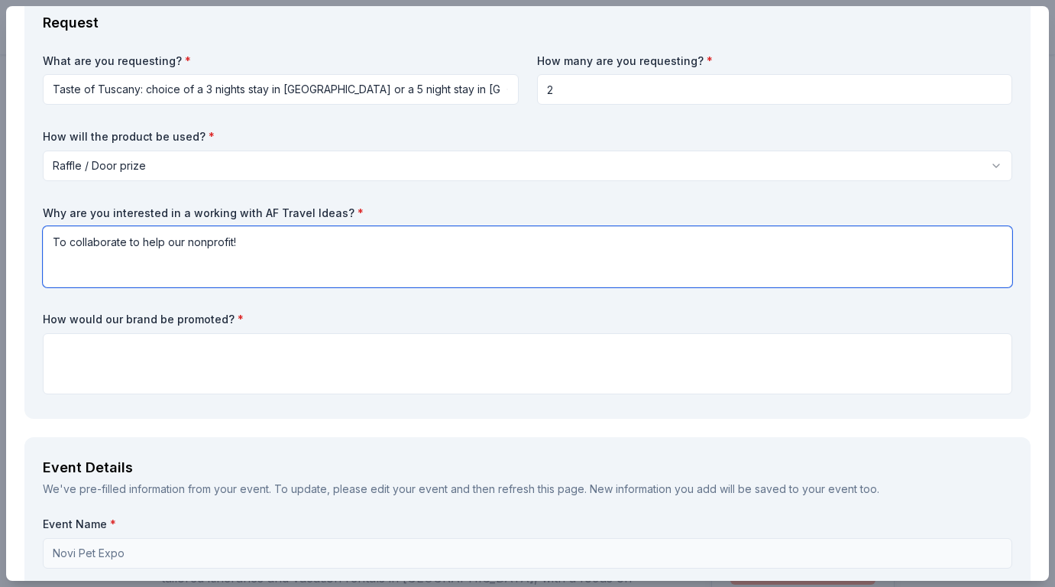
type textarea "To collaborate to help our nonprofit!"
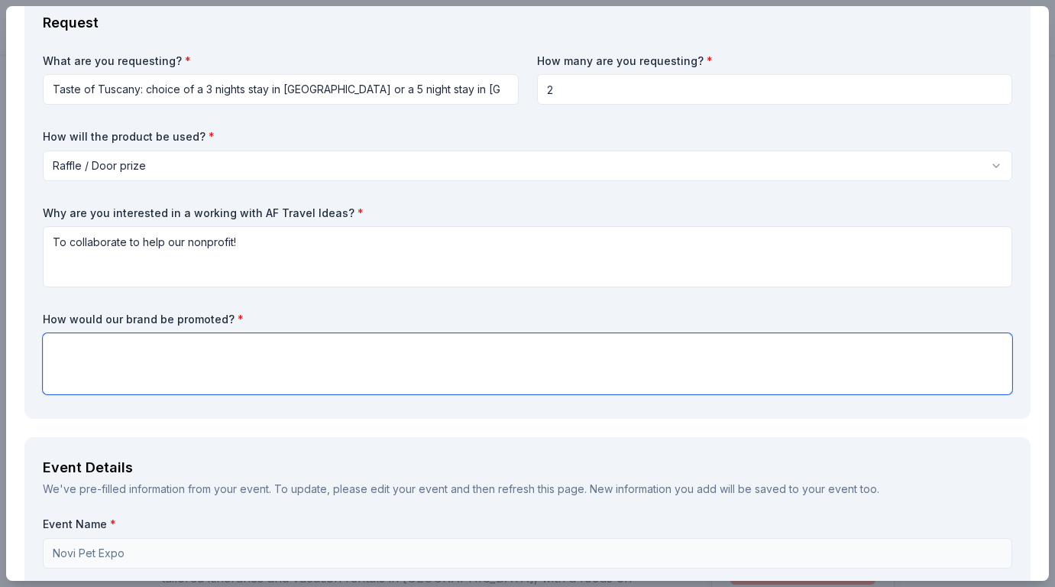
click at [187, 345] on textarea at bounding box center [528, 363] width 970 height 61
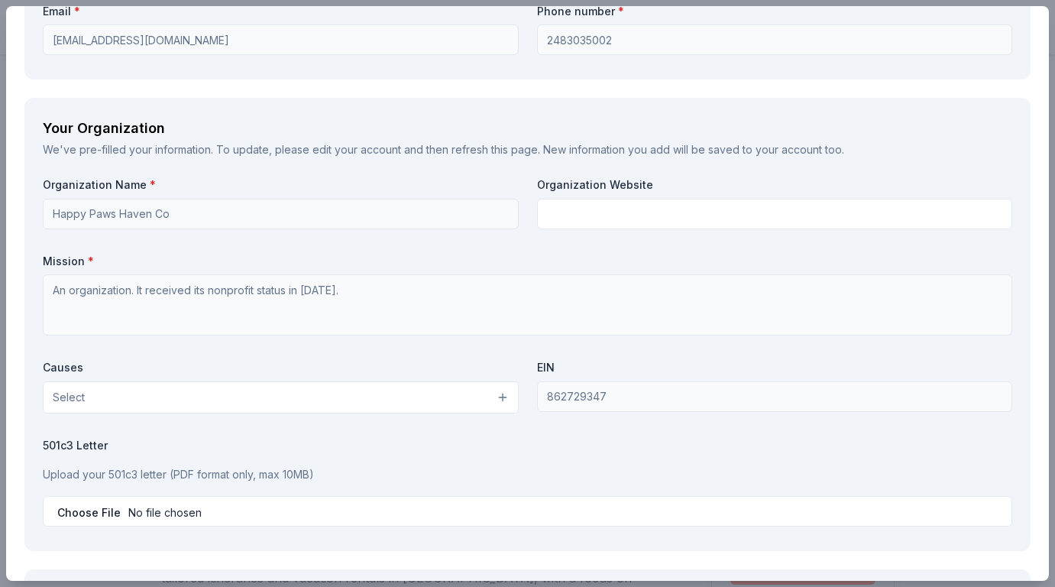
scroll to position [1673, 0]
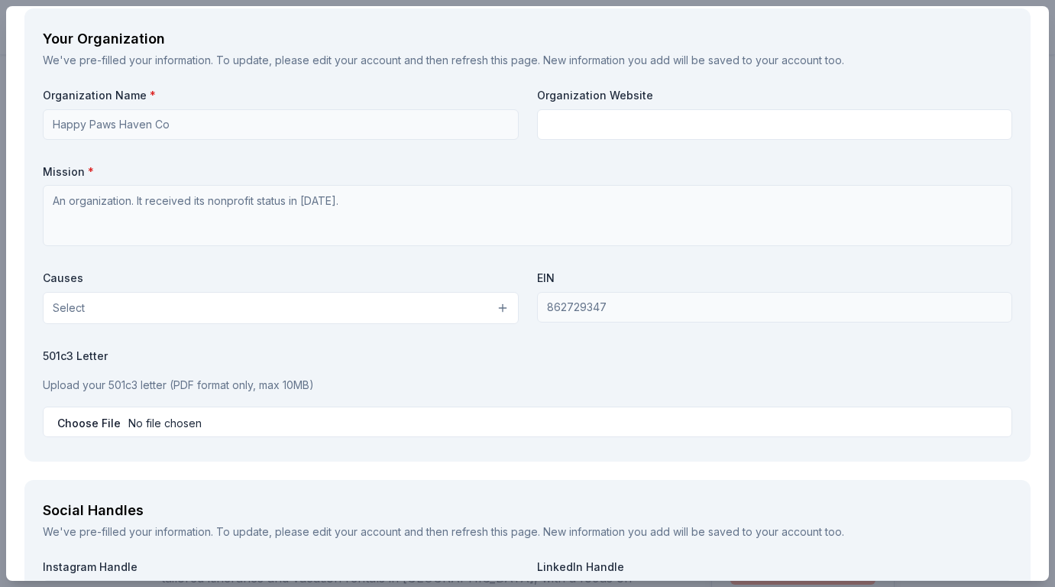
type textarea "On all of our social media pages!"
click at [182, 300] on button "Select" at bounding box center [281, 308] width 476 height 32
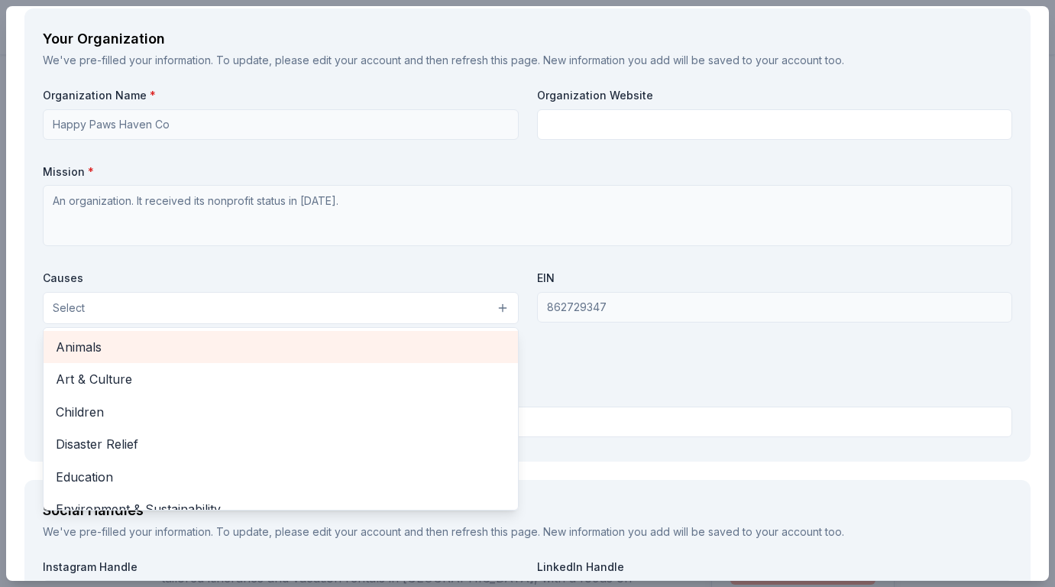
click at [172, 339] on span "Animals" at bounding box center [281, 347] width 450 height 20
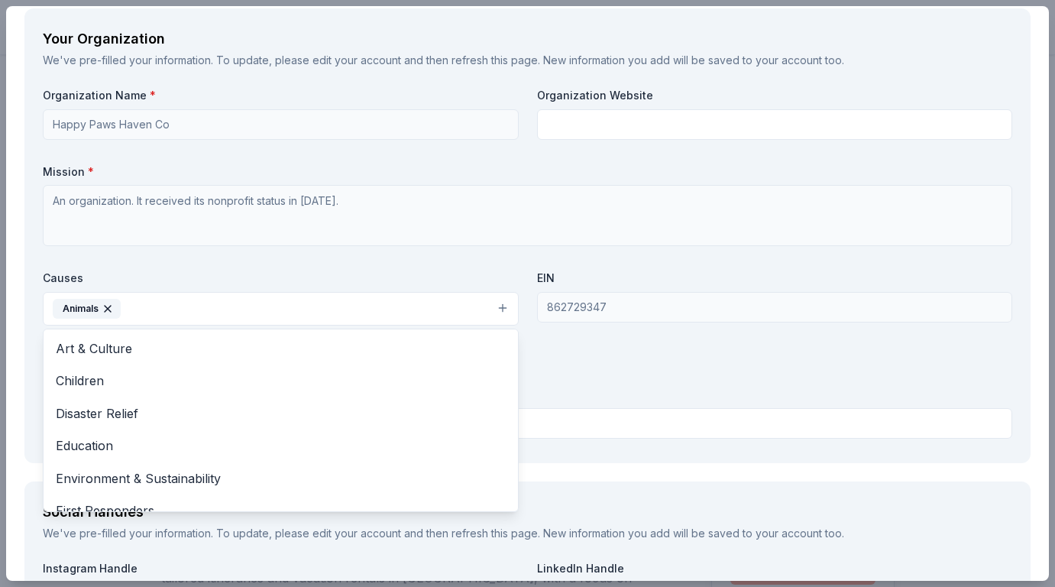
click at [227, 271] on div "Causes Animals Art & Culture Children Disaster Relief Education Environment & S…" at bounding box center [281, 298] width 476 height 55
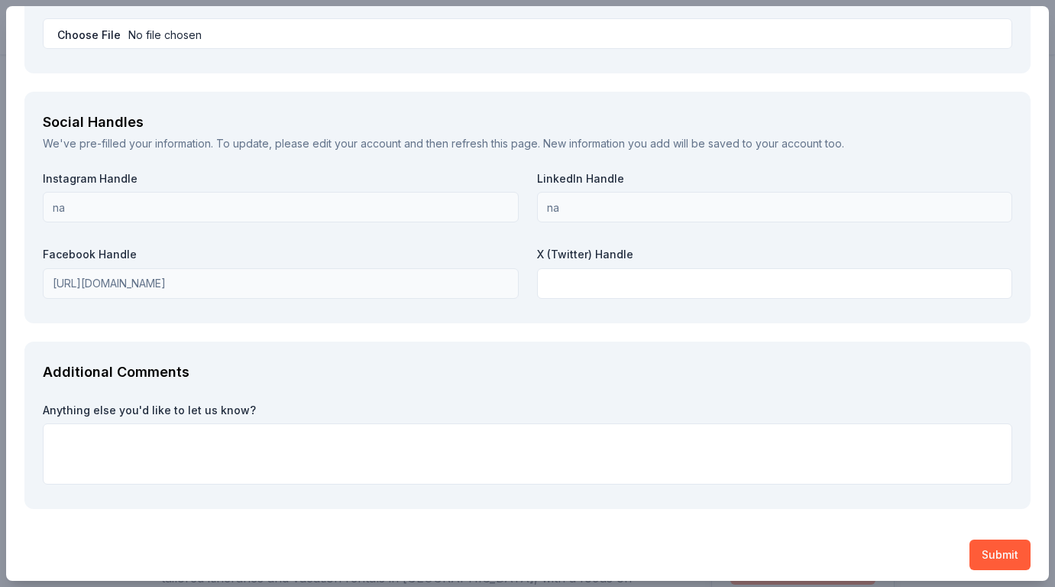
scroll to position [2062, 0]
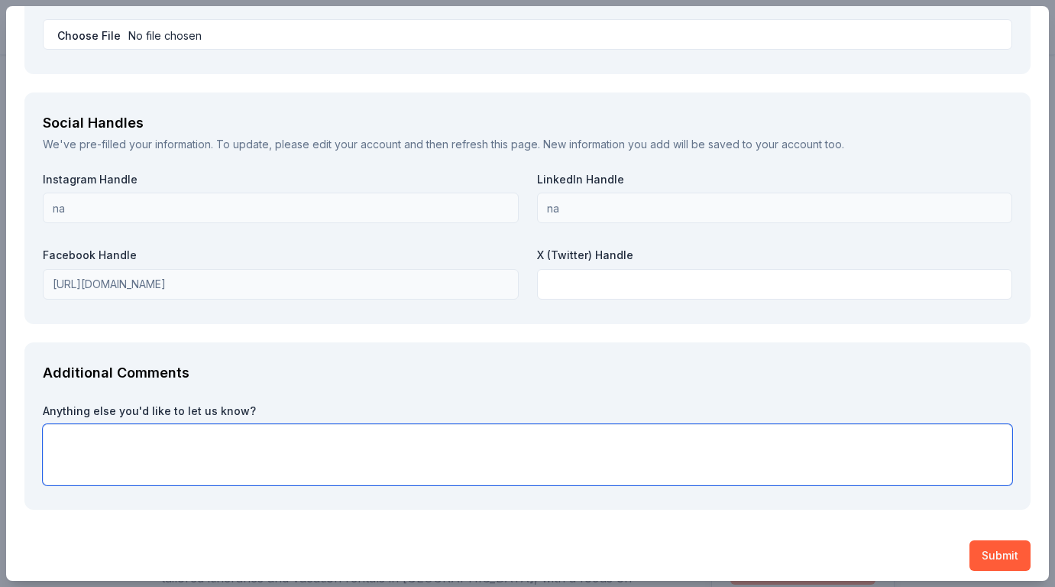
click at [258, 436] on textarea at bounding box center [528, 454] width 970 height 61
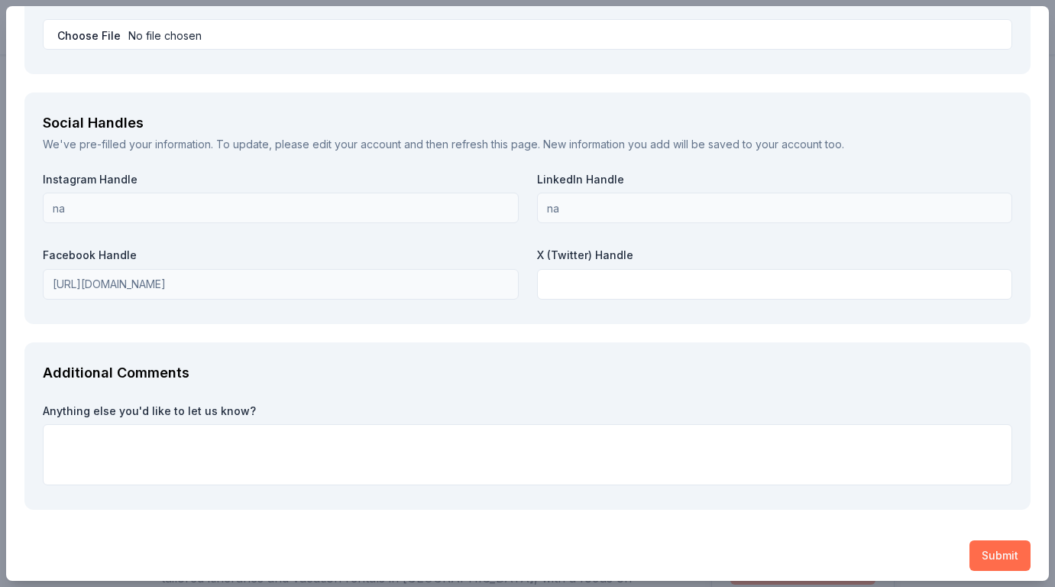
click at [995, 540] on button "Submit" at bounding box center [1000, 555] width 61 height 31
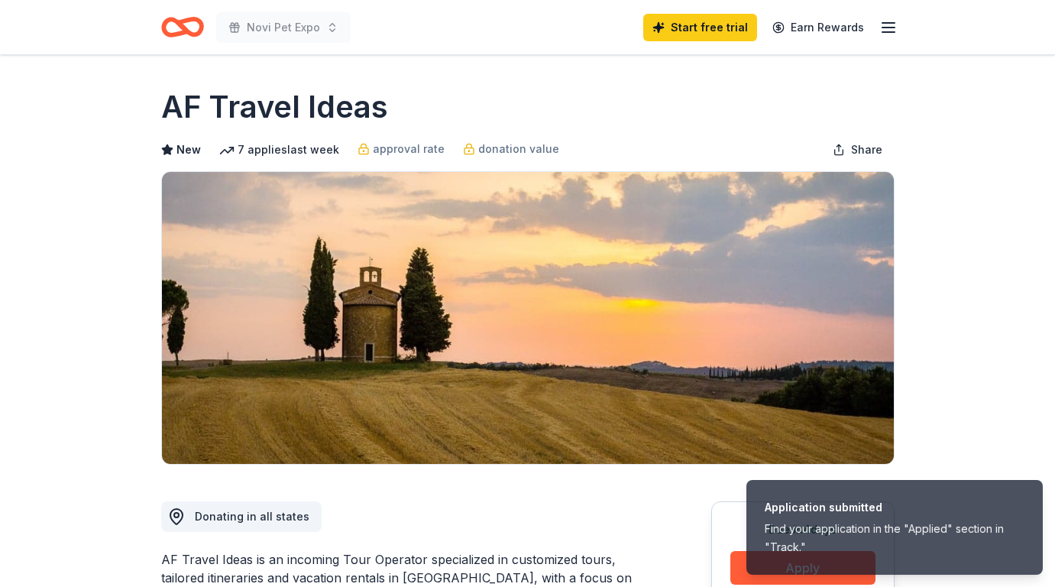
scroll to position [0, 0]
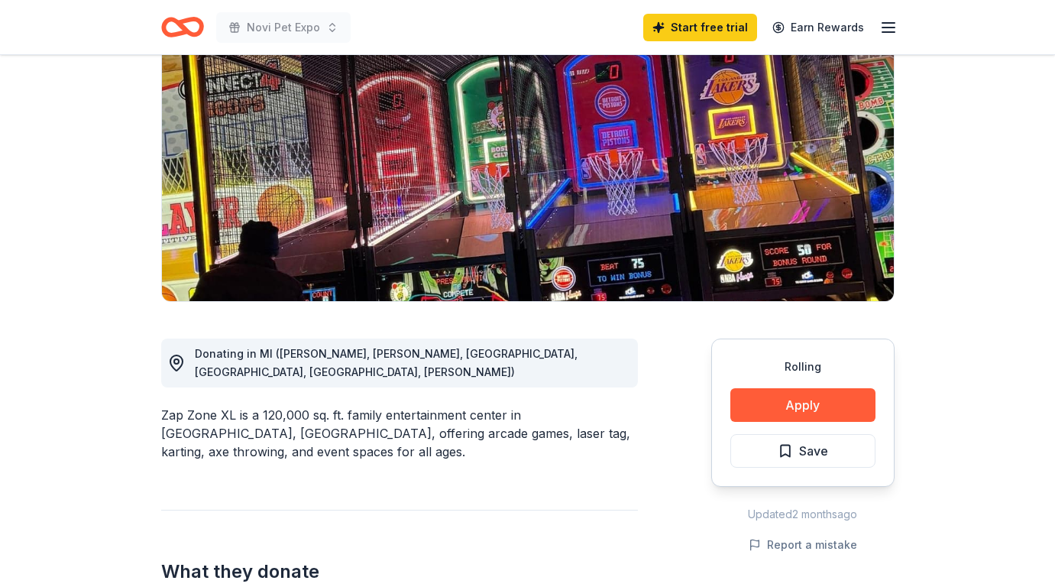
scroll to position [163, 0]
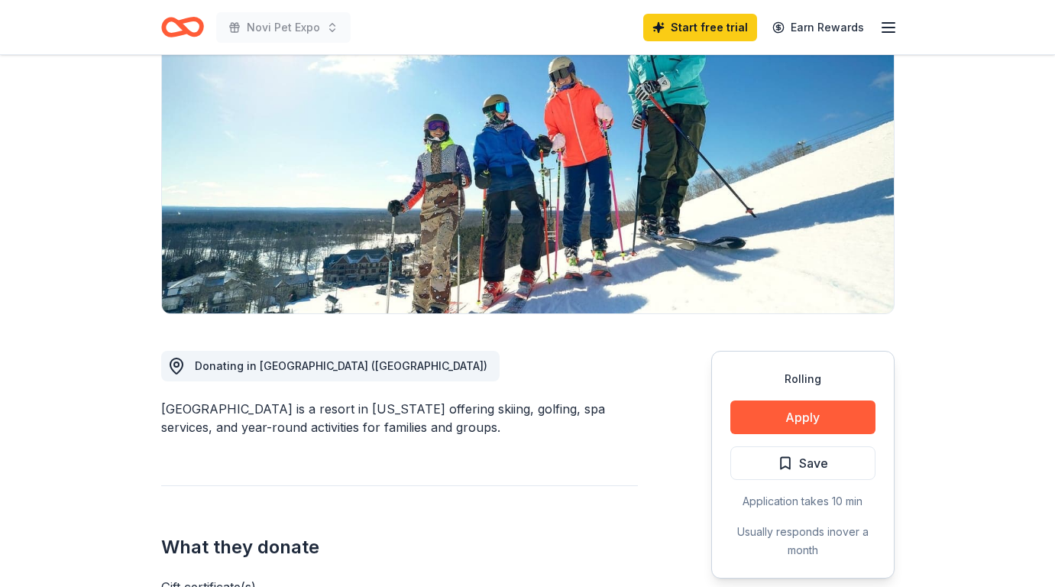
scroll to position [157, 0]
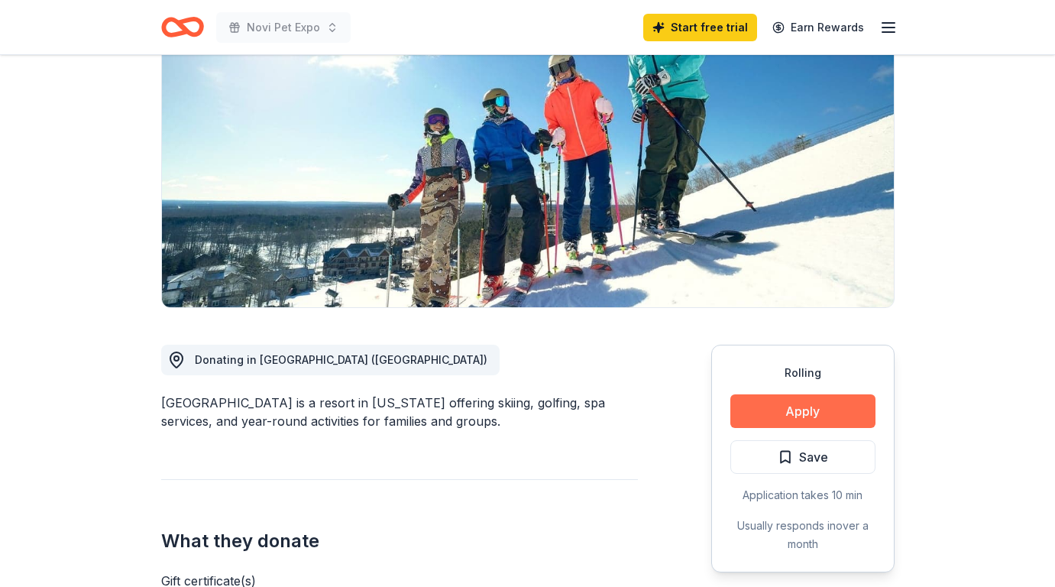
click at [777, 411] on button "Apply" at bounding box center [803, 411] width 145 height 34
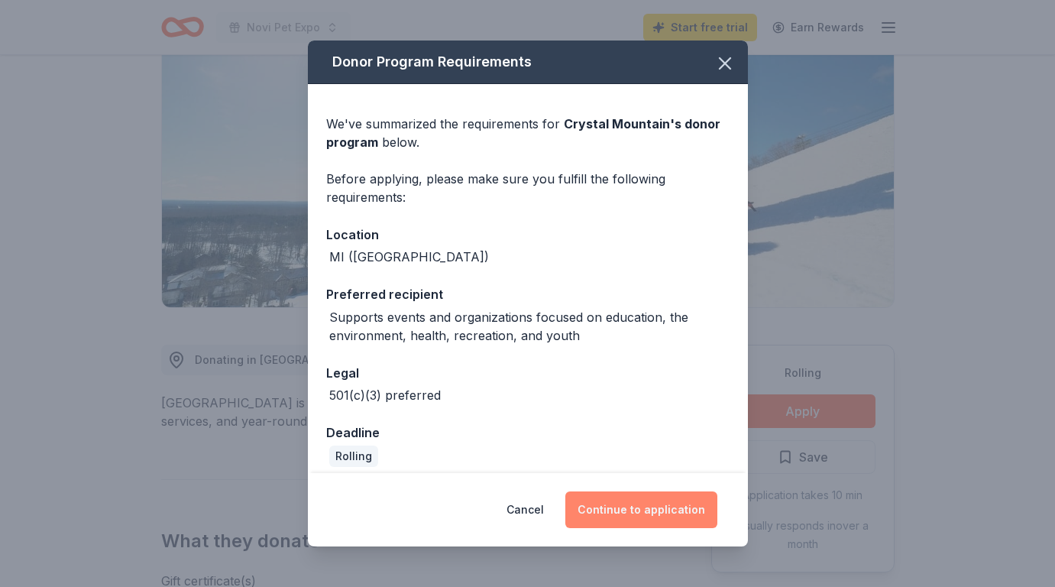
click at [636, 510] on button "Continue to application" at bounding box center [642, 509] width 152 height 37
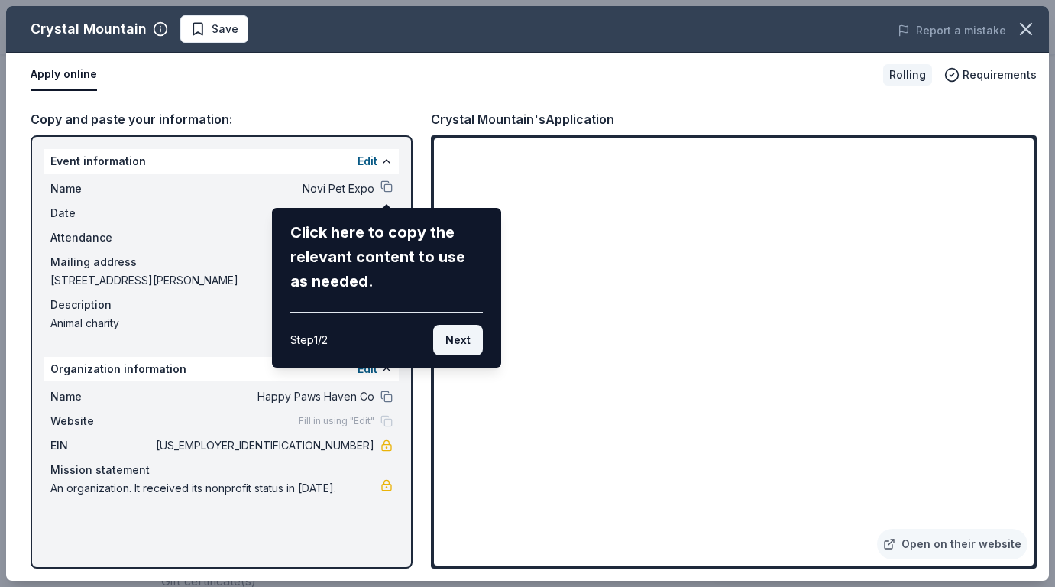
click at [452, 336] on button "Next" at bounding box center [458, 340] width 50 height 31
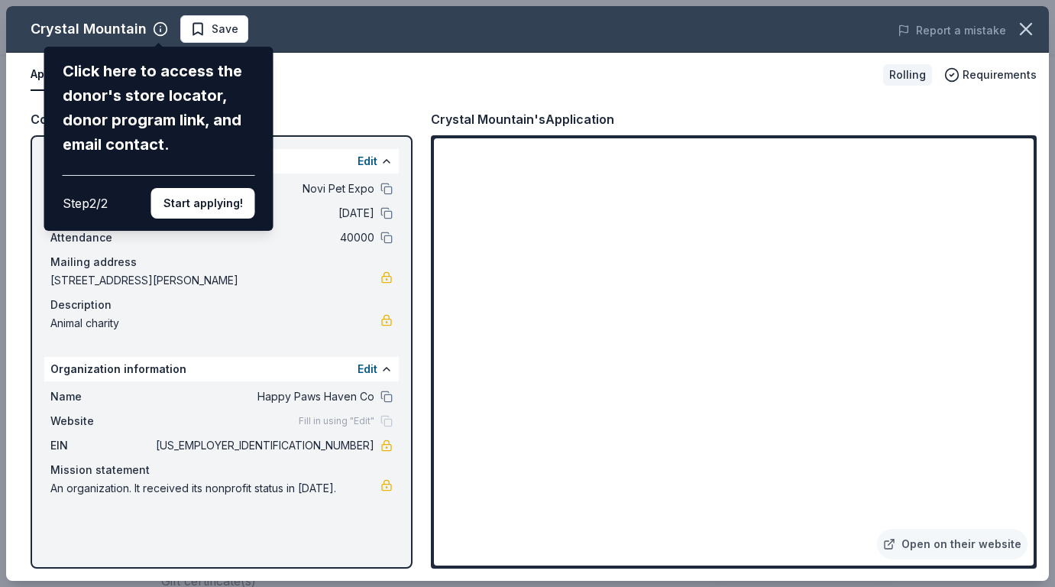
click at [666, 410] on div "Crystal Mountain Click here to access the donor's store locator, donor program …" at bounding box center [527, 293] width 1043 height 575
click at [640, 368] on div "Crystal Mountain Click here to access the donor's store locator, donor program …" at bounding box center [527, 293] width 1043 height 575
click at [632, 380] on div "Crystal Mountain Click here to access the donor's store locator, donor program …" at bounding box center [527, 293] width 1043 height 575
click at [223, 188] on button "Start applying!" at bounding box center [203, 203] width 104 height 31
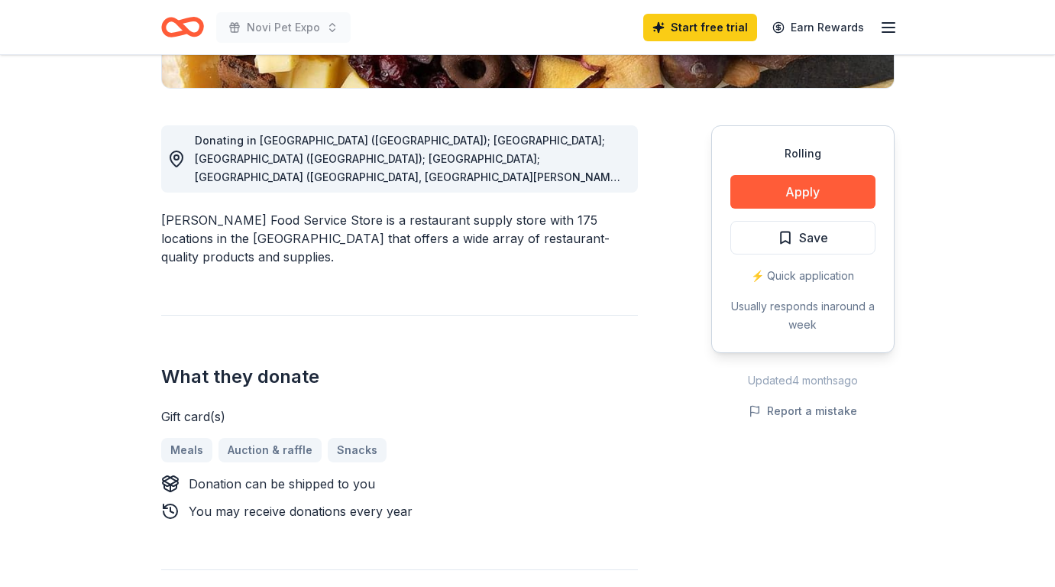
scroll to position [377, 0]
click at [819, 190] on button "Apply" at bounding box center [803, 191] width 145 height 34
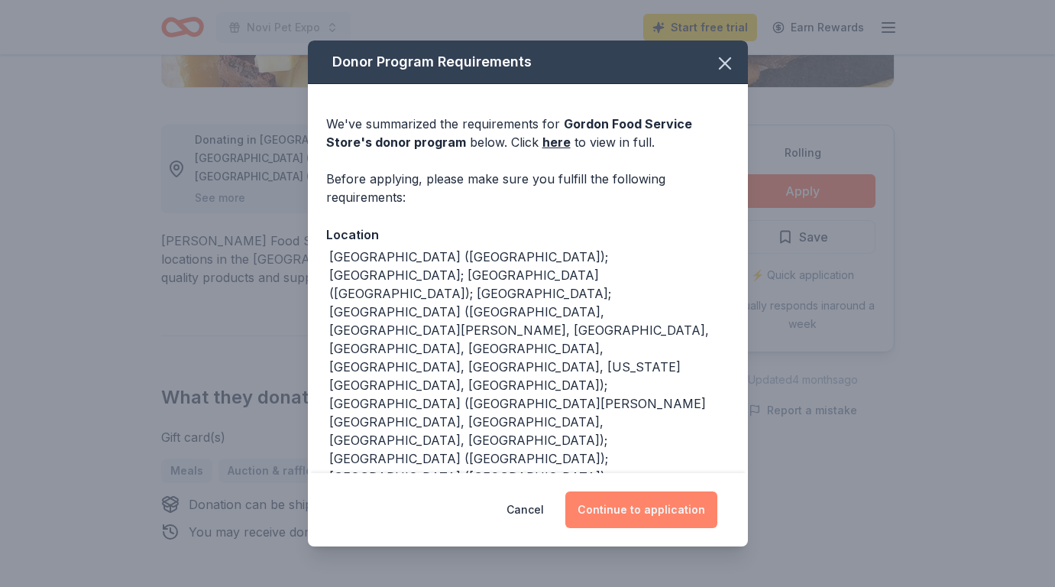
click at [662, 507] on button "Continue to application" at bounding box center [642, 509] width 152 height 37
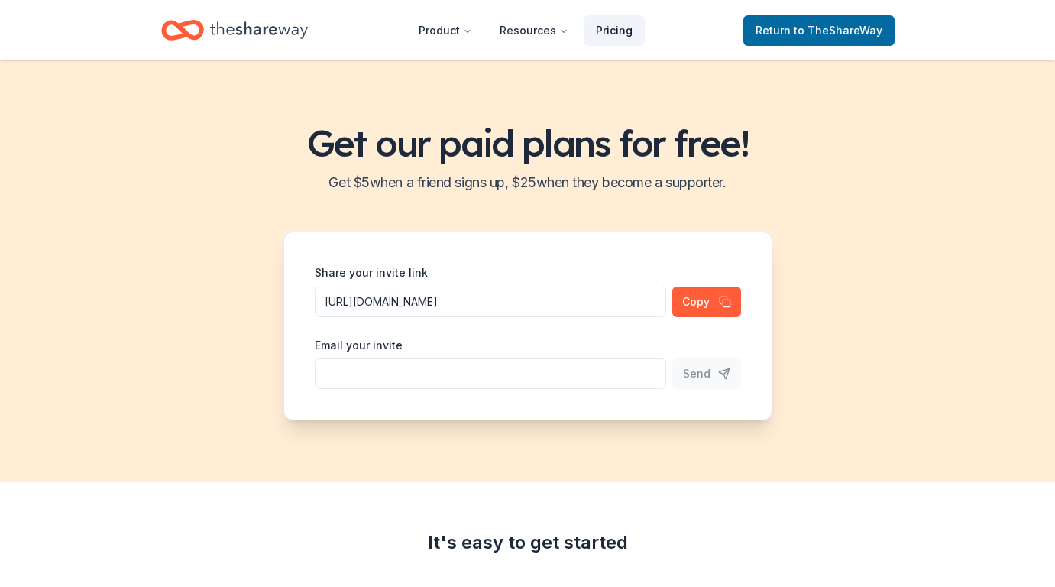
click at [610, 29] on link "Pricing" at bounding box center [614, 30] width 61 height 31
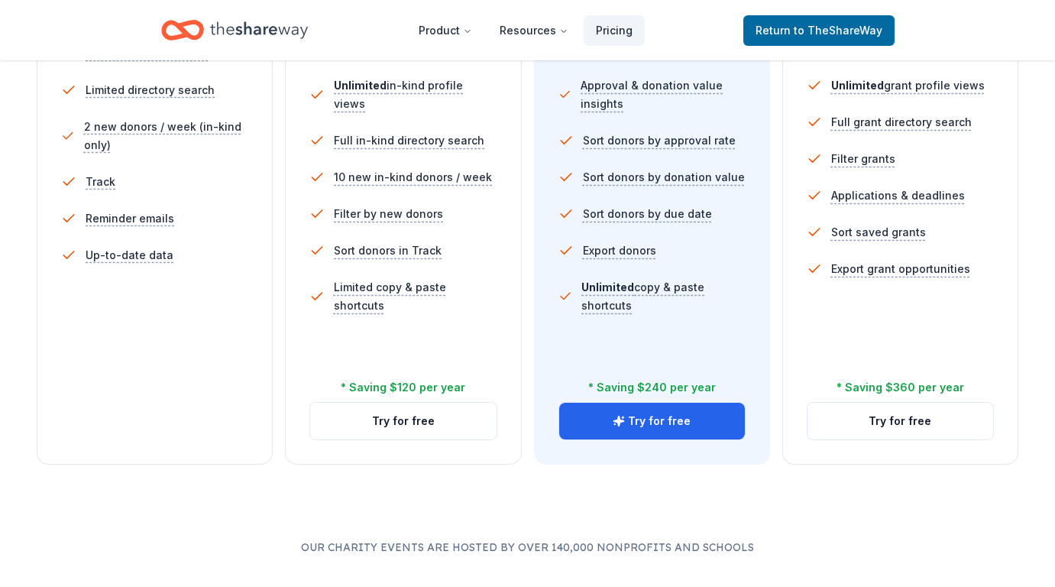
scroll to position [492, 0]
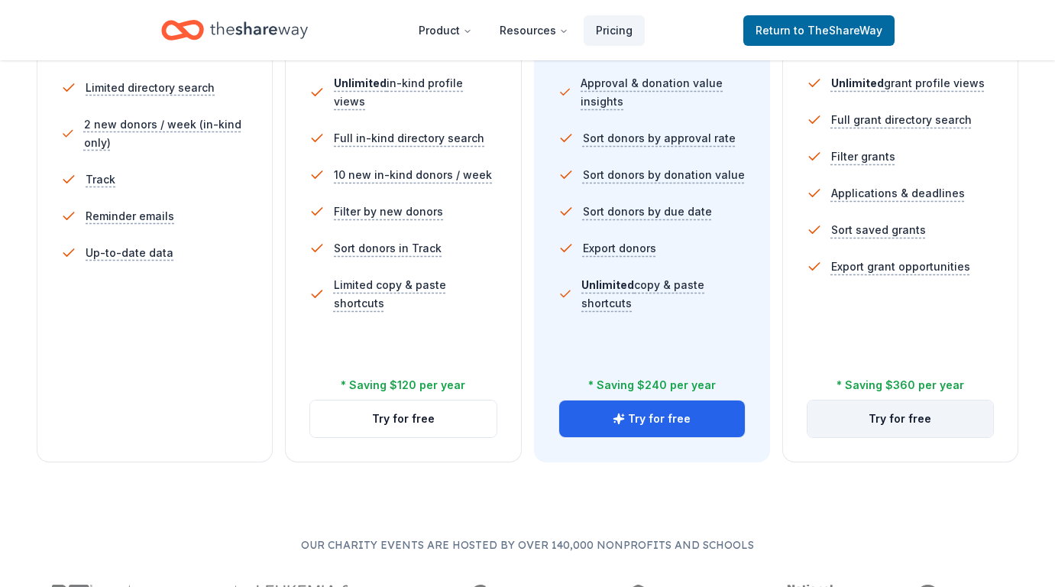
click at [905, 411] on button "Try for free" at bounding box center [901, 418] width 186 height 37
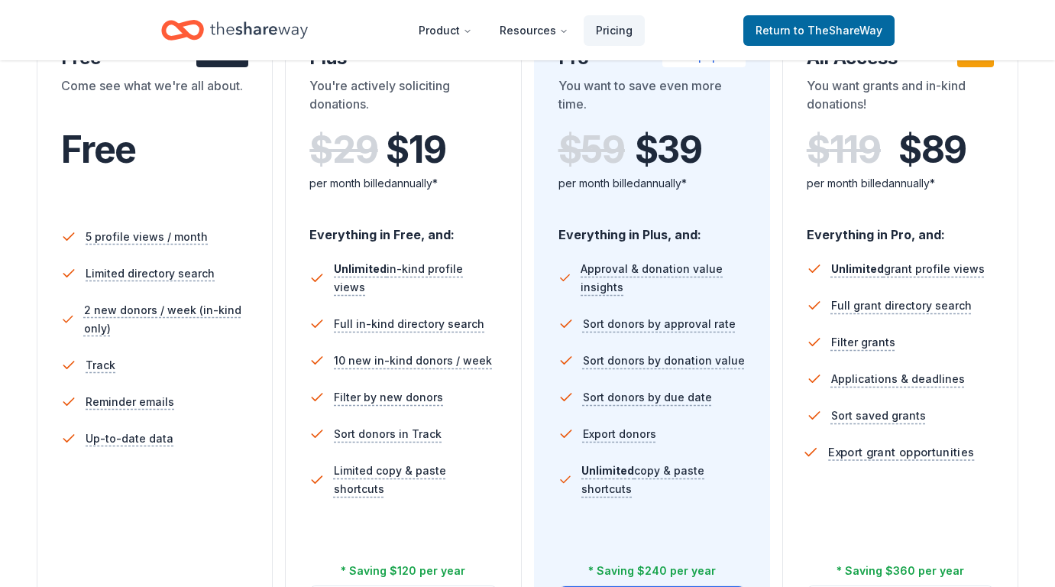
scroll to position [303, 0]
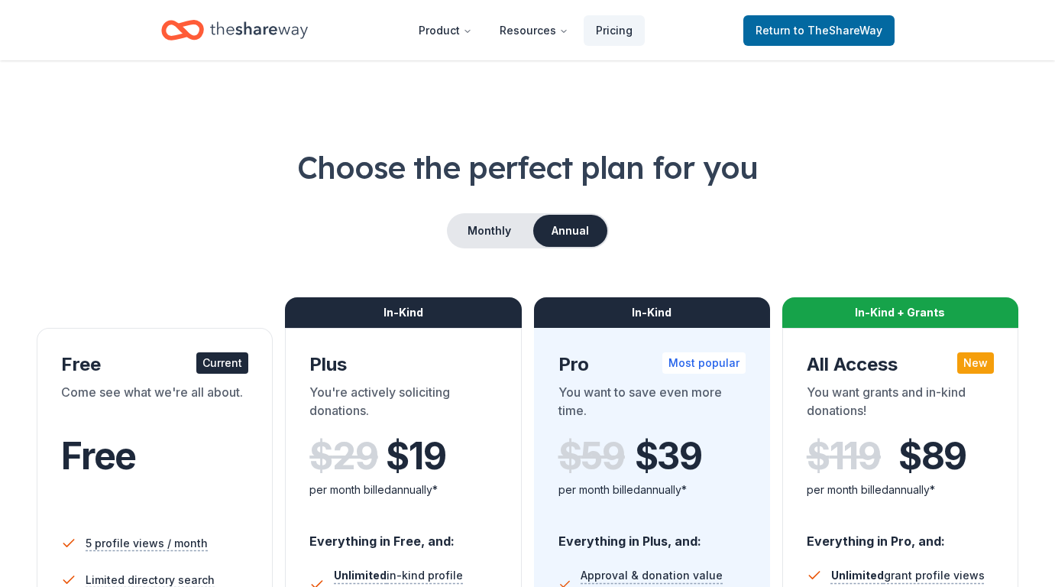
scroll to position [306, 0]
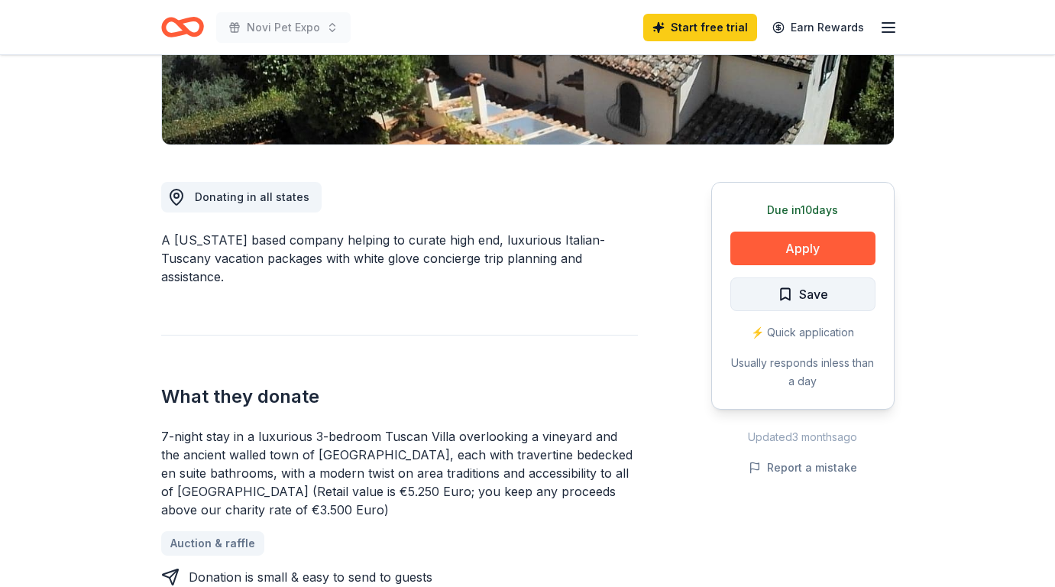
scroll to position [320, 0]
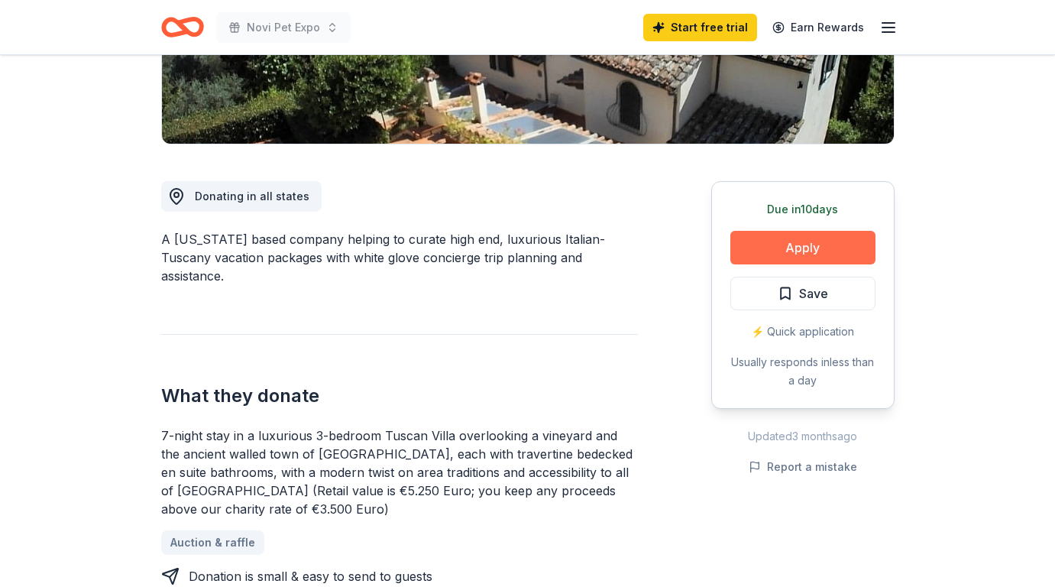
click at [780, 243] on button "Apply" at bounding box center [803, 248] width 145 height 34
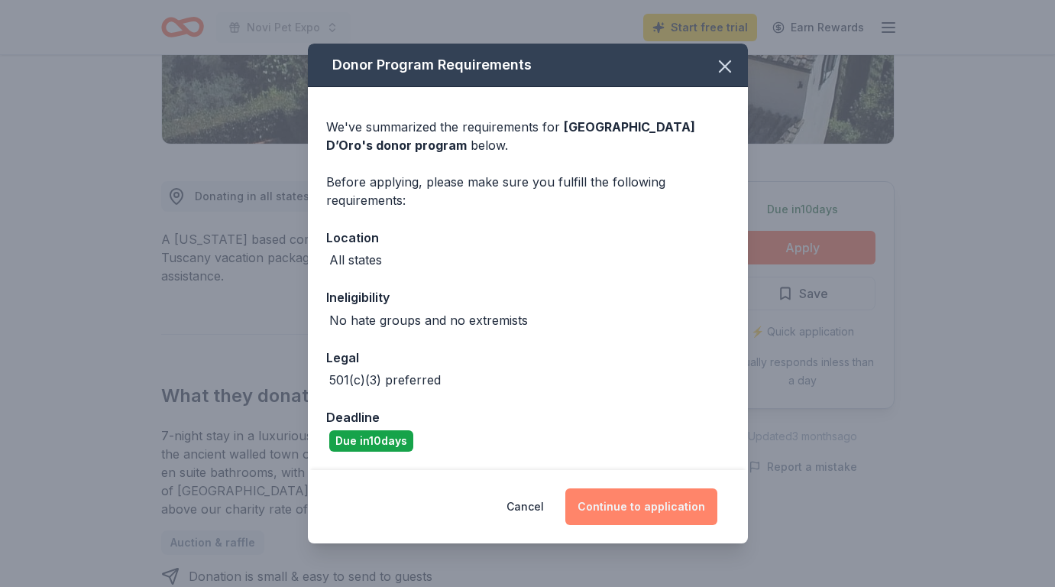
click at [658, 504] on button "Continue to application" at bounding box center [642, 506] width 152 height 37
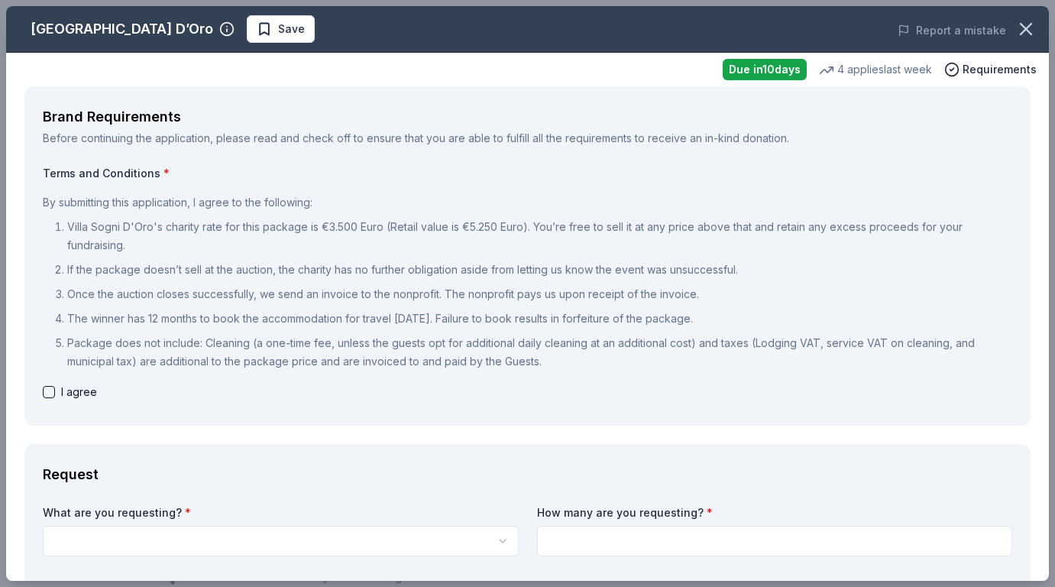
click at [51, 396] on button "button" at bounding box center [49, 392] width 12 height 12
checkbox input "true"
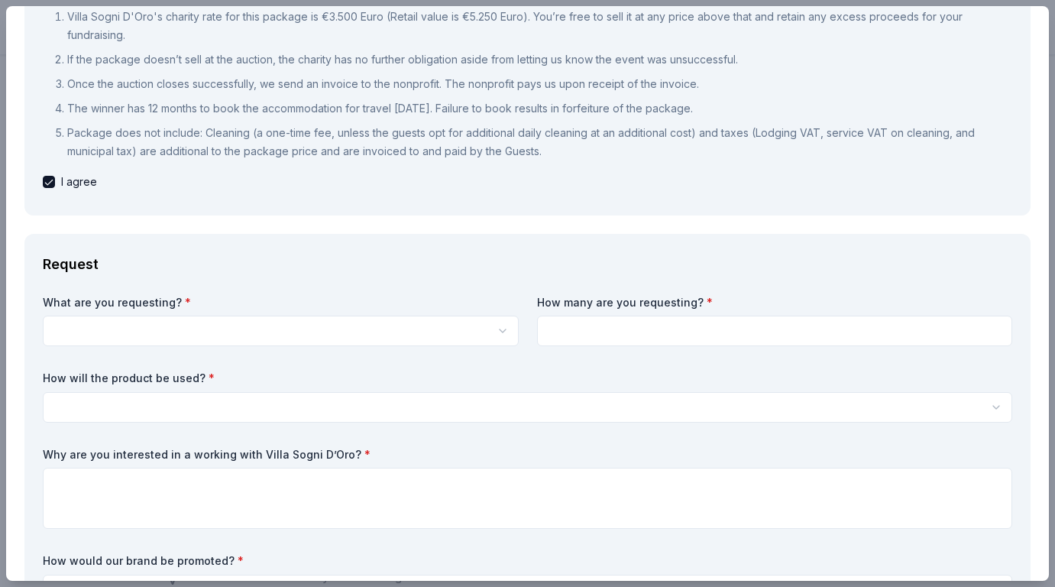
scroll to position [0, 0]
click at [138, 335] on html "Novi Pet Expo Start free trial Earn Rewards Due [DATE] Share [GEOGRAPHIC_DATA] …" at bounding box center [527, 293] width 1055 height 587
click at [135, 329] on html "Novi Pet Expo Start free trial Earn Rewards Due [DATE] Share [GEOGRAPHIC_DATA] …" at bounding box center [527, 293] width 1055 height 587
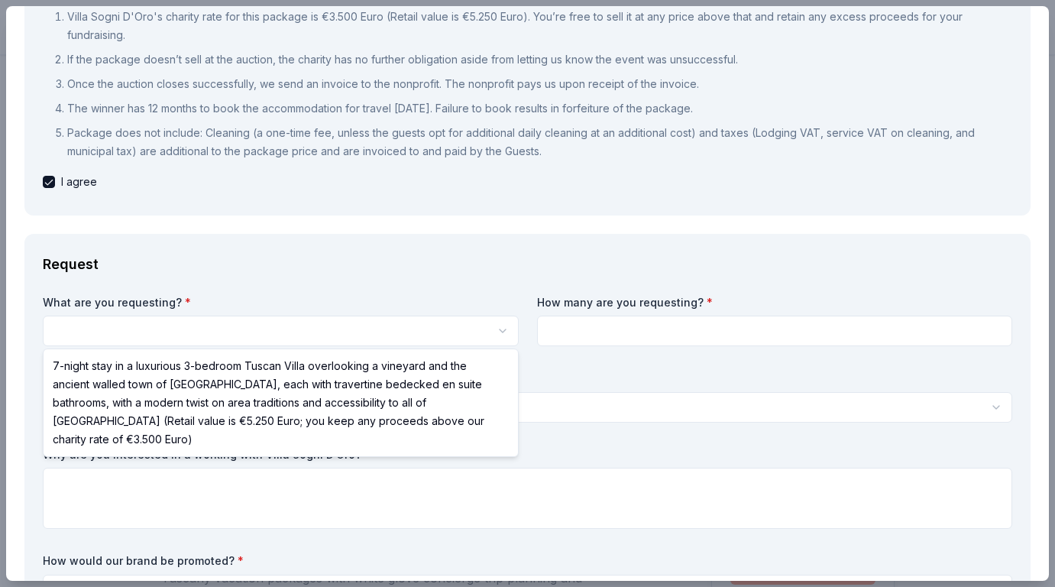
select select "7-night stay in a luxurious 3-bedroom Tuscan Villa overlooking a vineyard and t…"
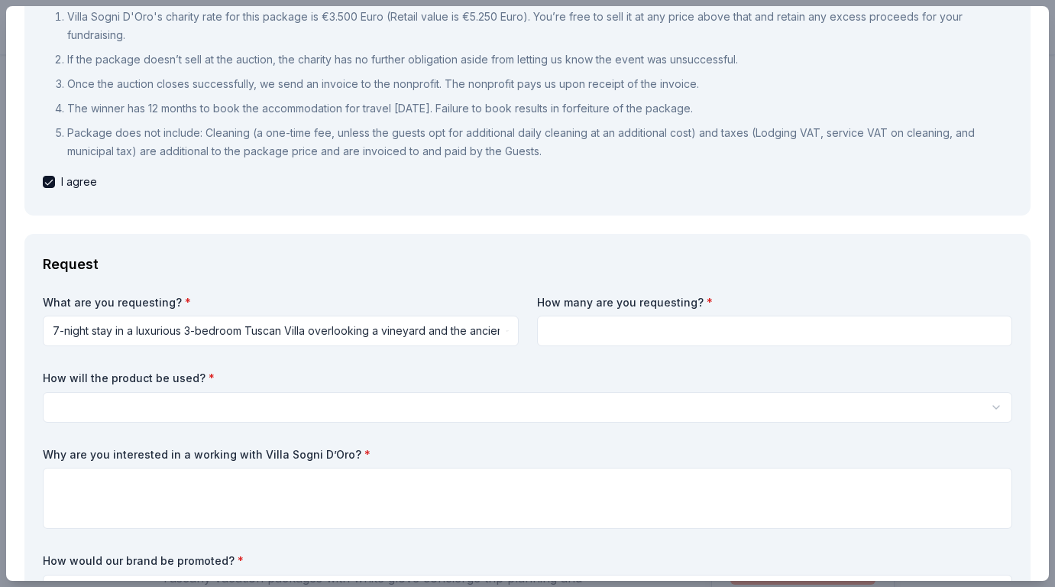
click at [574, 331] on input at bounding box center [775, 331] width 476 height 31
type input "2"
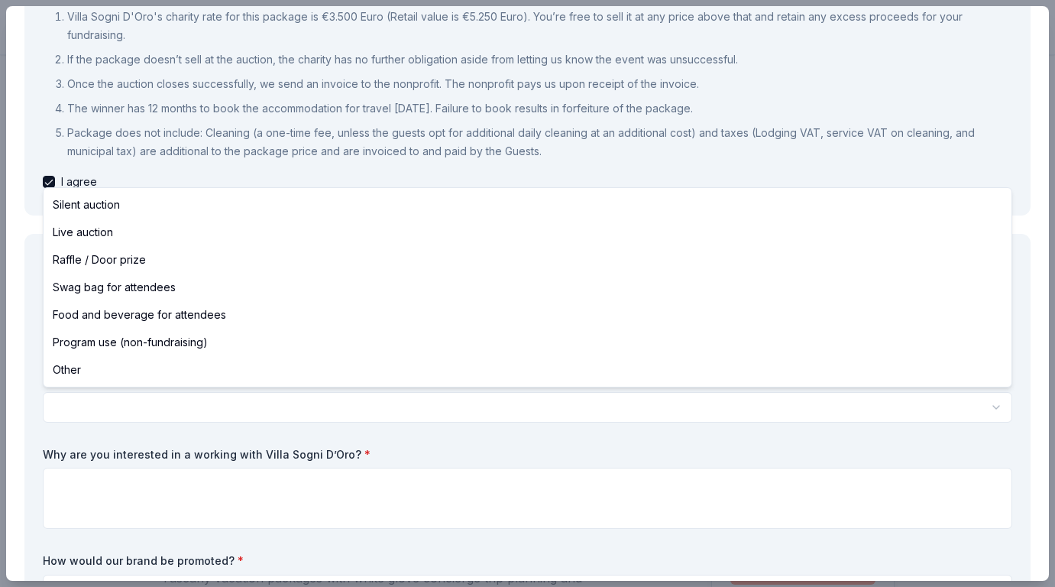
click at [257, 411] on html "Novi Pet Expo Start free trial Earn Rewards Due [DATE] Share [GEOGRAPHIC_DATA] …" at bounding box center [527, 293] width 1055 height 587
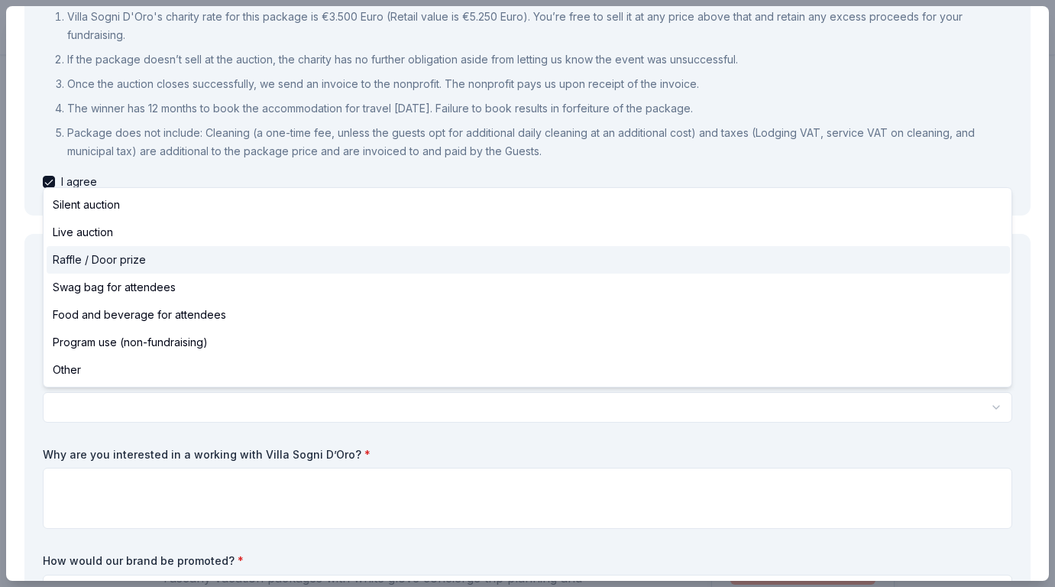
select select "raffleDoorPrize"
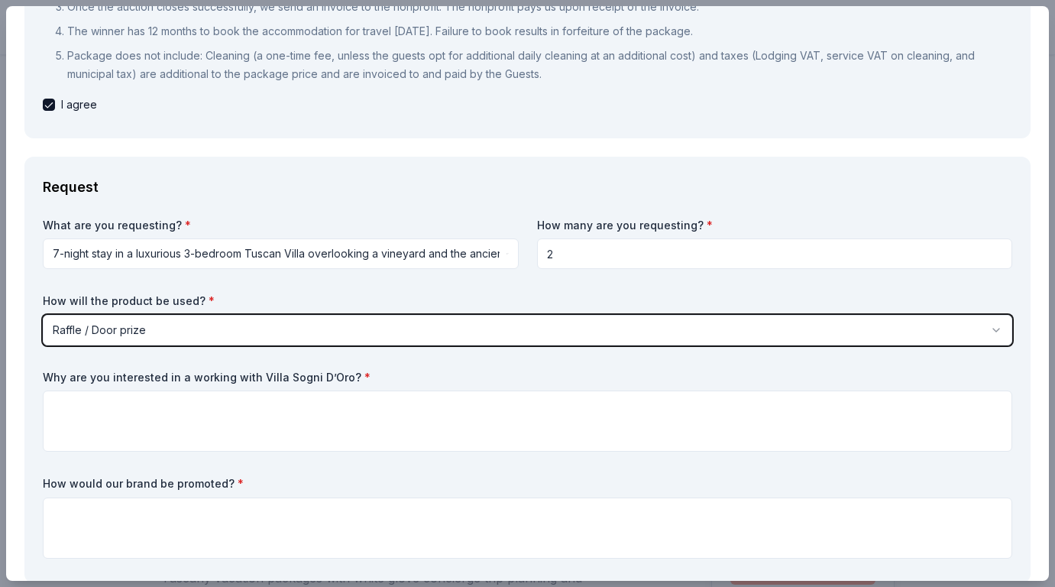
scroll to position [297, 0]
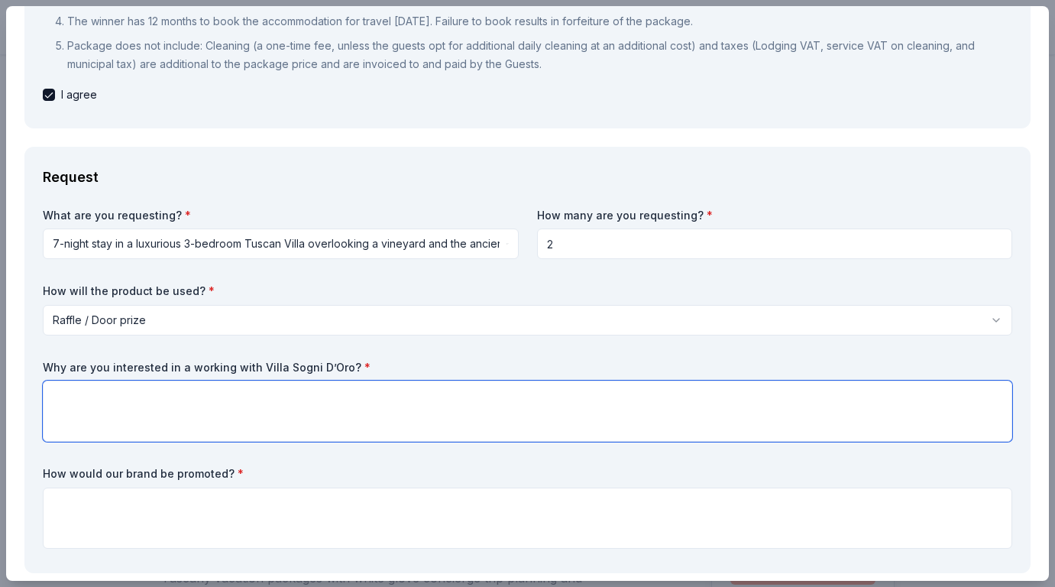
click at [212, 404] on textarea at bounding box center [528, 411] width 970 height 61
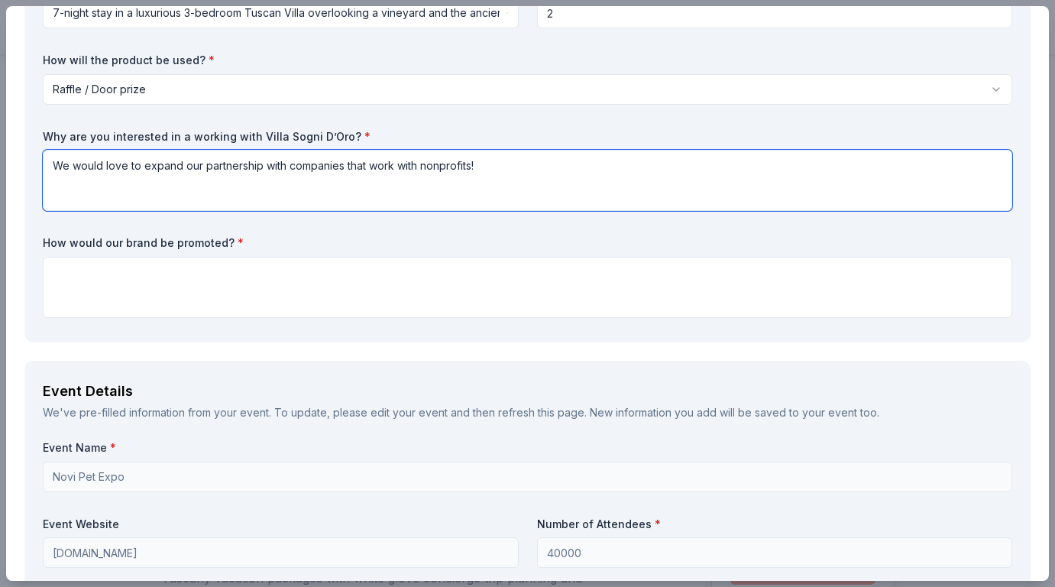
scroll to position [531, 0]
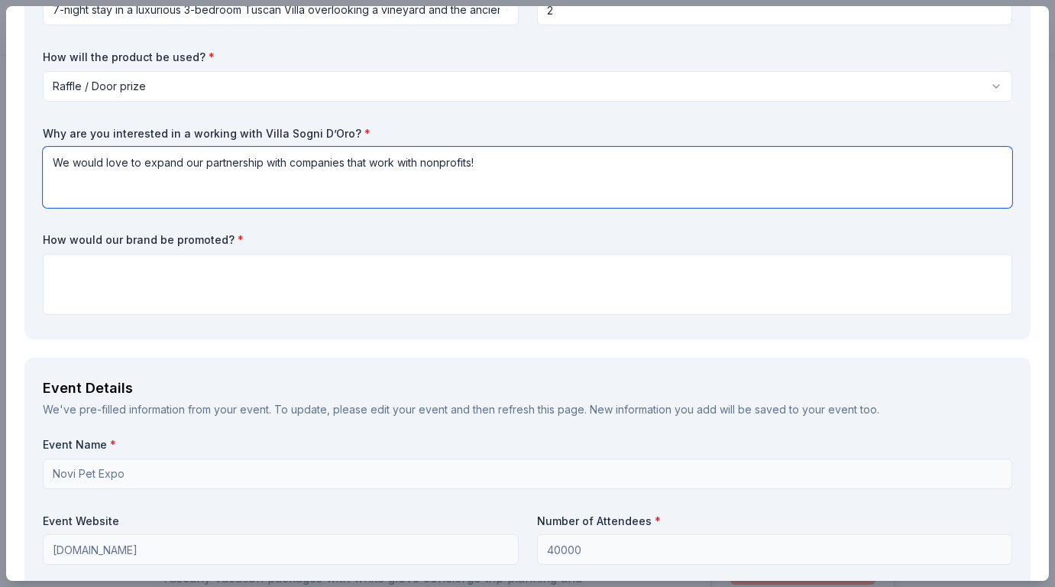
type textarea "We would love to expand our partnership with companies that work with nonprofit…"
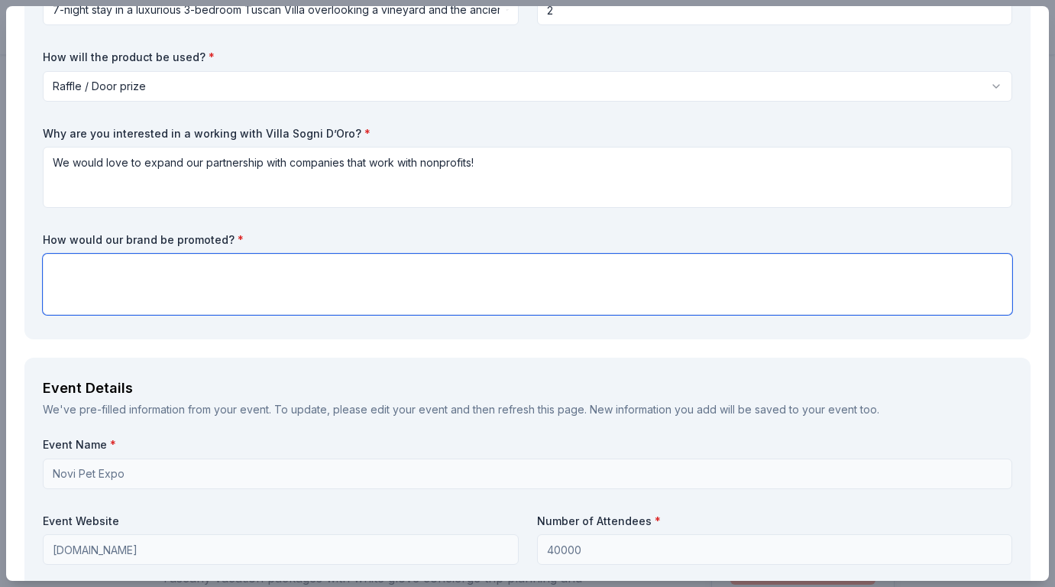
click at [148, 279] on textarea at bounding box center [528, 284] width 970 height 61
type textarea "A"
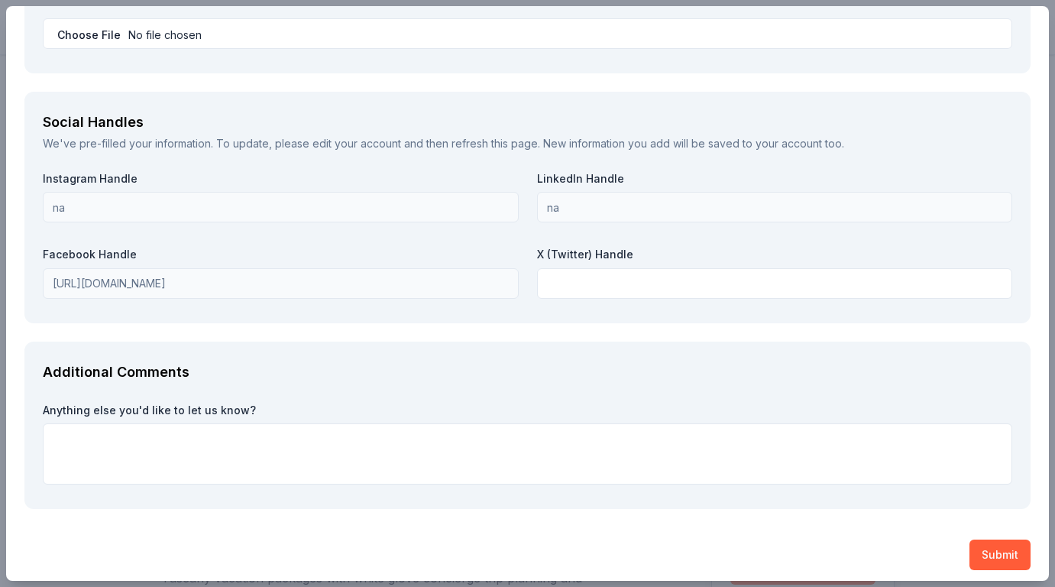
scroll to position [2030, 0]
type textarea "On all of our social media pages!"
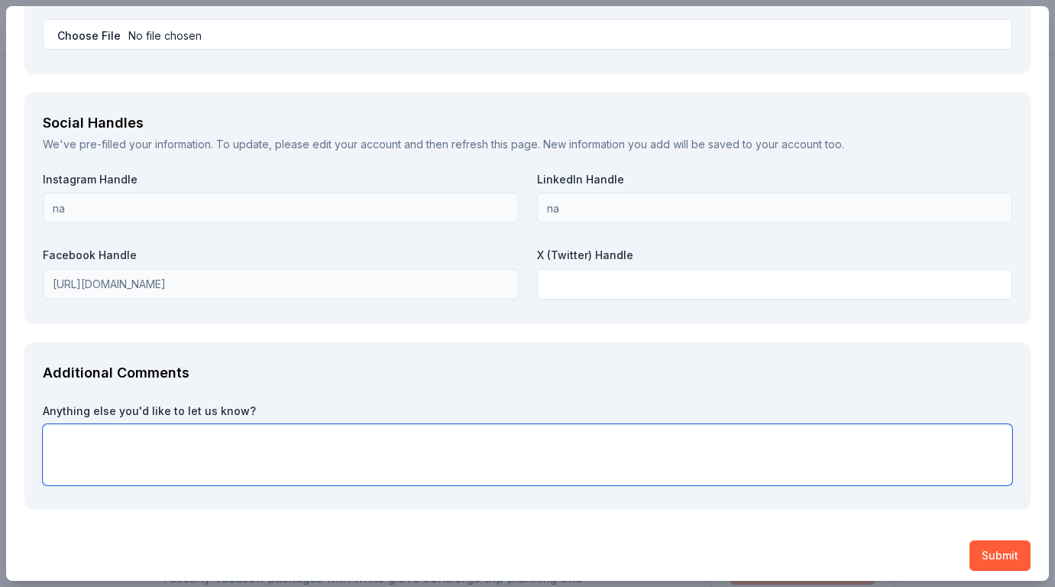
click at [306, 459] on textarea at bounding box center [528, 454] width 970 height 61
paste textarea "[URL][DOMAIN_NAME]"
type textarea "[URL][DOMAIN_NAME]"
click at [285, 435] on textarea "[URL][DOMAIN_NAME]" at bounding box center [528, 454] width 970 height 61
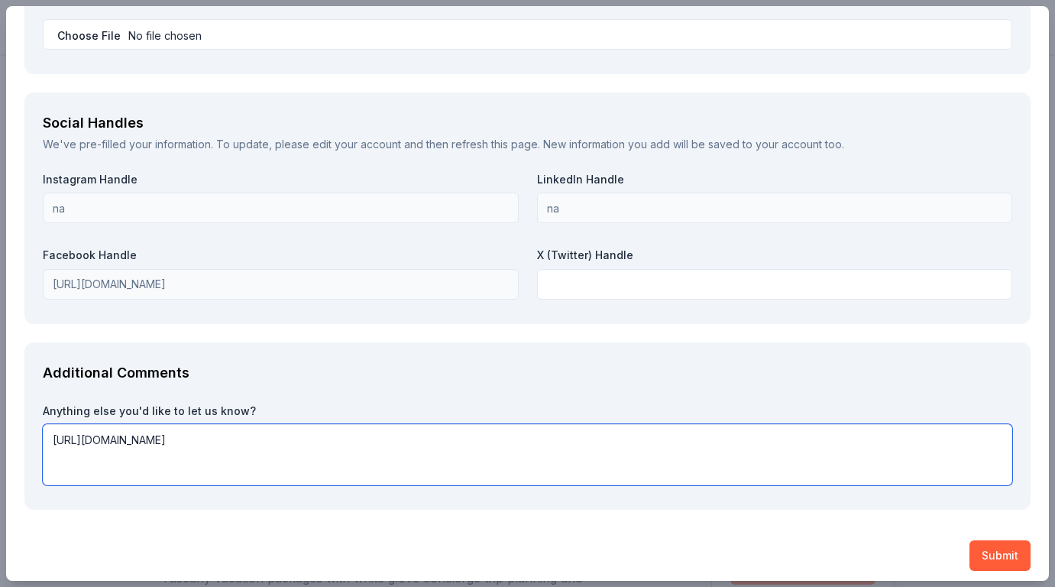
click at [285, 435] on textarea "[URL][DOMAIN_NAME]" at bounding box center [528, 454] width 970 height 61
paste textarea "Lo ipsu do Sita Conse, adi E’s doe Temporinc utl Et-Dolorem al Enima Mini Venia…"
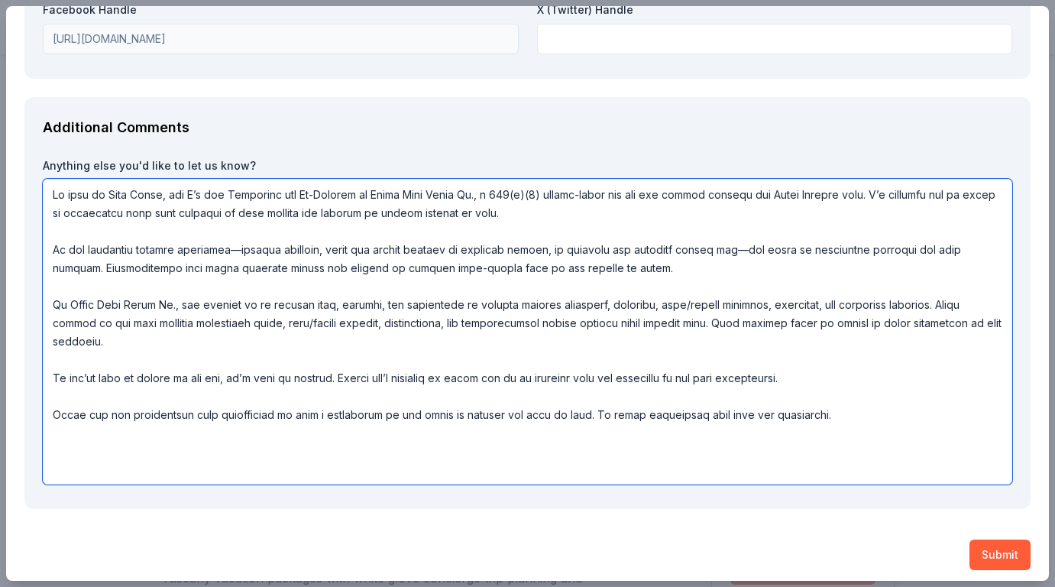
scroll to position [2274, 0]
click at [757, 239] on textarea at bounding box center [528, 333] width 970 height 306
type textarea "My name is Gina Berry, and I’m the President and Co-Founder of Happy Paws Haven…"
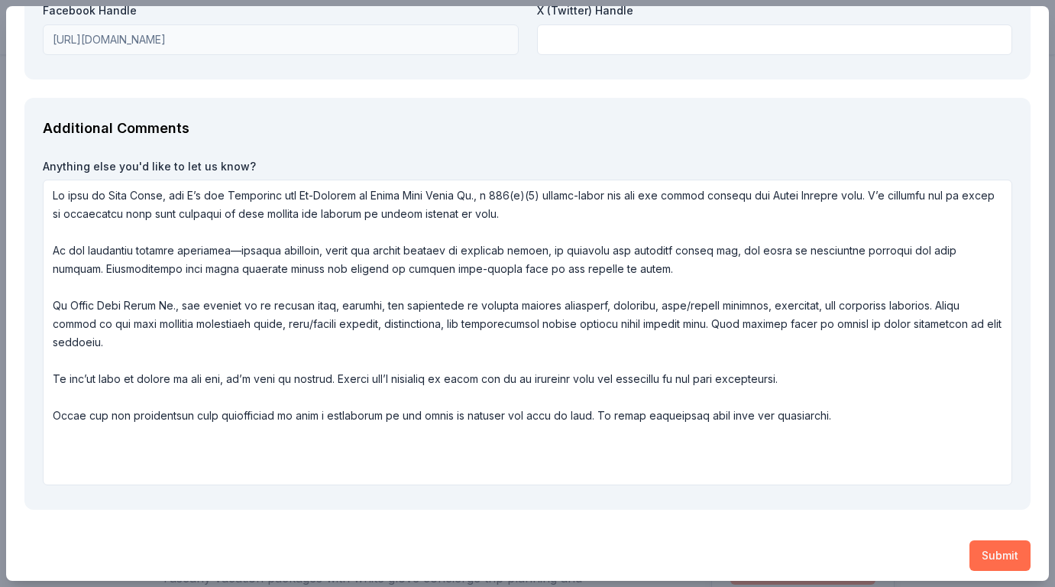
click at [990, 559] on button "Submit" at bounding box center [1000, 555] width 61 height 31
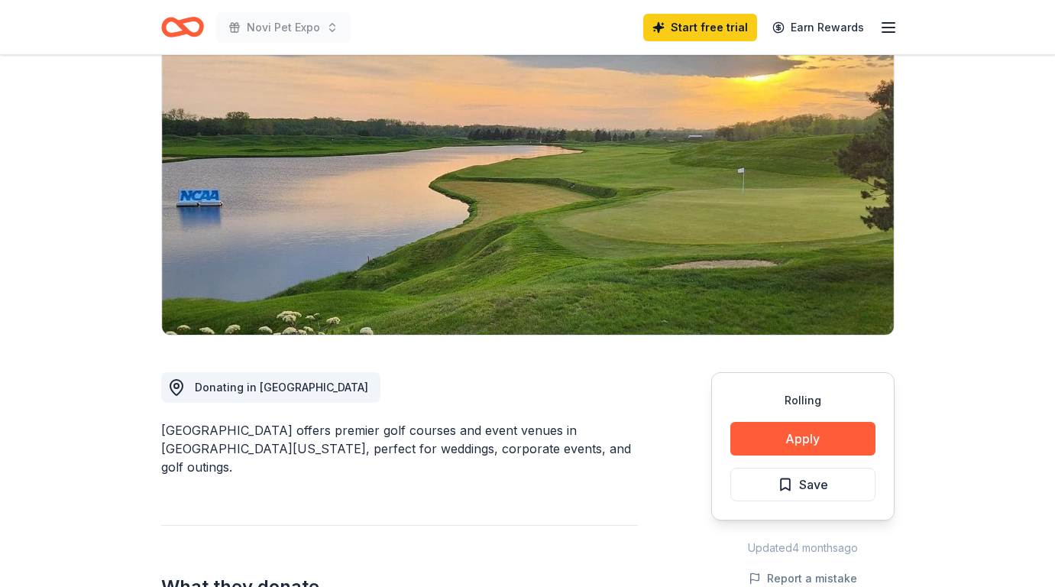
scroll to position [131, 0]
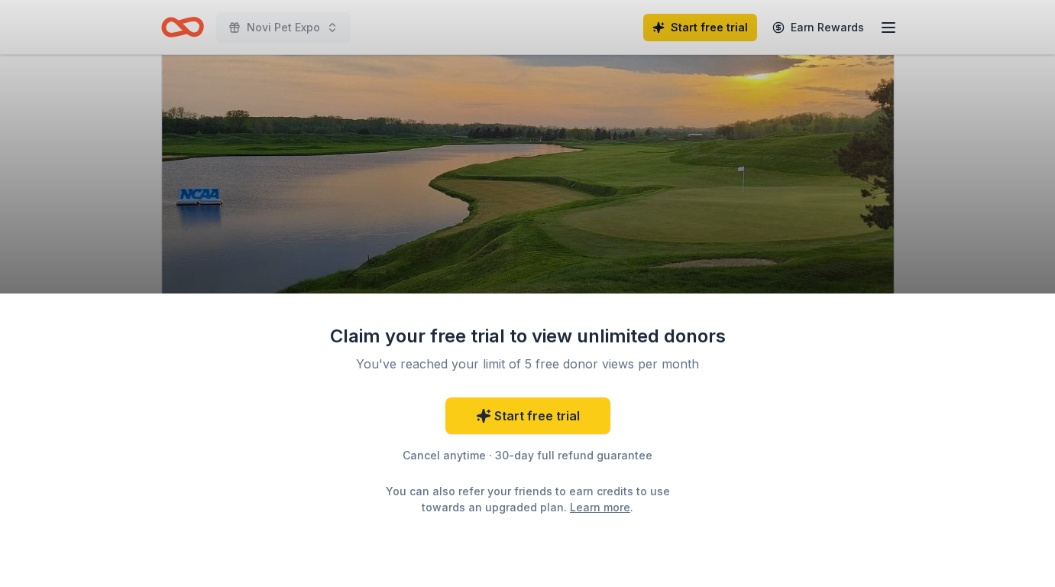
click at [906, 237] on div "Claim your free trial to view unlimited donors You've reached your limit of 5 f…" at bounding box center [527, 293] width 1055 height 587
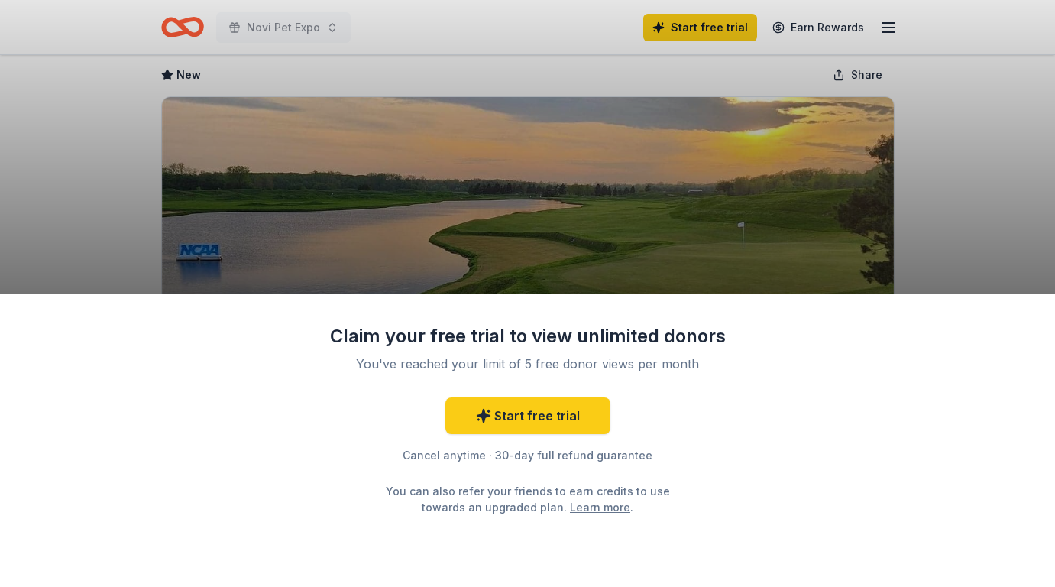
scroll to position [115, 0]
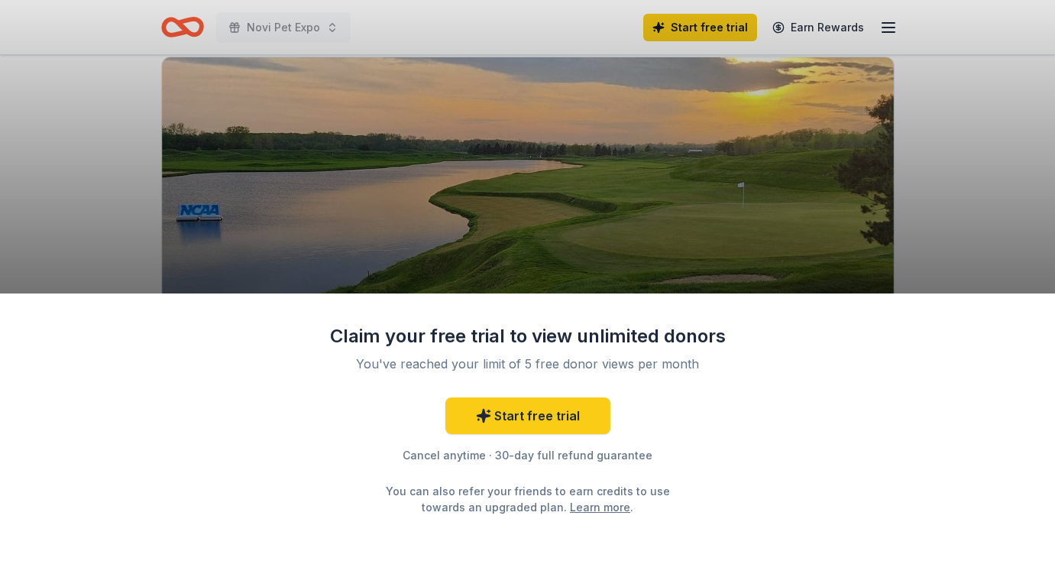
click at [583, 509] on link "Learn more" at bounding box center [600, 507] width 60 height 16
